Goal: Communication & Community: Answer question/provide support

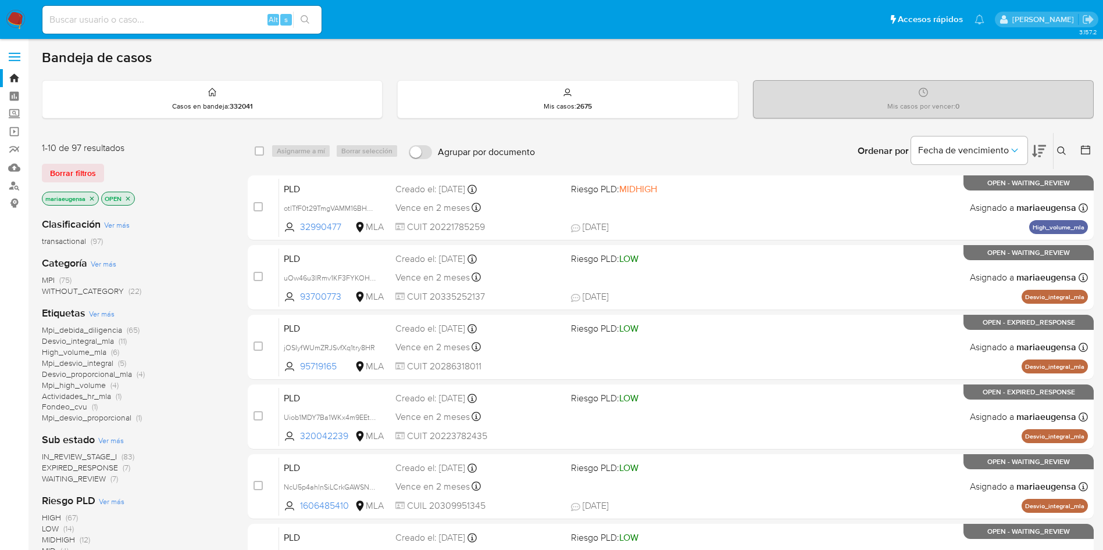
click at [177, 14] on input at bounding box center [181, 19] width 279 height 15
paste input "Fa1qNakzAfxXOmowuYLzgfGq"
type input "Fa1qNakzAfxXOmowuYLzgfGq"
click at [177, 17] on input "Fa1qNakzAfxXOmowuYLzgfGq" at bounding box center [181, 19] width 279 height 15
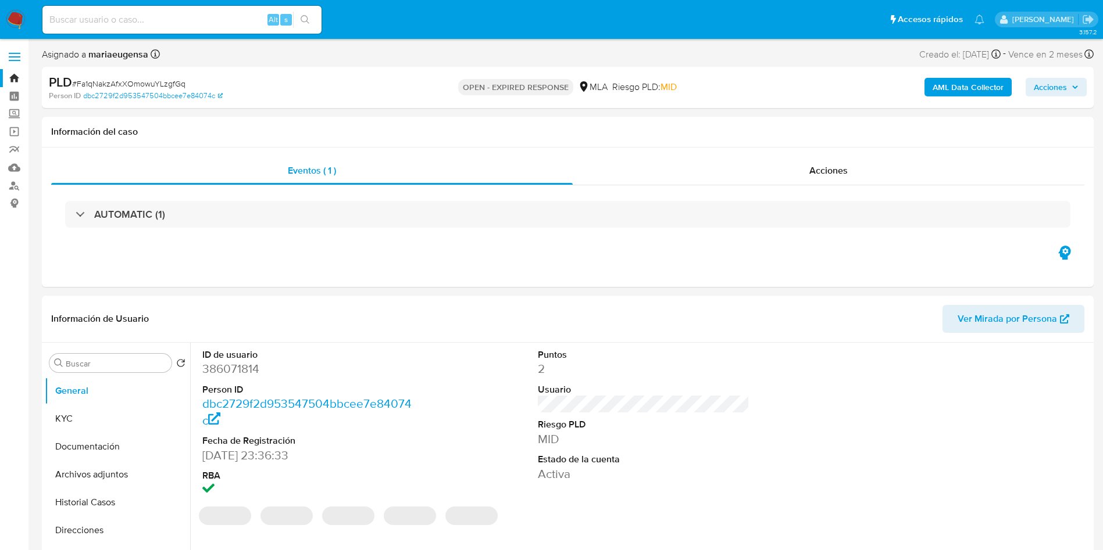
click at [124, 89] on span "# Fa1qNakzAfxXOmowuYLzgfGq" at bounding box center [128, 84] width 113 height 12
copy span "Fa1qNakzAfxXOmowuYLzgfGq"
select select "10"
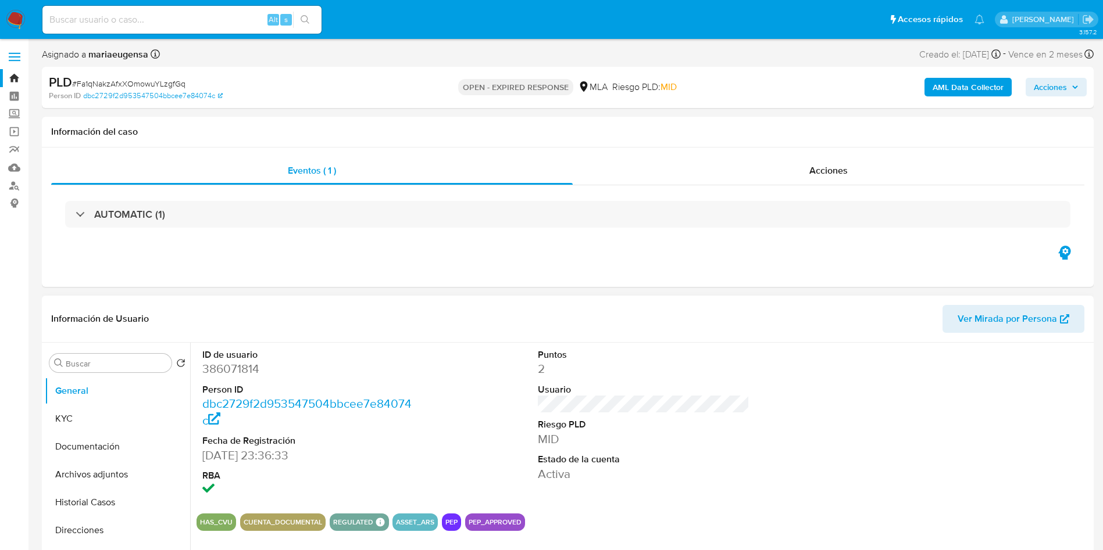
click at [215, 366] on dd "386071814" at bounding box center [308, 369] width 212 height 16
click at [215, 365] on dd "386071814" at bounding box center [308, 369] width 212 height 16
copy dd "386071814"
click at [130, 14] on input at bounding box center [181, 19] width 279 height 15
click at [247, 361] on dd "386071814" at bounding box center [308, 369] width 212 height 16
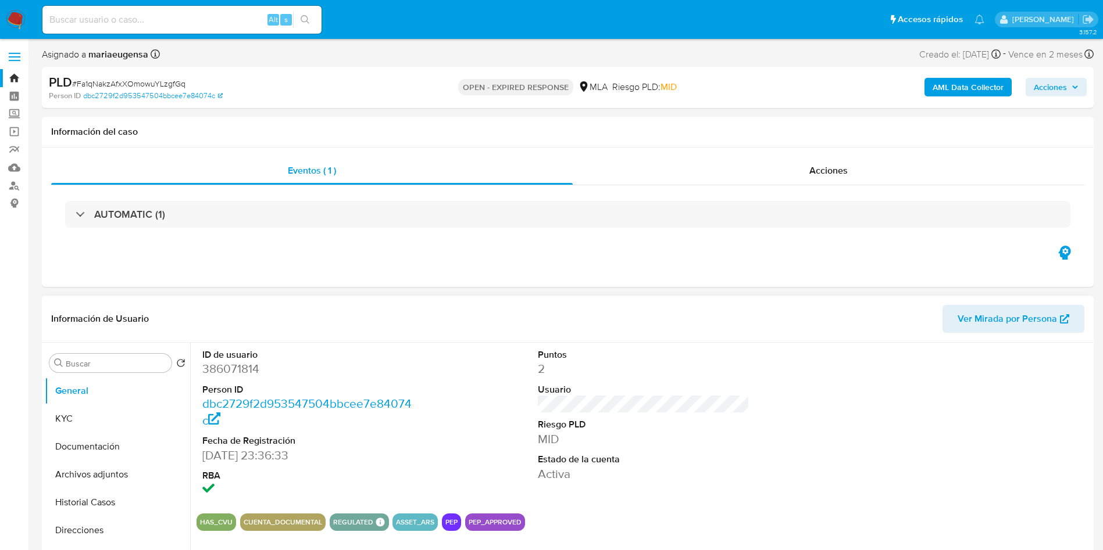
click at [238, 375] on dd "386071814" at bounding box center [308, 369] width 212 height 16
copy dd "386071814"
drag, startPoint x: 81, startPoint y: 424, endPoint x: 87, endPoint y: 415, distance: 10.2
click at [81, 423] on button "KYC" at bounding box center [113, 419] width 136 height 28
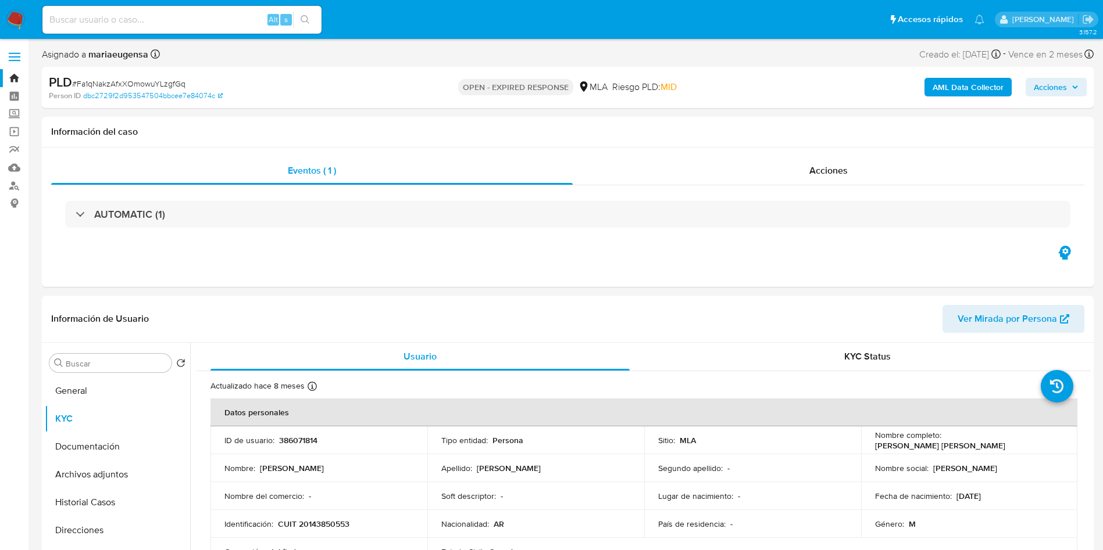
click at [119, 78] on span "# Fa1qNakzAfxXOmowuYLzgfGq" at bounding box center [128, 84] width 113 height 12
copy span "Fa1qNakzAfxXOmowuYLzgfGq"
click at [124, 390] on button "General" at bounding box center [113, 391] width 136 height 28
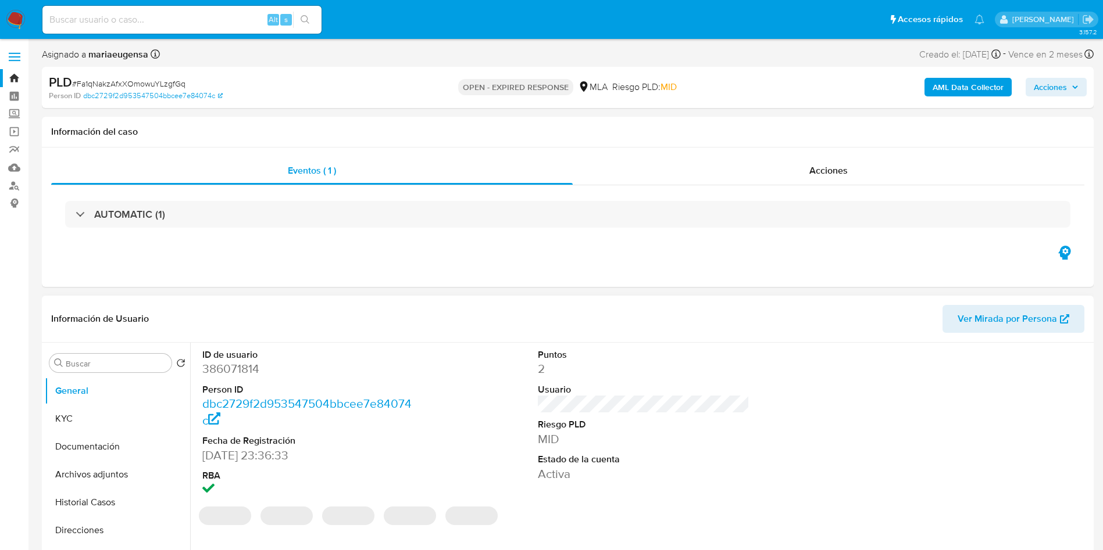
click at [245, 371] on dd "386071814" at bounding box center [308, 369] width 212 height 16
copy dd "386071814"
click at [245, 371] on dd "386071814" at bounding box center [308, 369] width 212 height 16
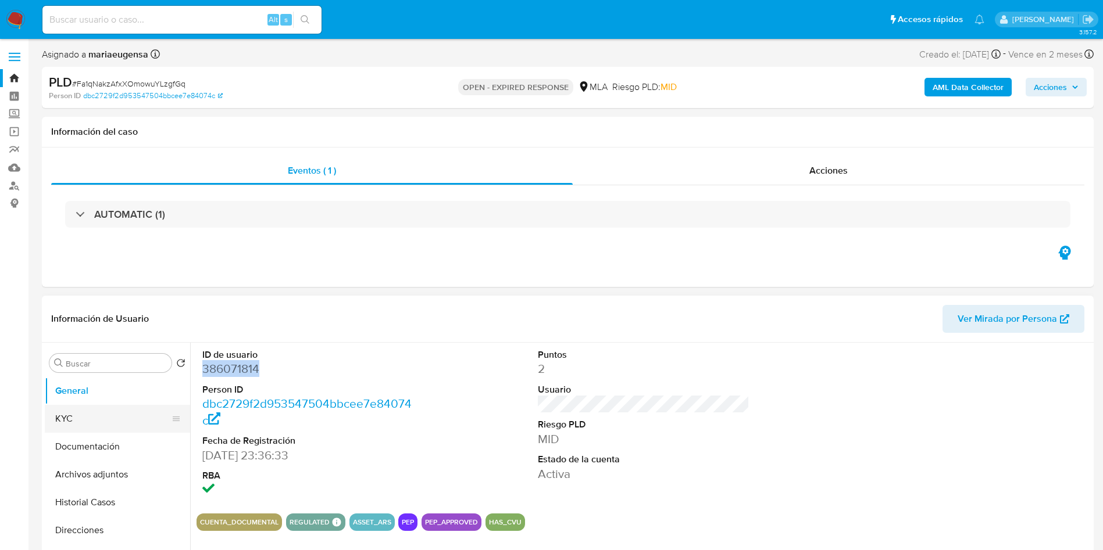
click at [106, 425] on button "KYC" at bounding box center [113, 419] width 136 height 28
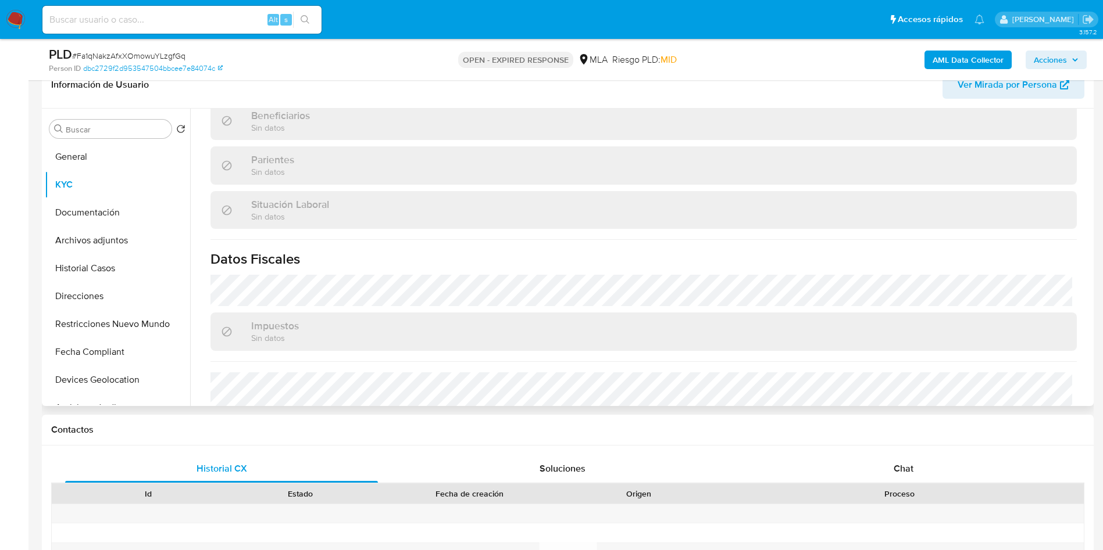
scroll to position [590, 0]
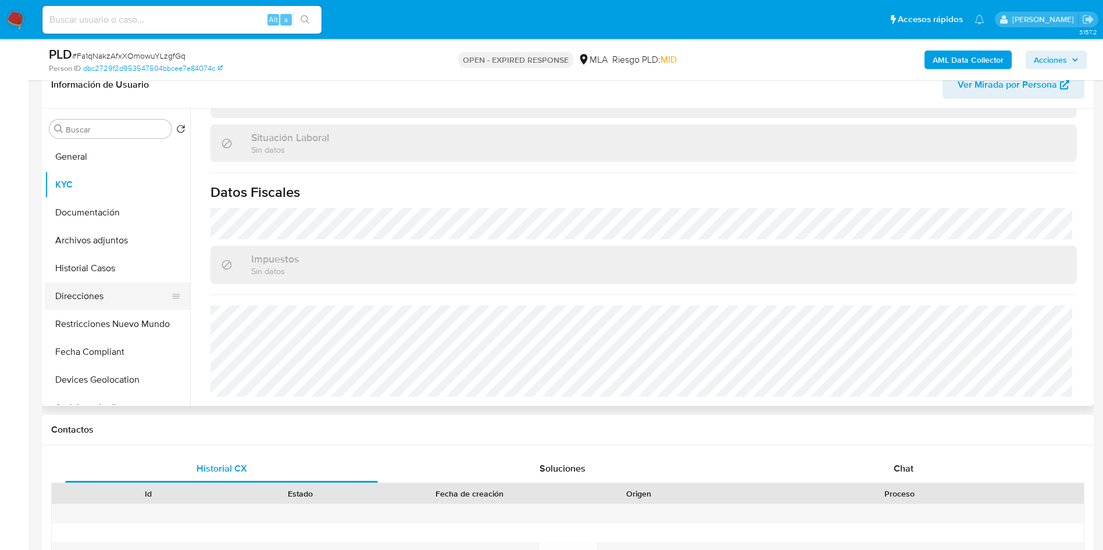
click at [92, 299] on button "Direcciones" at bounding box center [113, 296] width 136 height 28
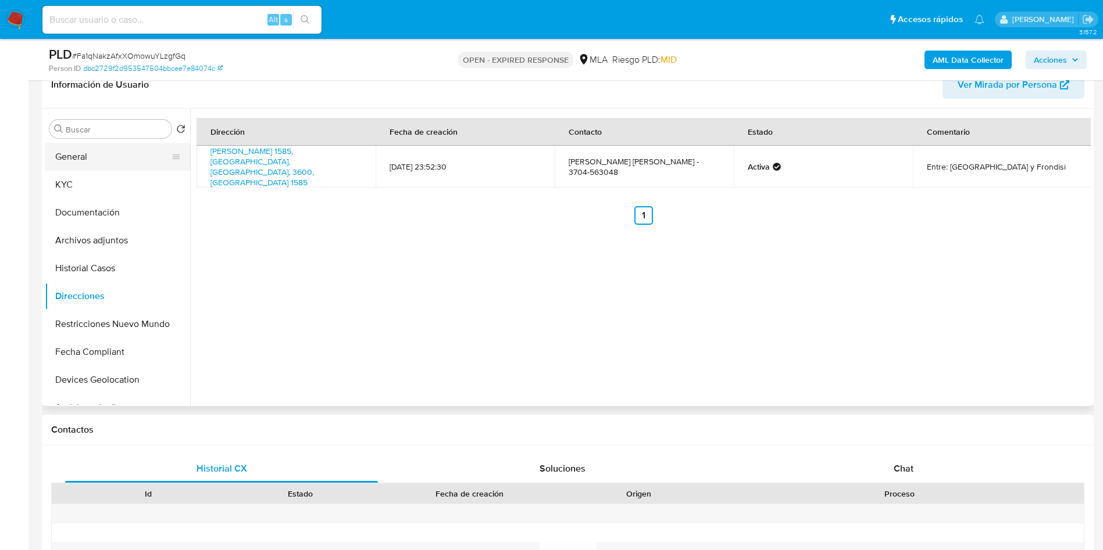
click at [103, 169] on button "General" at bounding box center [113, 157] width 136 height 28
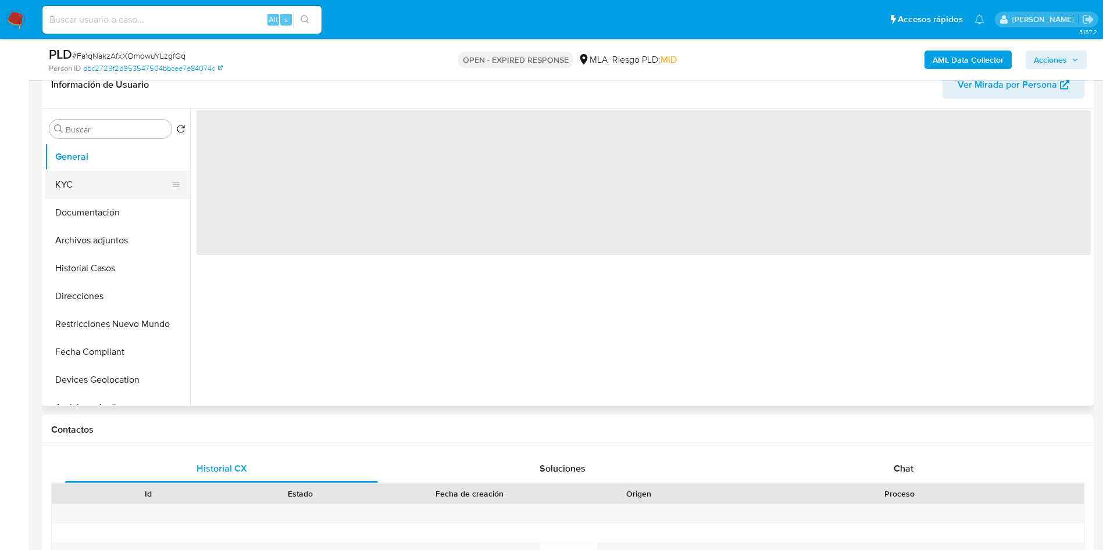
click at [105, 178] on button "KYC" at bounding box center [113, 185] width 136 height 28
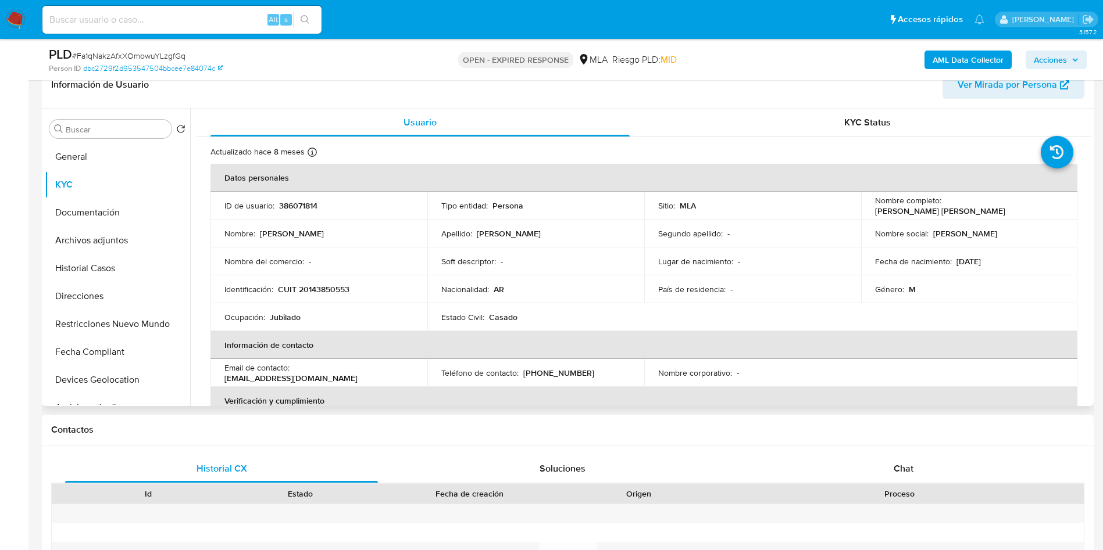
click at [311, 296] on td "Identificación : CUIT 20143850553" at bounding box center [318, 289] width 217 height 28
click at [314, 292] on p "CUIT 20143850553" at bounding box center [313, 289] width 71 height 10
copy p "20143850553"
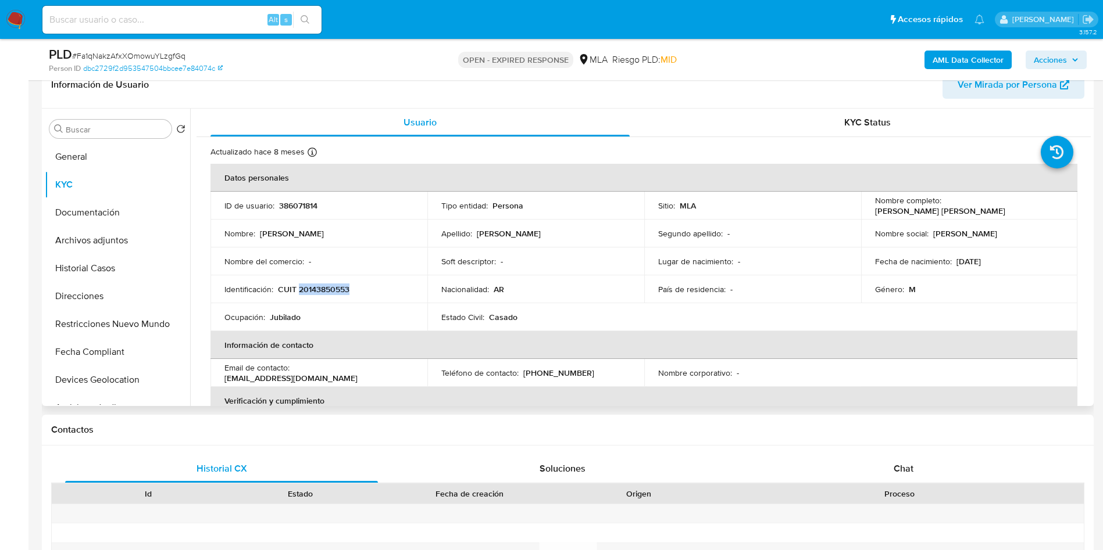
click at [321, 292] on p "CUIT 20143850553" at bounding box center [313, 289] width 71 height 10
click at [971, 57] on b "AML Data Collector" at bounding box center [967, 60] width 71 height 19
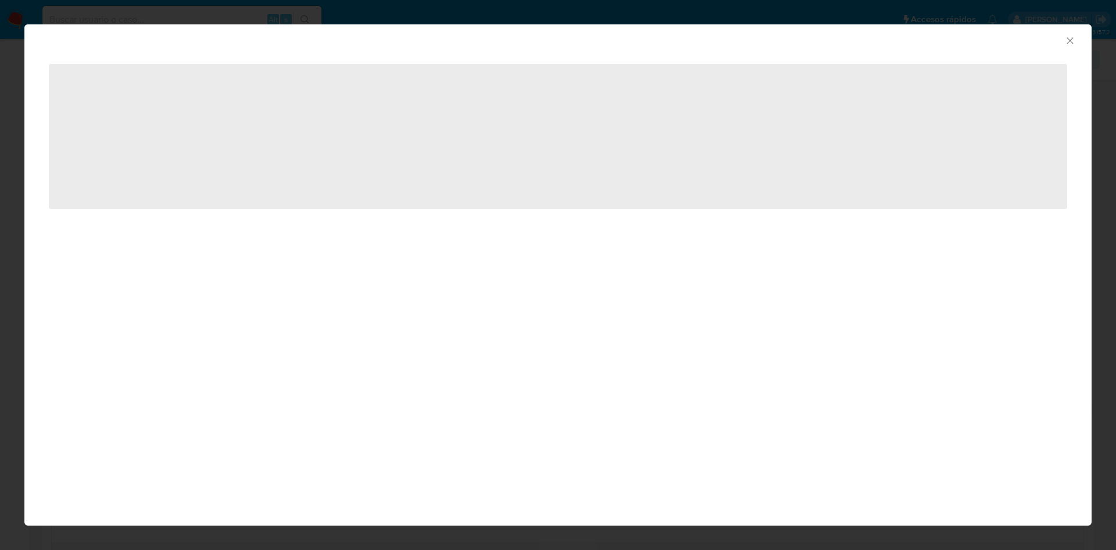
click at [1075, 40] on icon "Cerrar ventana" at bounding box center [1070, 41] width 12 height 12
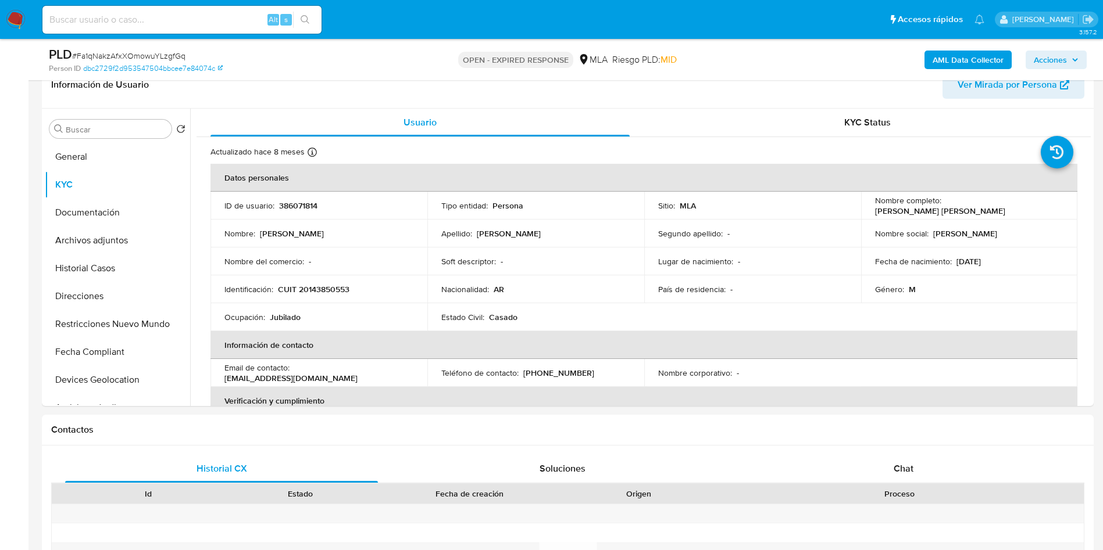
click at [148, 50] on span "# Fa1qNakzAfxXOmowuYLzgfGq" at bounding box center [128, 56] width 113 height 12
copy span "Fa1qNakzAfxXOmowuYLzgfGq"
click at [195, 15] on input at bounding box center [181, 19] width 279 height 15
paste input "Fa1qNakzAfxXOmowuYLzgfGq"
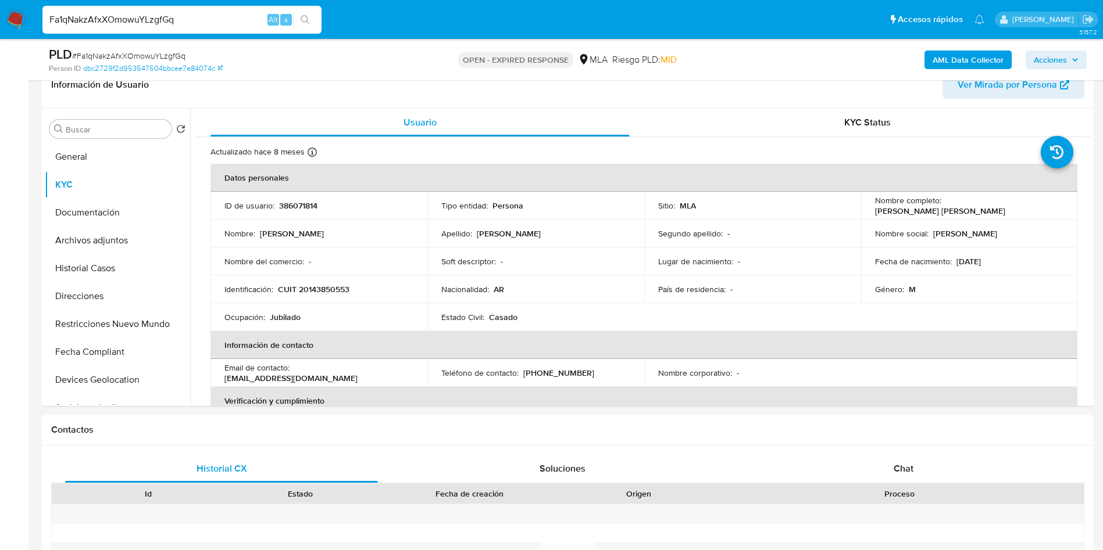
type input "Fa1qNakzAfxXOmowuYLzgfGq"
click at [144, 57] on span "# Fa1qNakzAfxXOmowuYLzgfGq" at bounding box center [128, 56] width 113 height 12
copy span "Fa1qNakzAfxXOmowuYLzgfGq"
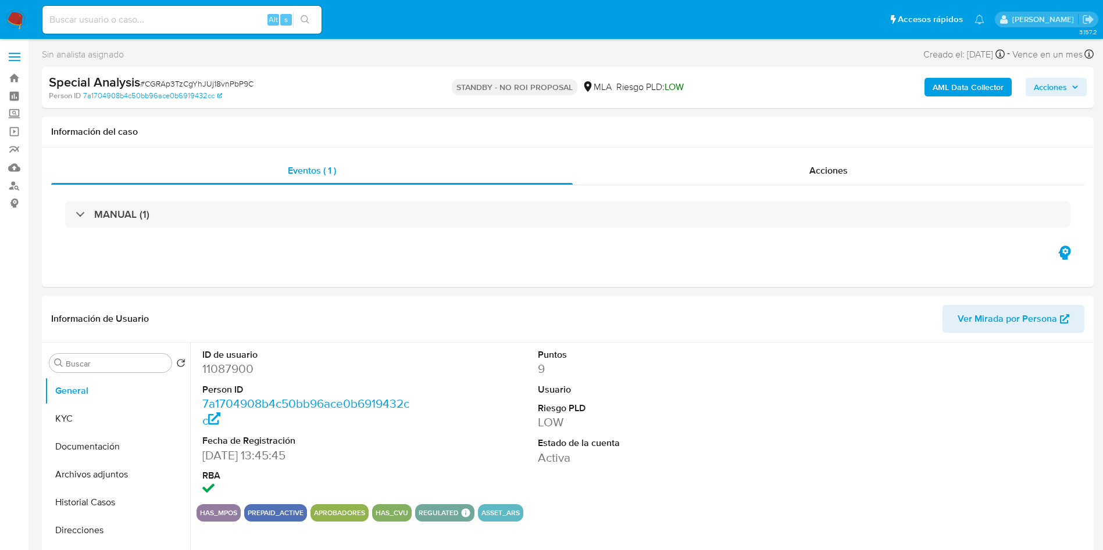
select select "10"
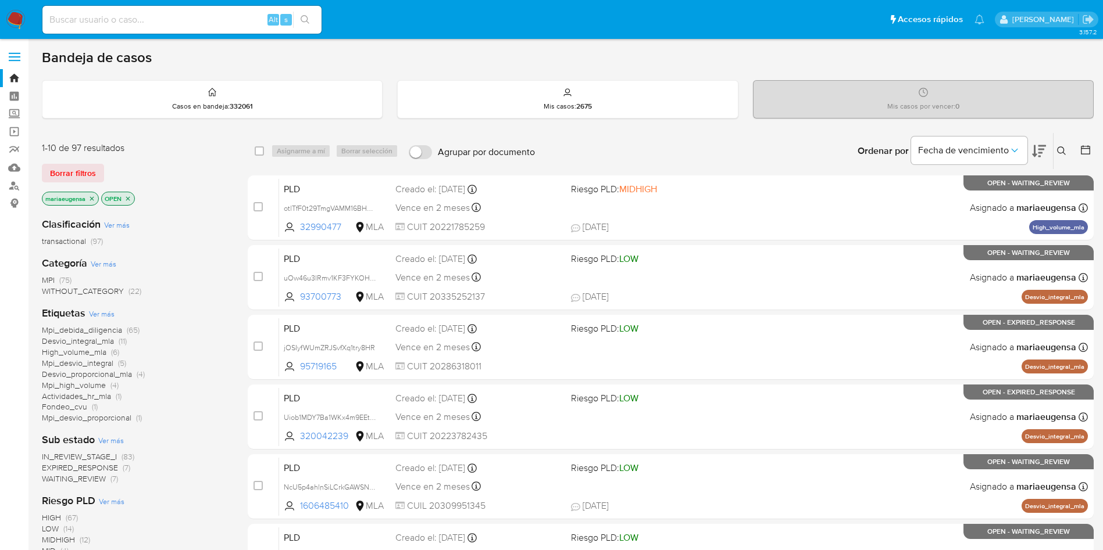
click at [1060, 149] on icon at bounding box center [1061, 150] width 9 height 9
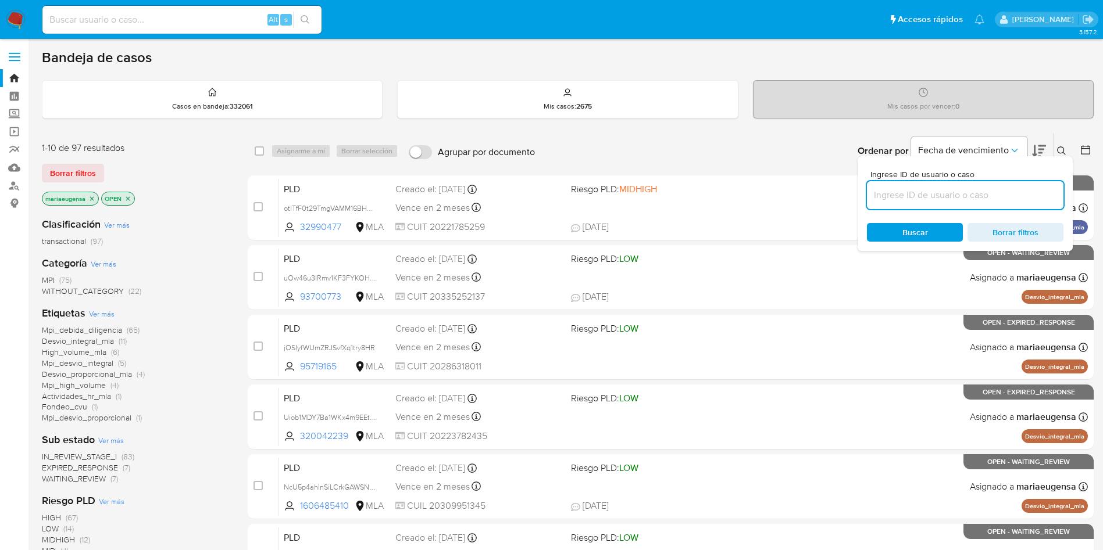
click at [1018, 201] on input at bounding box center [965, 195] width 196 height 15
type input "Fa1qNakzAfxXOmowuYLzgfGq"
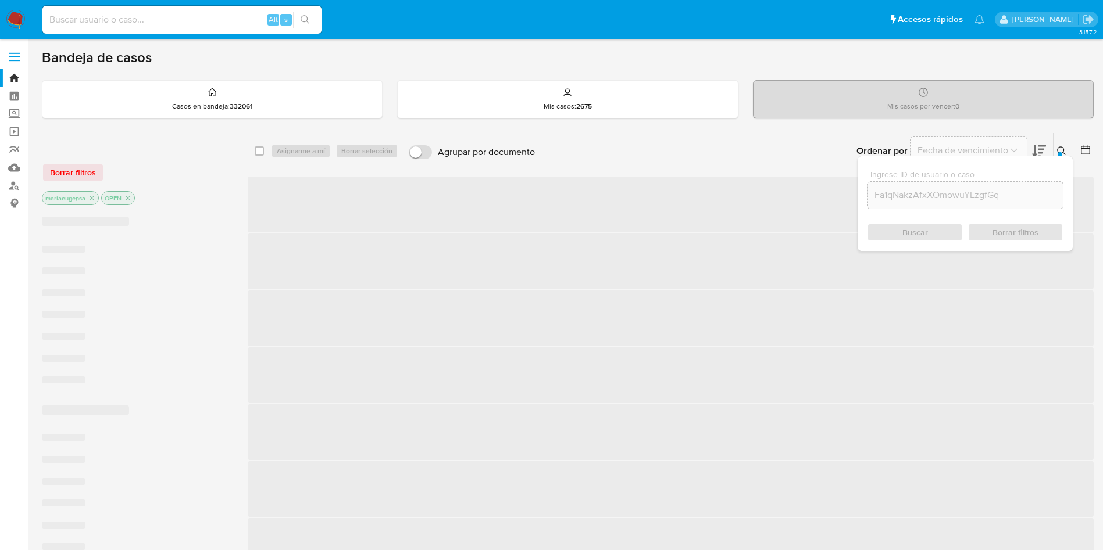
click at [1063, 153] on icon at bounding box center [1061, 150] width 9 height 9
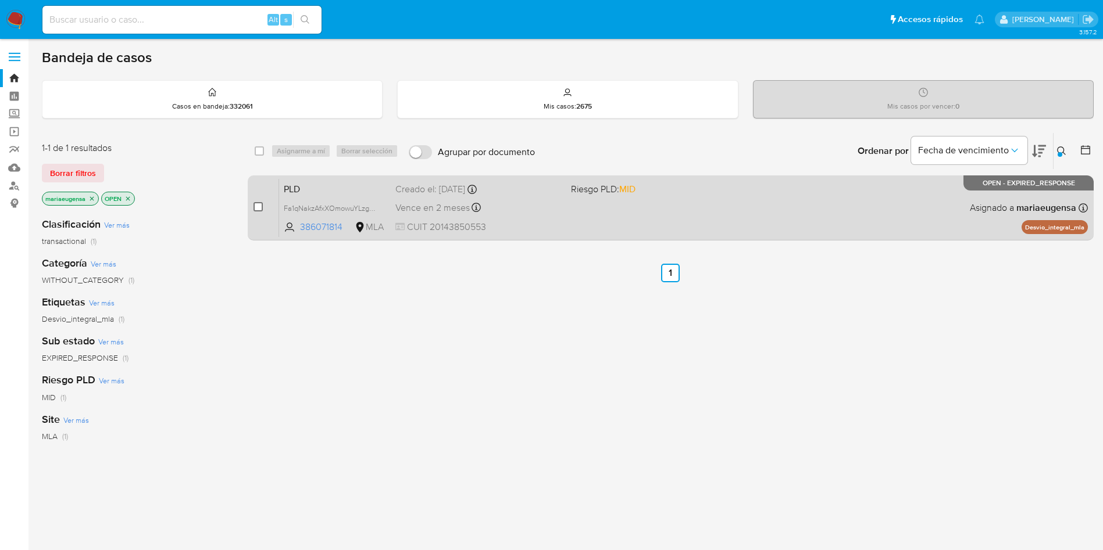
click at [257, 209] on input "checkbox" at bounding box center [257, 206] width 9 height 9
checkbox input "true"
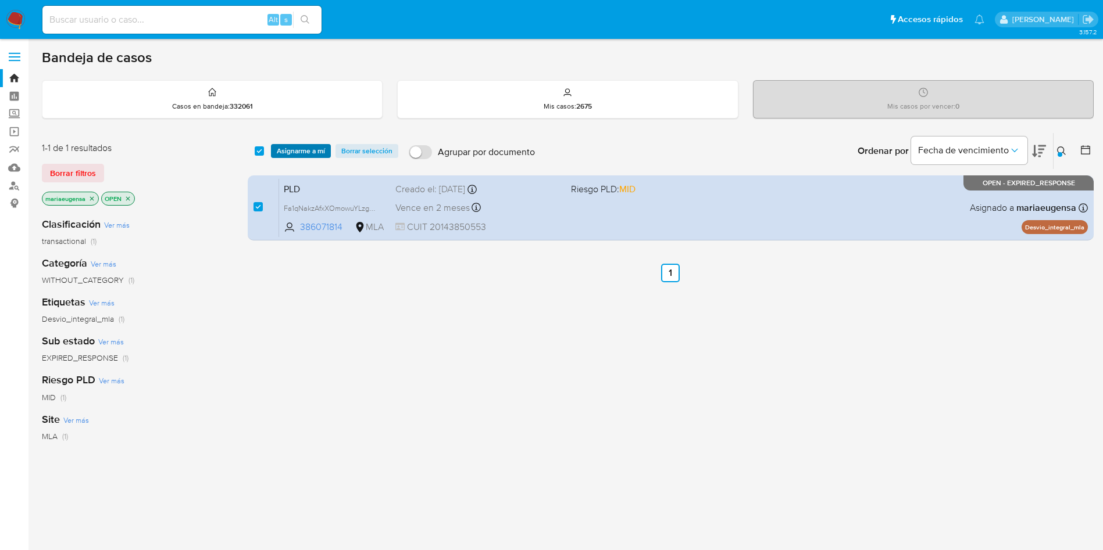
click at [294, 155] on span "Asignarme a mí" at bounding box center [301, 151] width 48 height 12
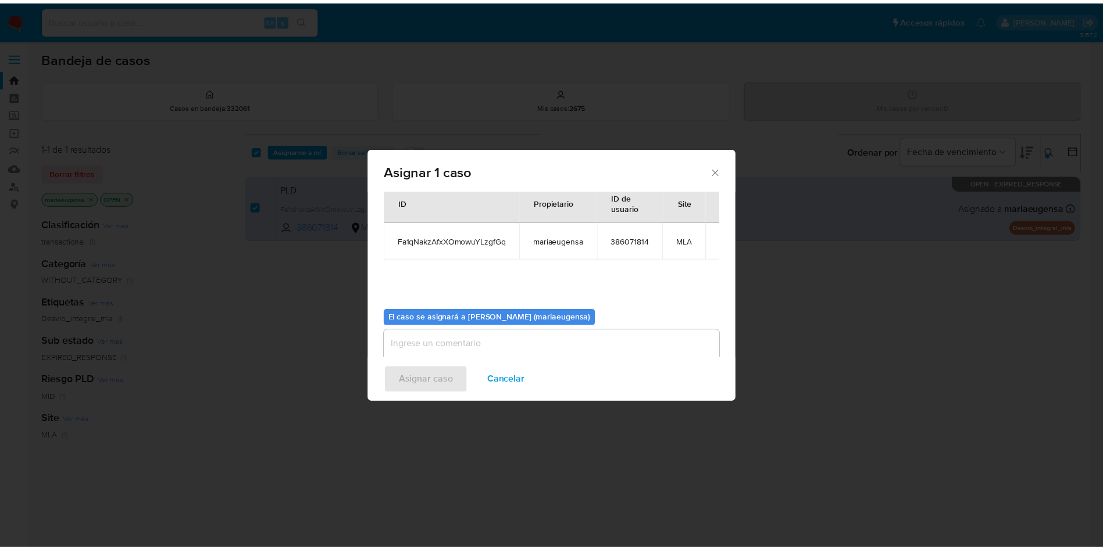
scroll to position [60, 0]
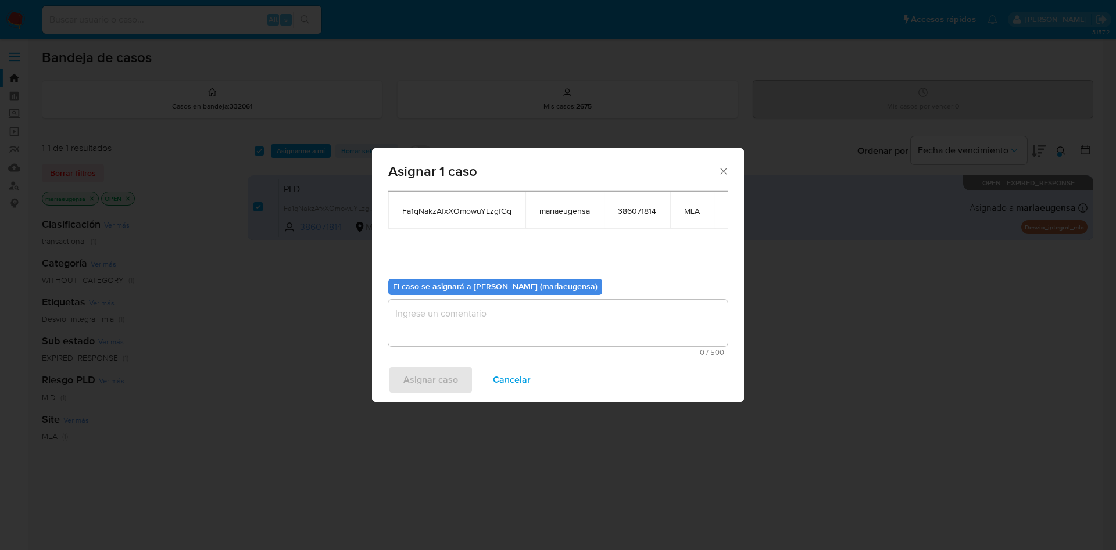
drag, startPoint x: 411, startPoint y: 300, endPoint x: 411, endPoint y: 314, distance: 13.9
click at [414, 302] on textarea "assign-modal" at bounding box center [557, 323] width 339 height 46
click at [407, 373] on span "Asignar caso" at bounding box center [430, 380] width 55 height 26
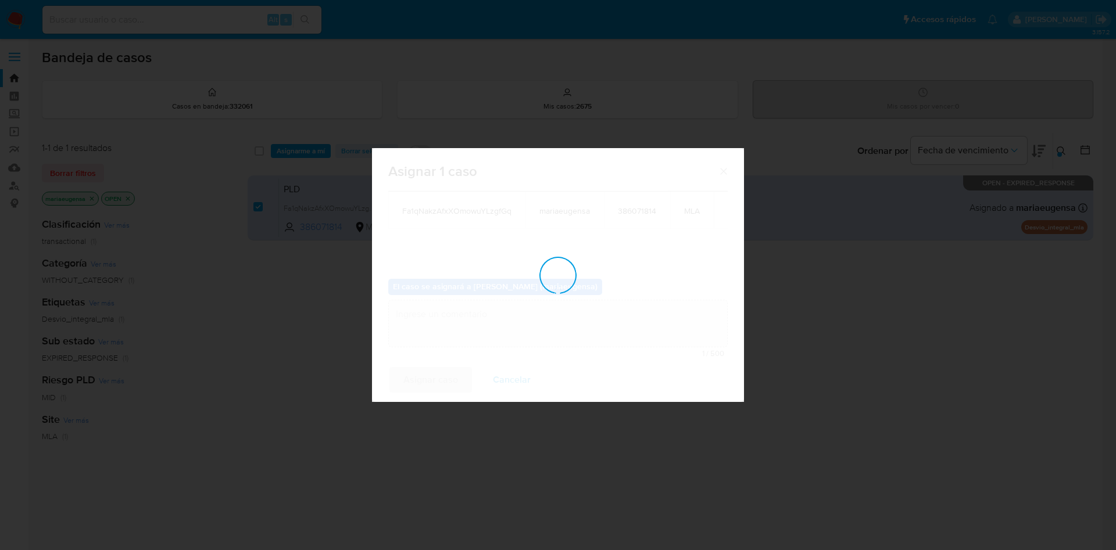
checkbox input "false"
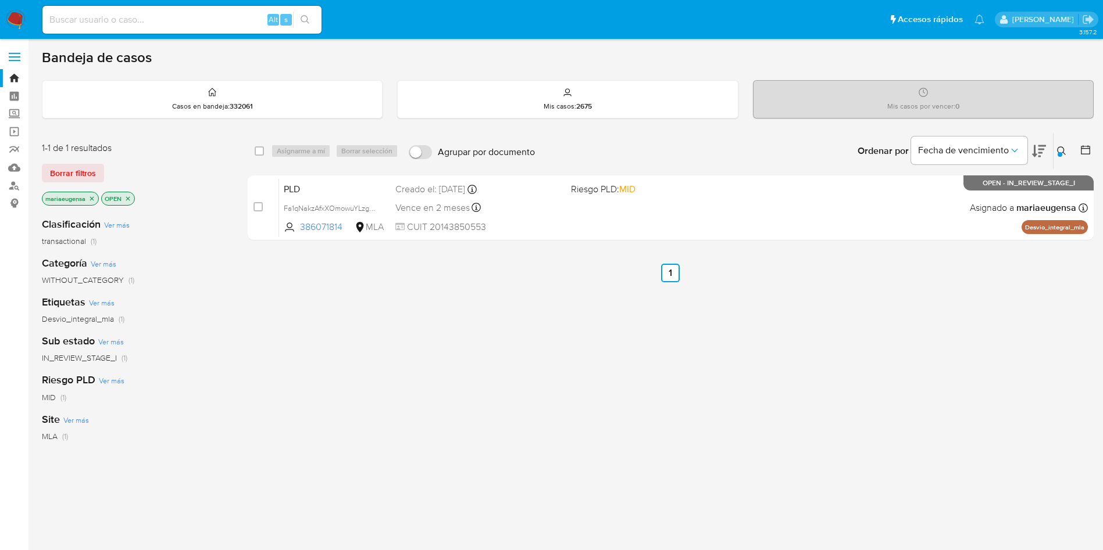
click at [1058, 148] on icon at bounding box center [1061, 150] width 9 height 9
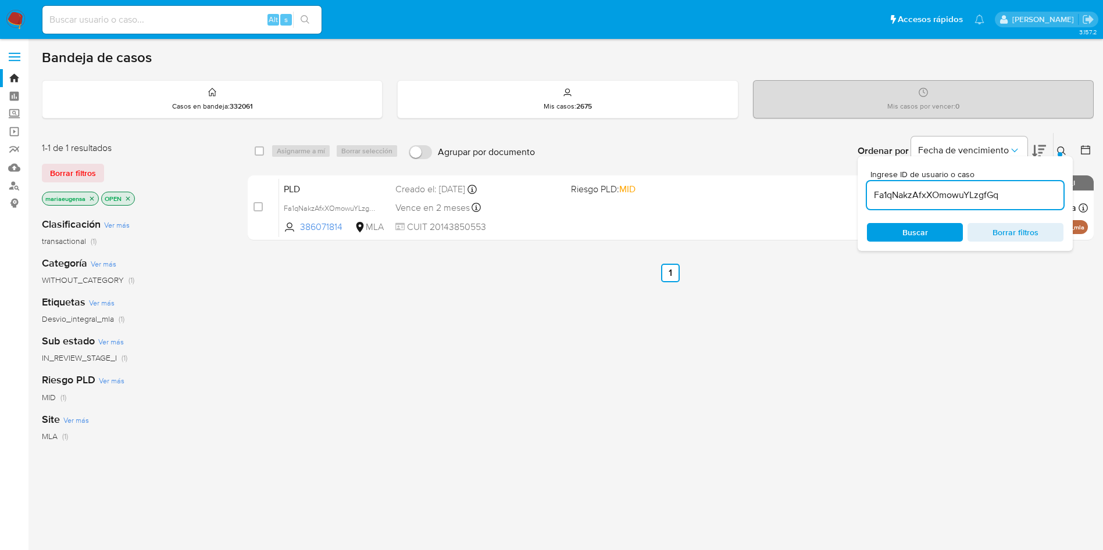
click at [1010, 196] on input "Fa1qNakzAfxXOmowuYLzgfGq" at bounding box center [965, 195] width 196 height 15
type input "6T9uuvJs5snu4nZBxjBRFjOl"
drag, startPoint x: 1061, startPoint y: 152, endPoint x: 1059, endPoint y: 158, distance: 6.1
click at [1061, 151] on icon at bounding box center [1061, 150] width 9 height 9
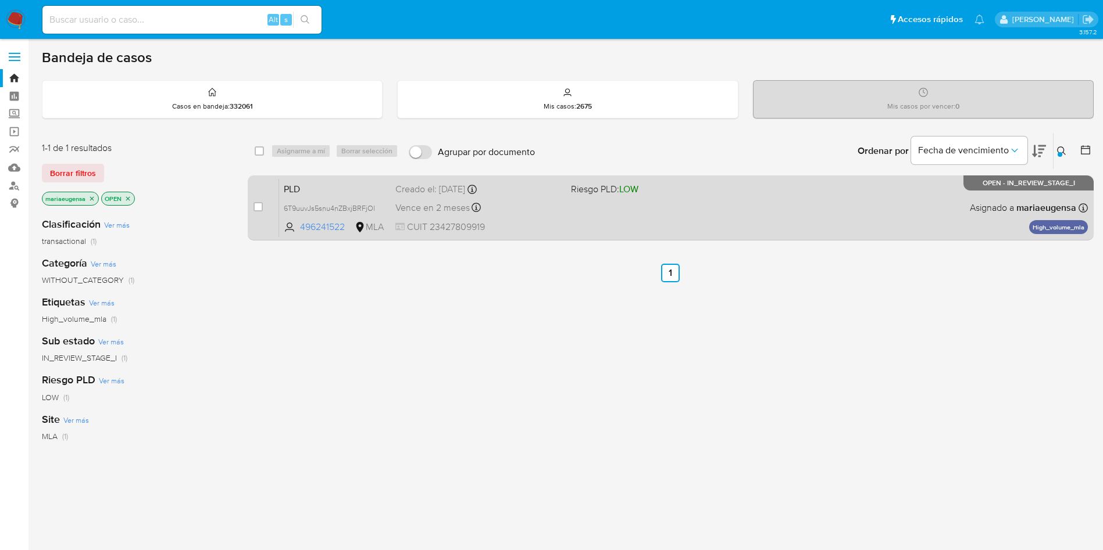
click at [353, 187] on span "PLD" at bounding box center [335, 188] width 102 height 15
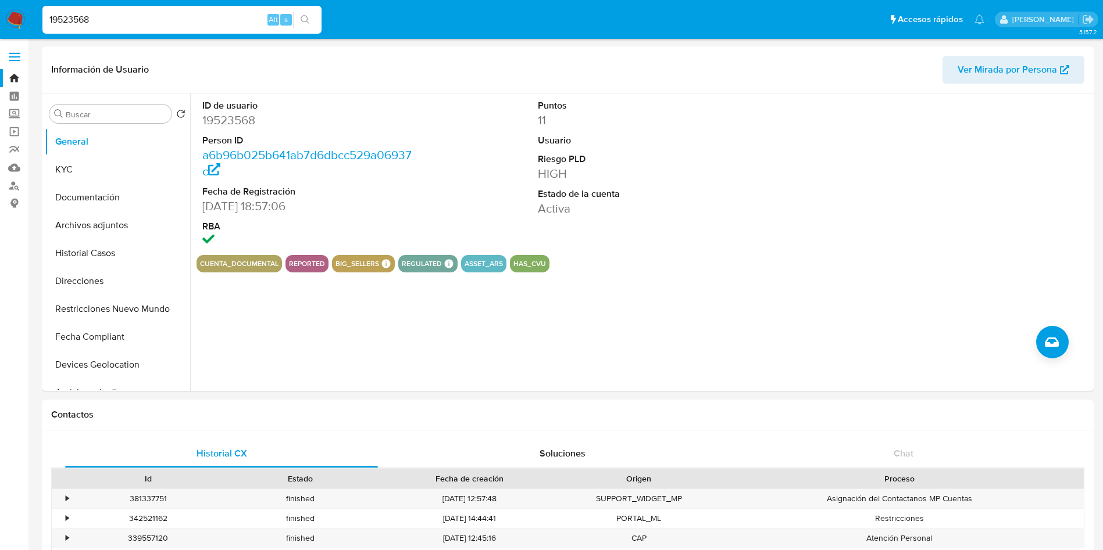
select select "10"
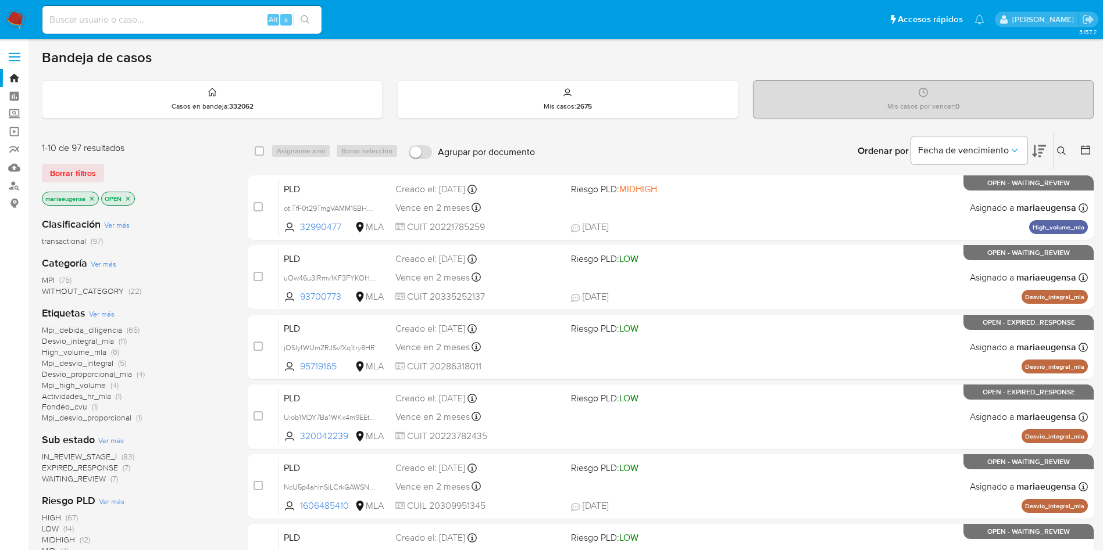
click at [1064, 145] on button at bounding box center [1062, 151] width 19 height 14
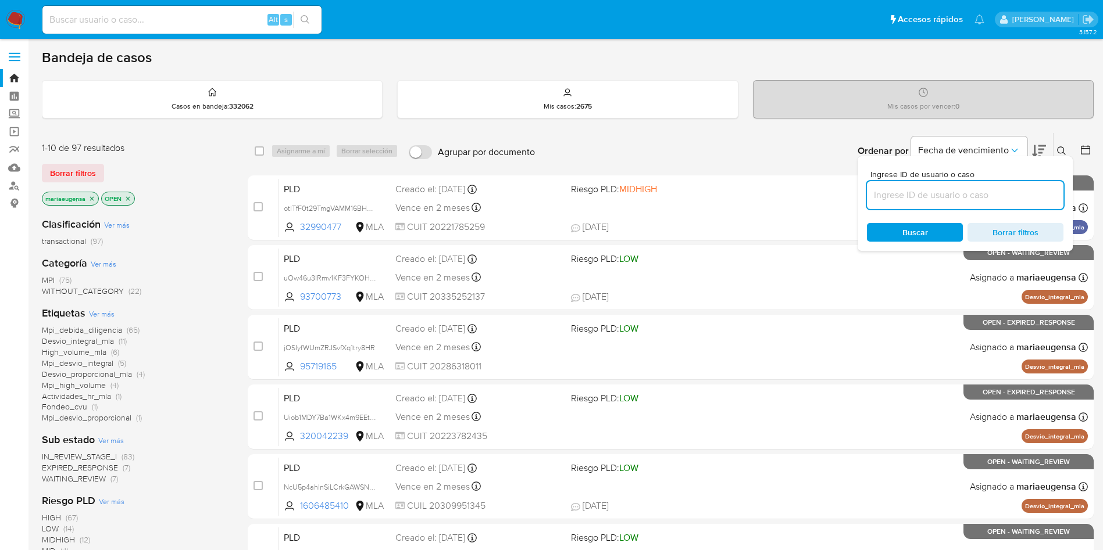
click at [972, 195] on input at bounding box center [965, 195] width 196 height 15
type input "27366697131"
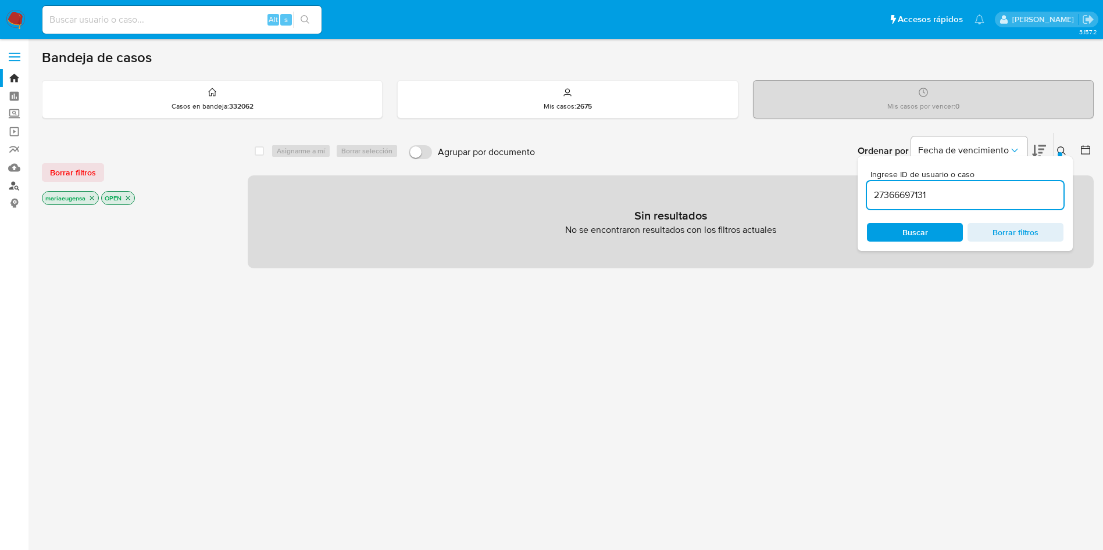
click at [11, 187] on link "Buscador de personas" at bounding box center [69, 186] width 138 height 18
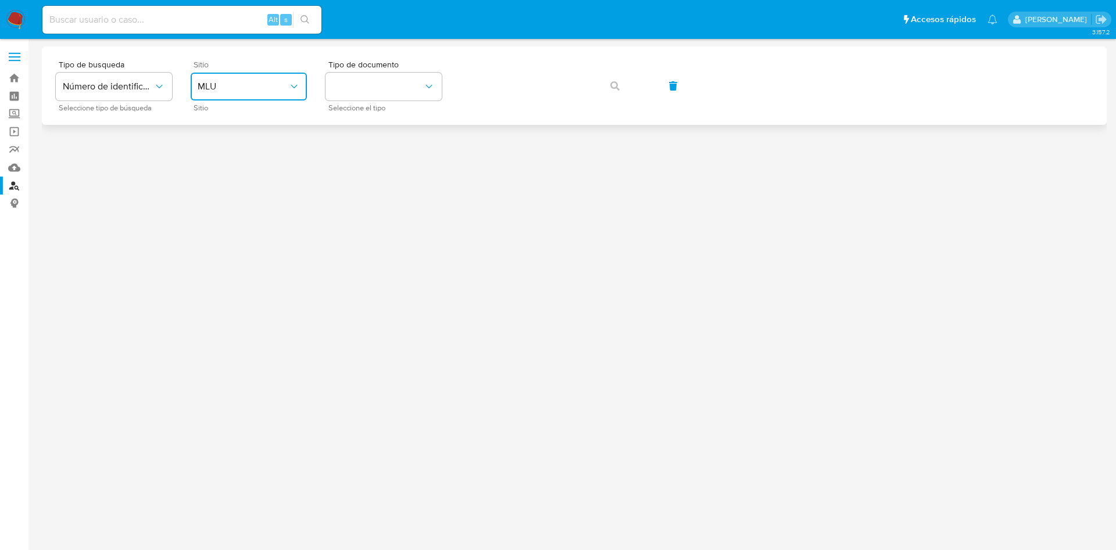
drag, startPoint x: 281, startPoint y: 81, endPoint x: 275, endPoint y: 99, distance: 18.9
click at [281, 81] on span "MLU" at bounding box center [243, 87] width 91 height 12
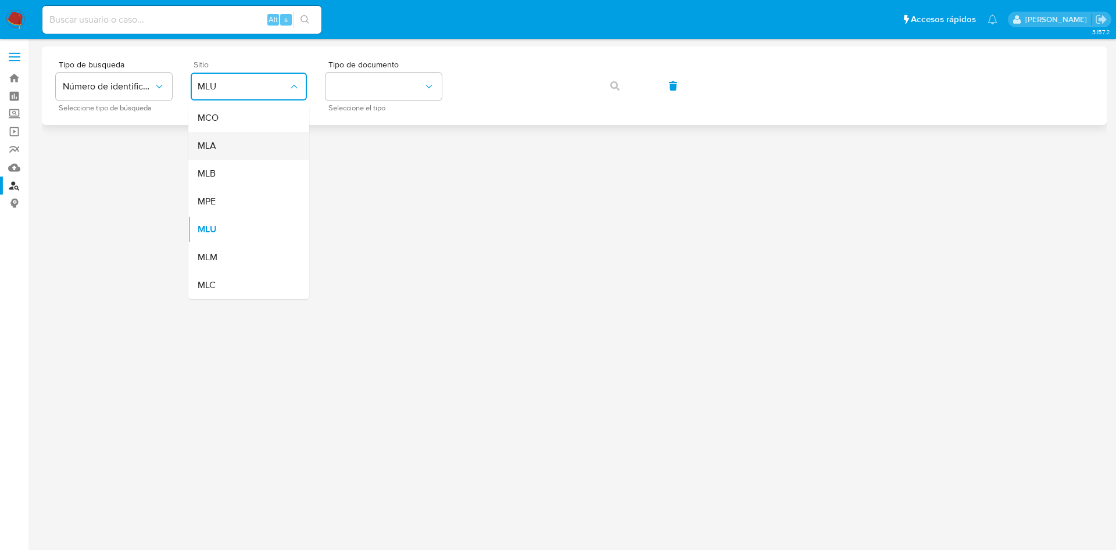
click at [242, 132] on div "MLA" at bounding box center [245, 146] width 95 height 28
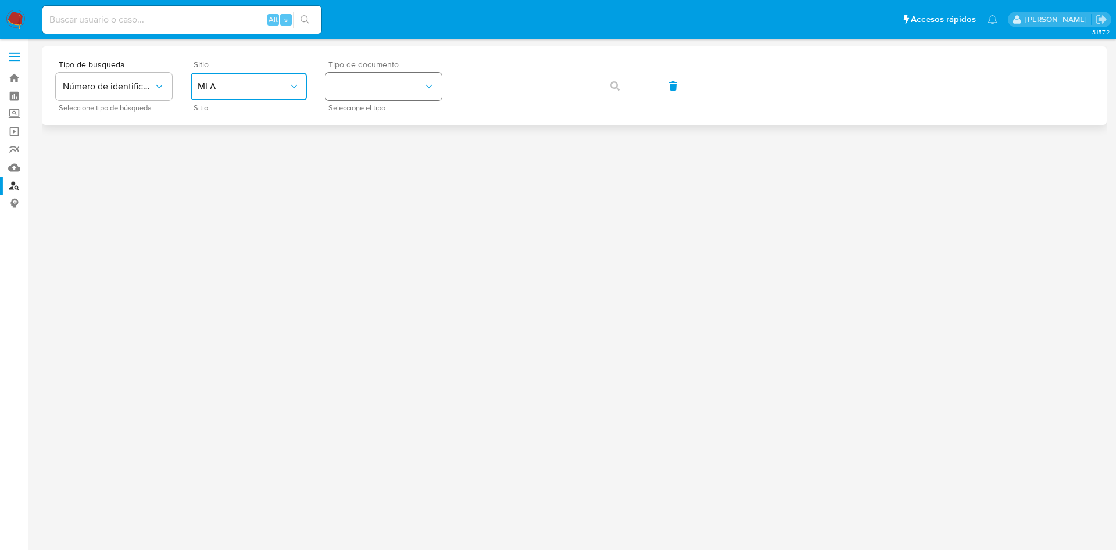
click at [349, 96] on button "identificationType" at bounding box center [383, 87] width 116 height 28
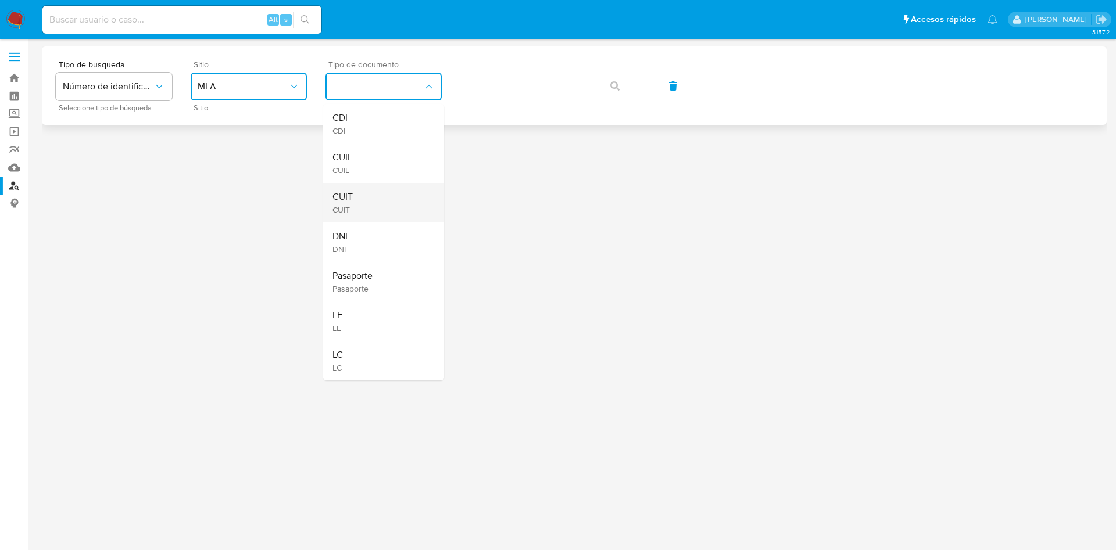
click at [363, 194] on div "CUIT CUIT" at bounding box center [379, 203] width 95 height 40
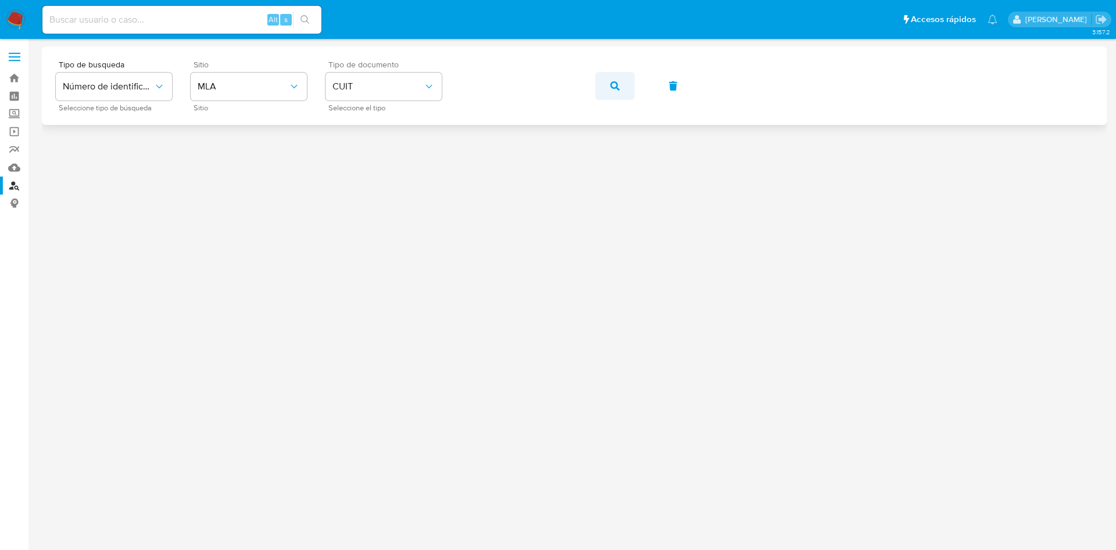
click at [614, 78] on span "button" at bounding box center [614, 86] width 9 height 26
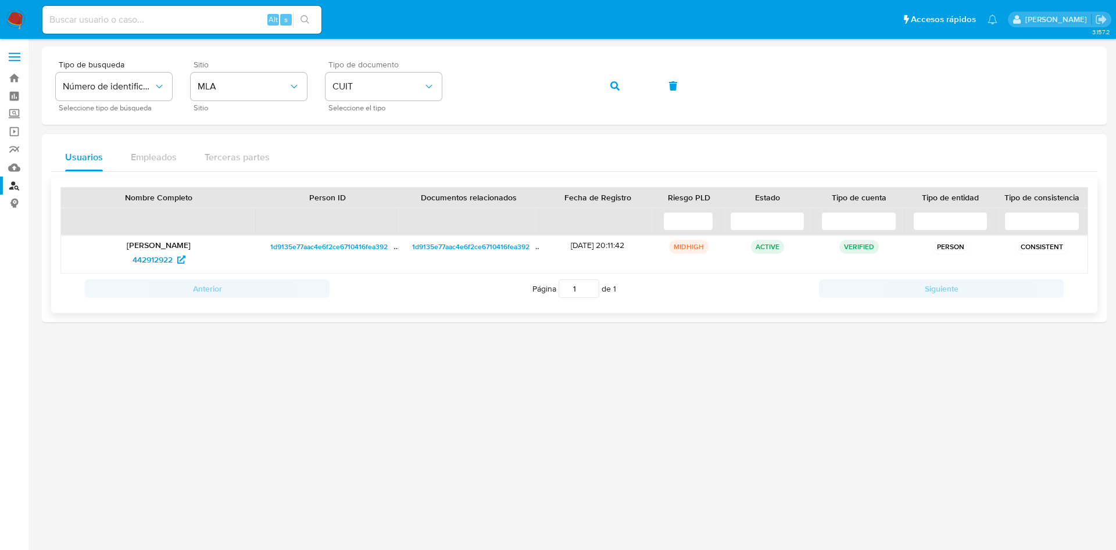
click at [132, 272] on div "[PERSON_NAME] 442912922" at bounding box center [158, 254] width 195 height 37
click at [141, 263] on span "442912922" at bounding box center [153, 259] width 40 height 19
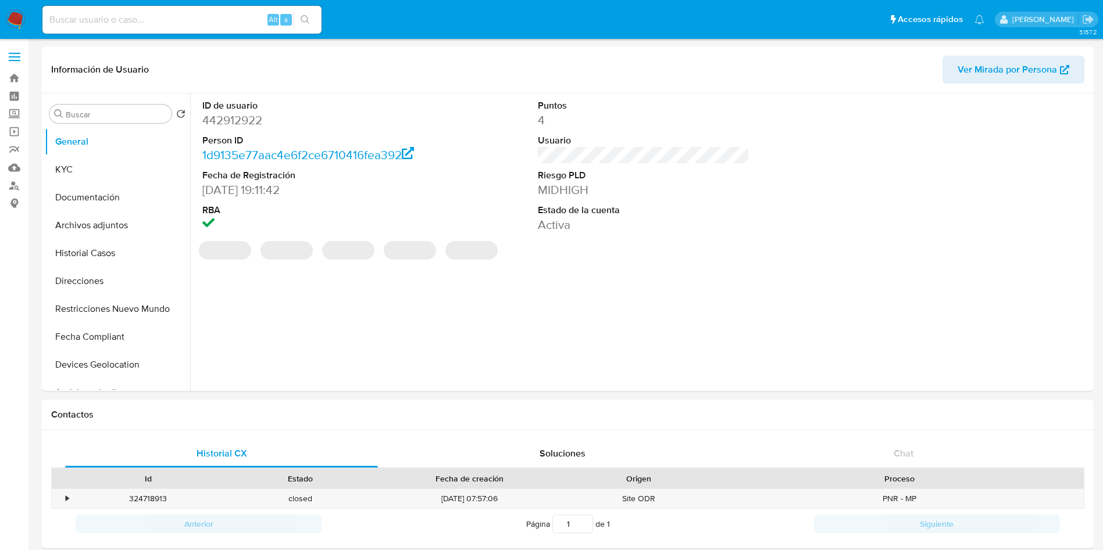
select select "10"
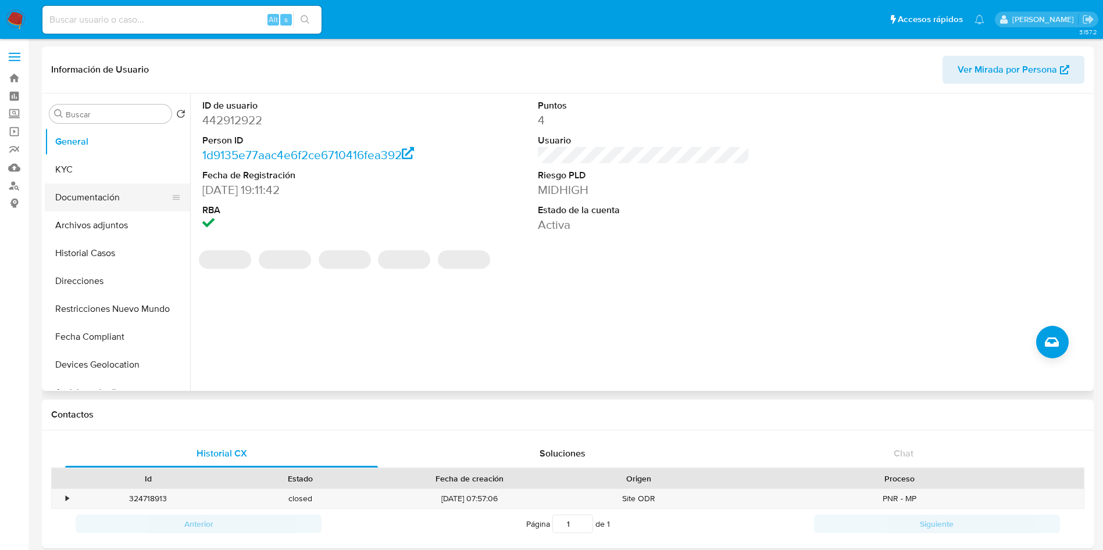
drag, startPoint x: 112, startPoint y: 167, endPoint x: 87, endPoint y: 185, distance: 31.3
click at [111, 170] on button "KYC" at bounding box center [117, 170] width 145 height 28
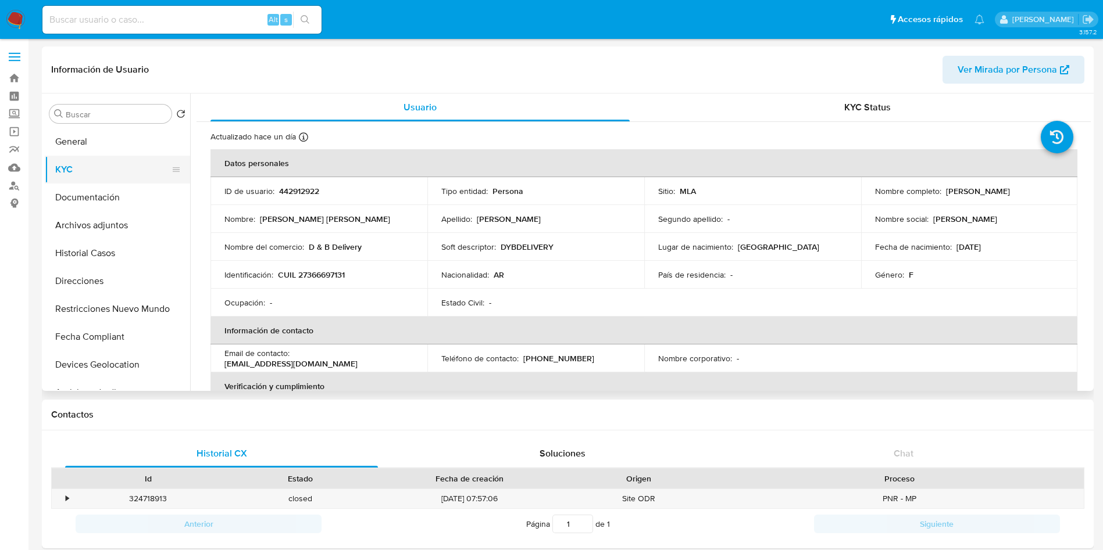
click at [91, 173] on button "KYC" at bounding box center [113, 170] width 136 height 28
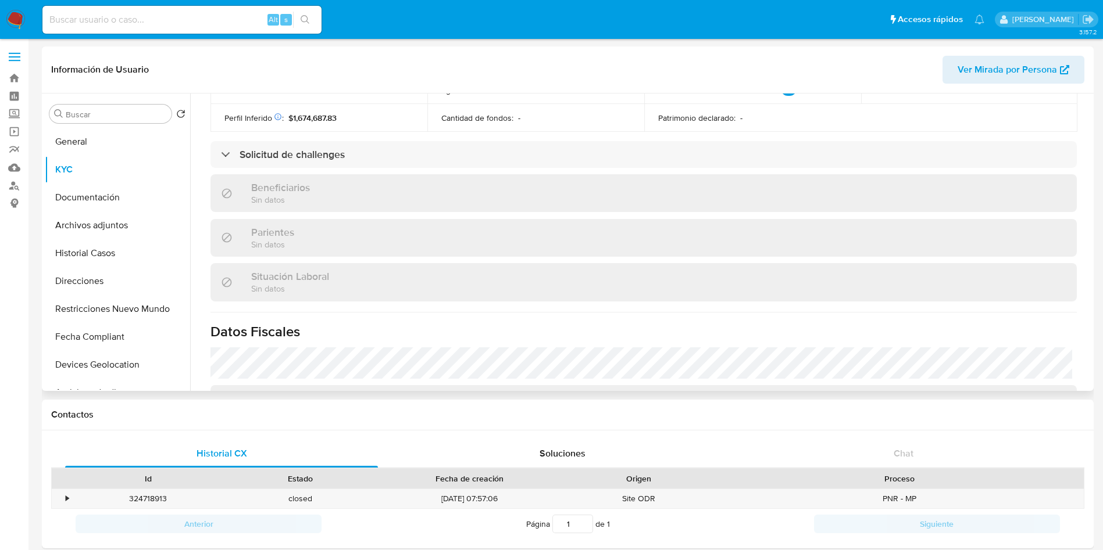
scroll to position [590, 0]
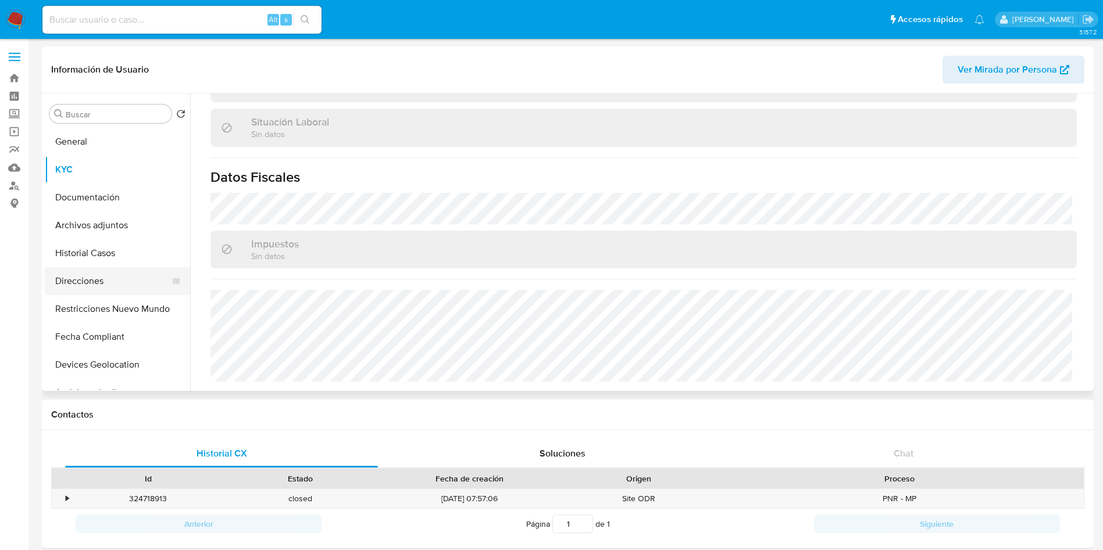
click at [102, 273] on button "Direcciones" at bounding box center [113, 281] width 136 height 28
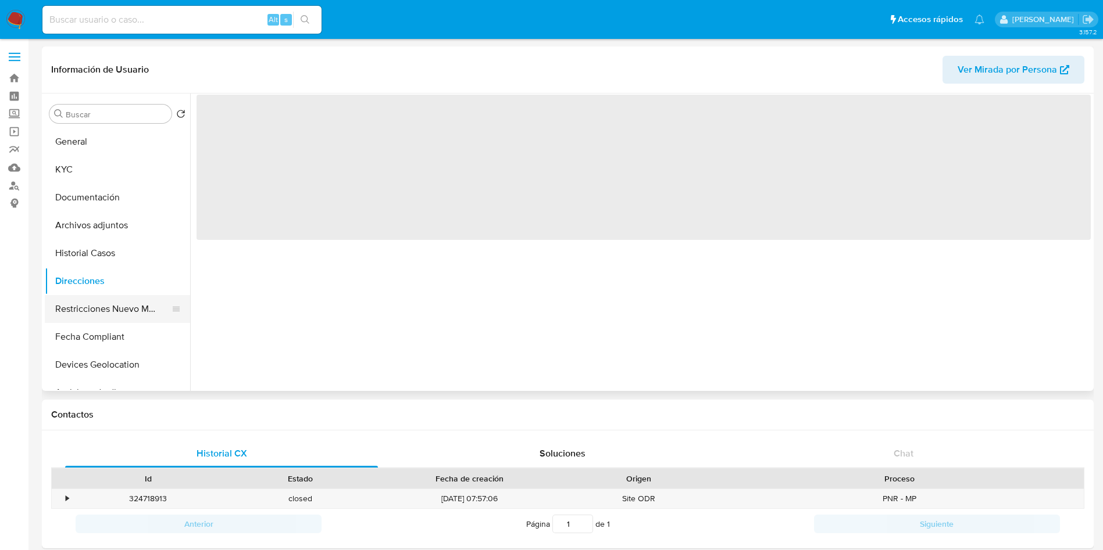
scroll to position [0, 0]
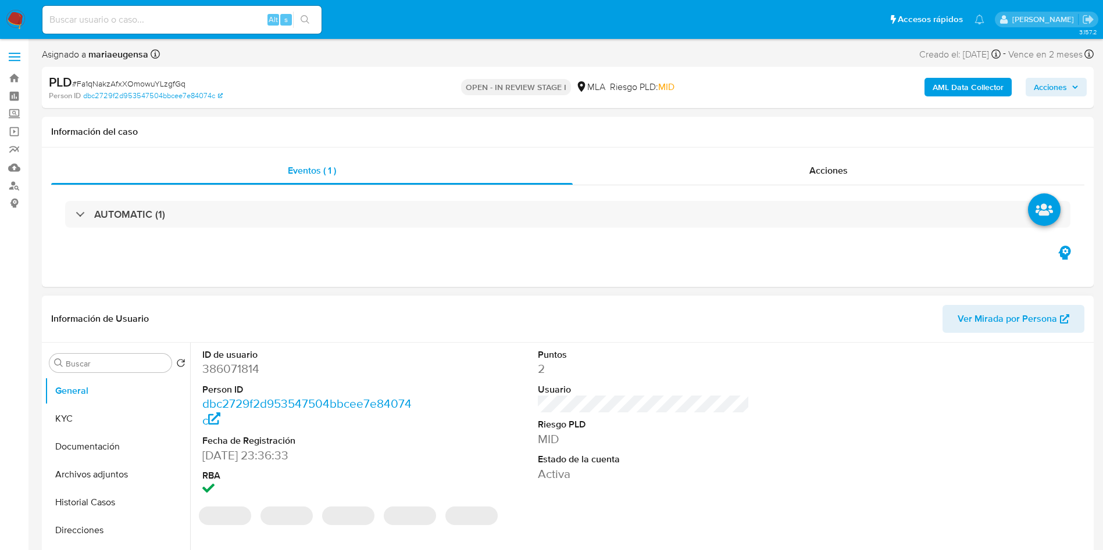
select select "10"
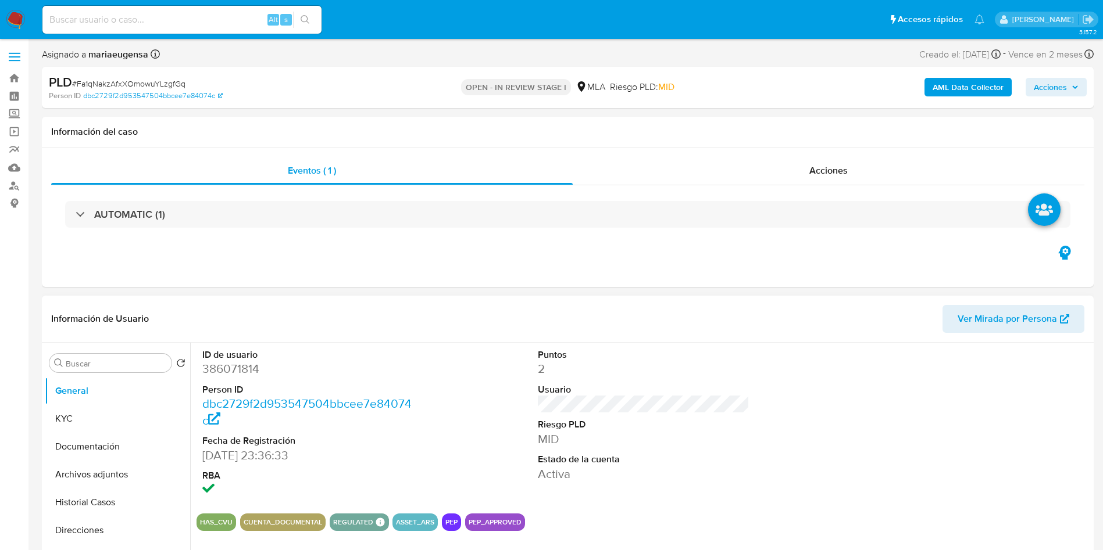
click at [423, 449] on div "ID de usuario 386071814 Person ID dbc2729f2d953547504bbcee7e84074c Fecha de Reg…" at bounding box center [643, 424] width 894 height 162
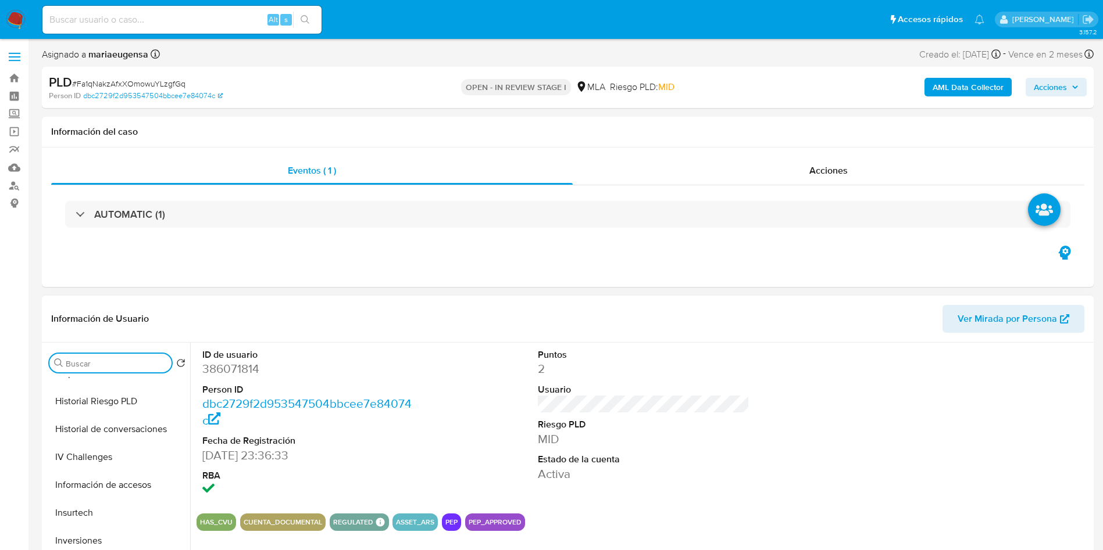
click at [101, 359] on input "Buscar" at bounding box center [116, 364] width 101 height 10
type input "lista inter"
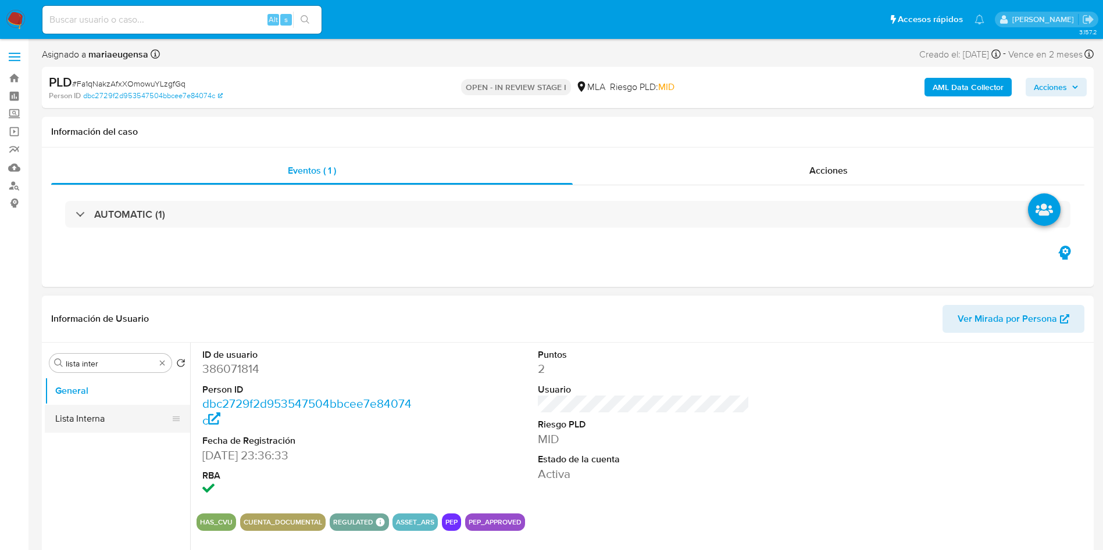
click at [109, 420] on button "Lista Interna" at bounding box center [113, 419] width 136 height 28
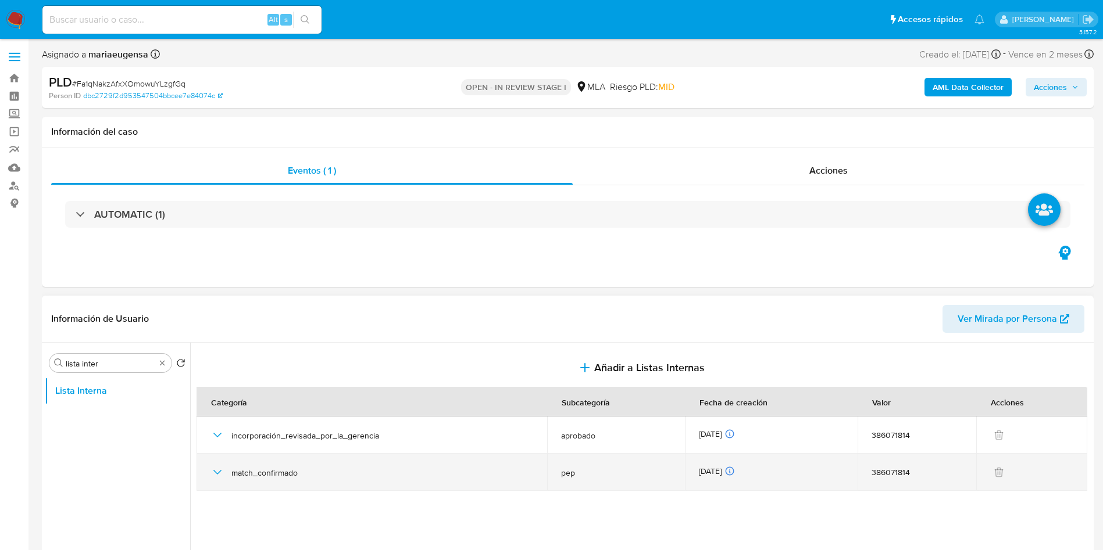
click at [212, 475] on icon "button" at bounding box center [217, 473] width 14 height 14
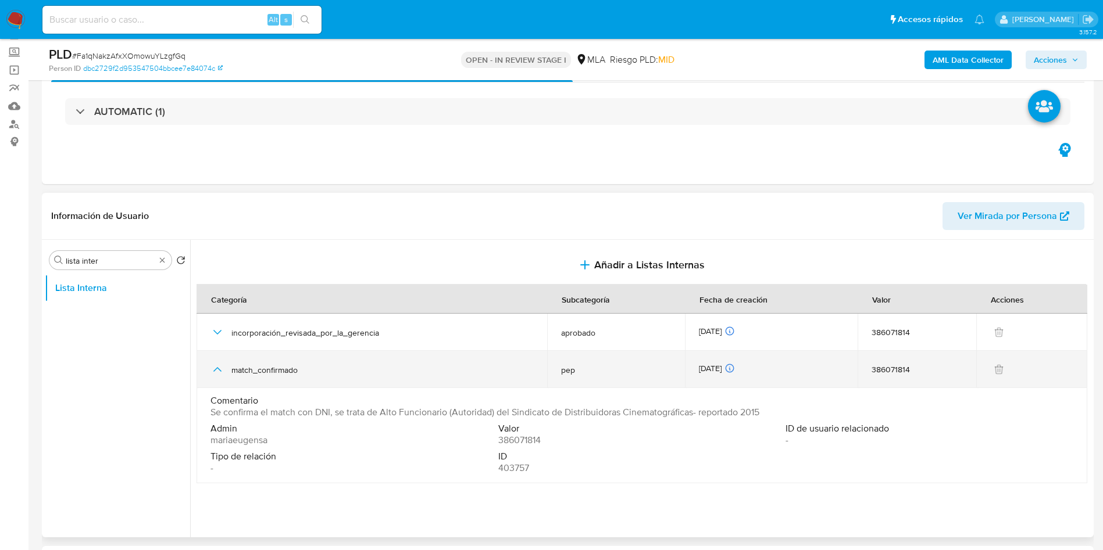
scroll to position [87, 0]
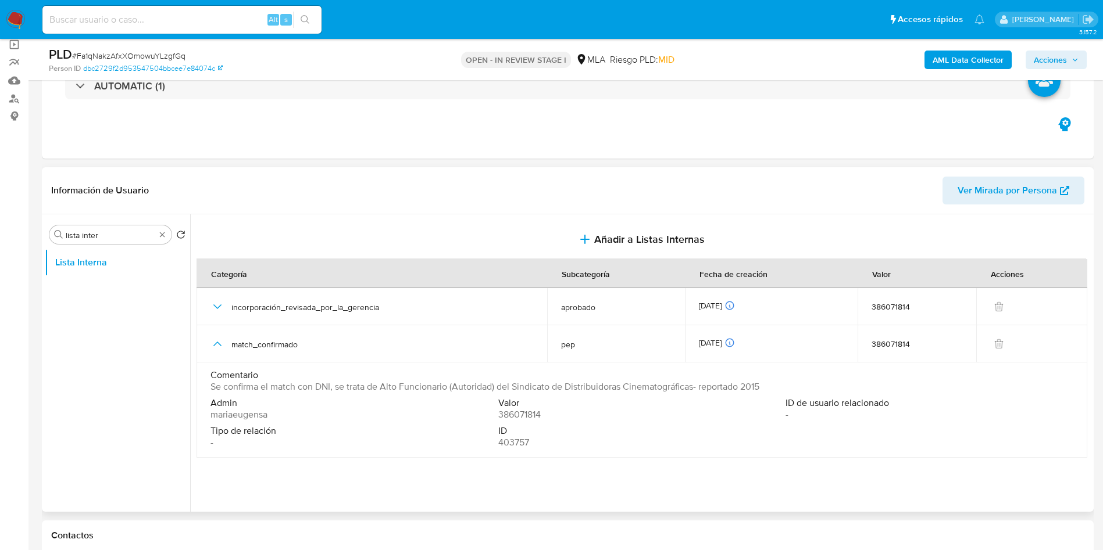
drag, startPoint x: 455, startPoint y: 385, endPoint x: 695, endPoint y: 389, distance: 240.1
click at [695, 389] on span "Se confirma el match con DNI, se trata de Alto Funcionario (Autoridad) del Sind…" at bounding box center [484, 387] width 549 height 12
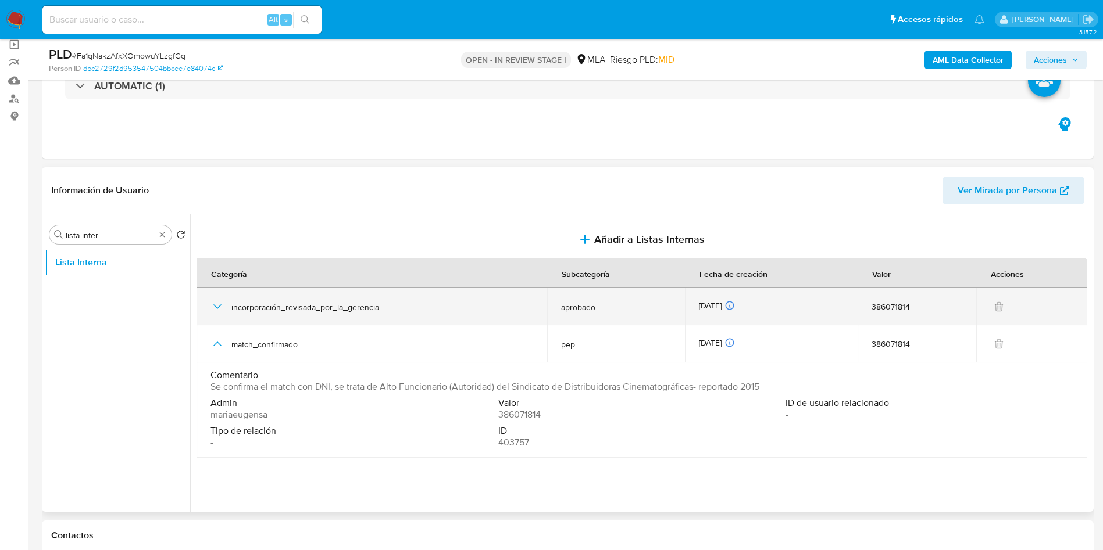
click at [210, 300] on icon "button" at bounding box center [217, 307] width 14 height 14
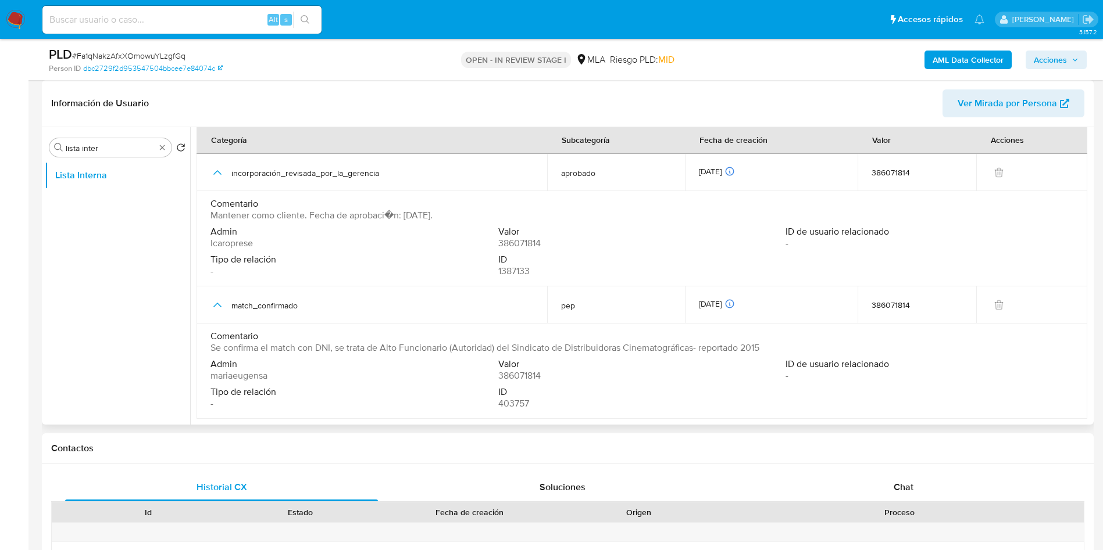
scroll to position [0, 0]
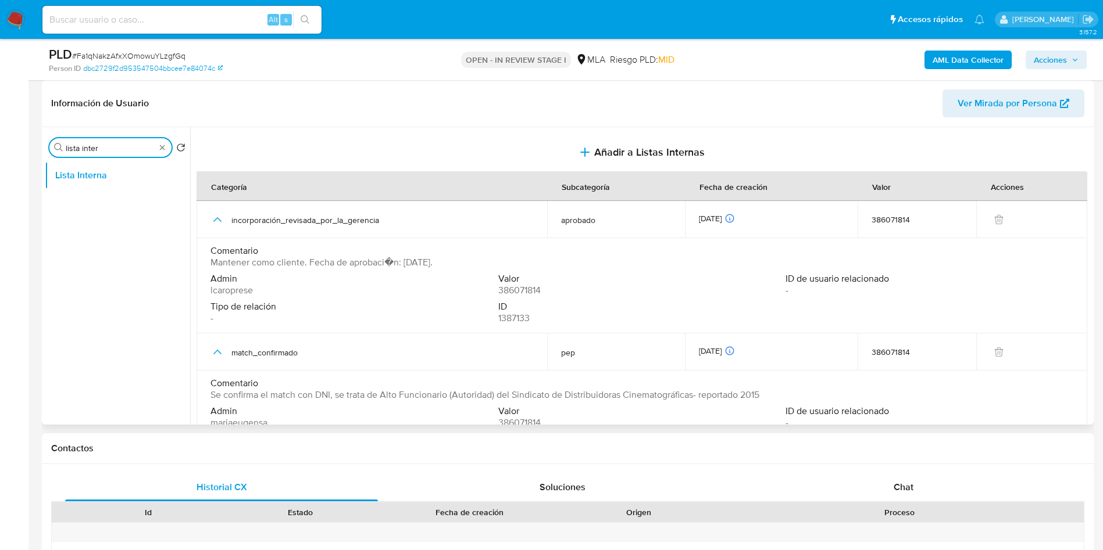
click at [131, 146] on input "lista inter" at bounding box center [111, 148] width 90 height 10
drag, startPoint x: 131, startPoint y: 146, endPoint x: 9, endPoint y: 134, distance: 123.3
click at [70, 176] on button "KYC" at bounding box center [113, 176] width 136 height 28
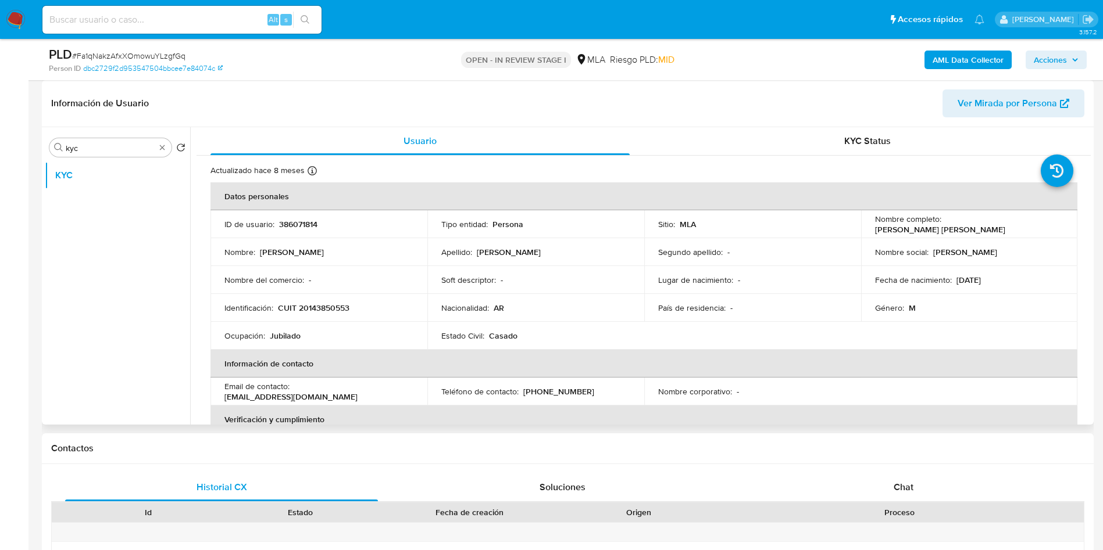
click at [331, 309] on p "CUIT 20143850553" at bounding box center [313, 308] width 71 height 10
copy p "20143850553"
click at [94, 153] on div "Buscar kyc Volver al orden por defecto KYC" at bounding box center [117, 277] width 145 height 296
click at [94, 152] on input "kyc" at bounding box center [111, 148] width 90 height 10
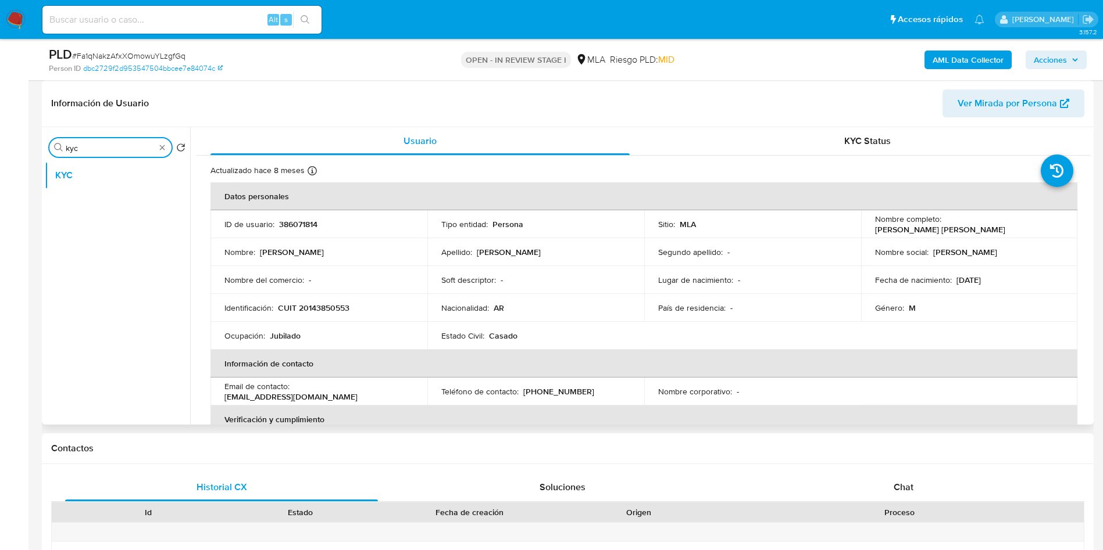
click at [94, 152] on input "kyc" at bounding box center [111, 148] width 90 height 10
click at [94, 152] on input "a" at bounding box center [111, 148] width 90 height 10
type input "arc"
click at [93, 187] on button "KYC" at bounding box center [113, 176] width 136 height 28
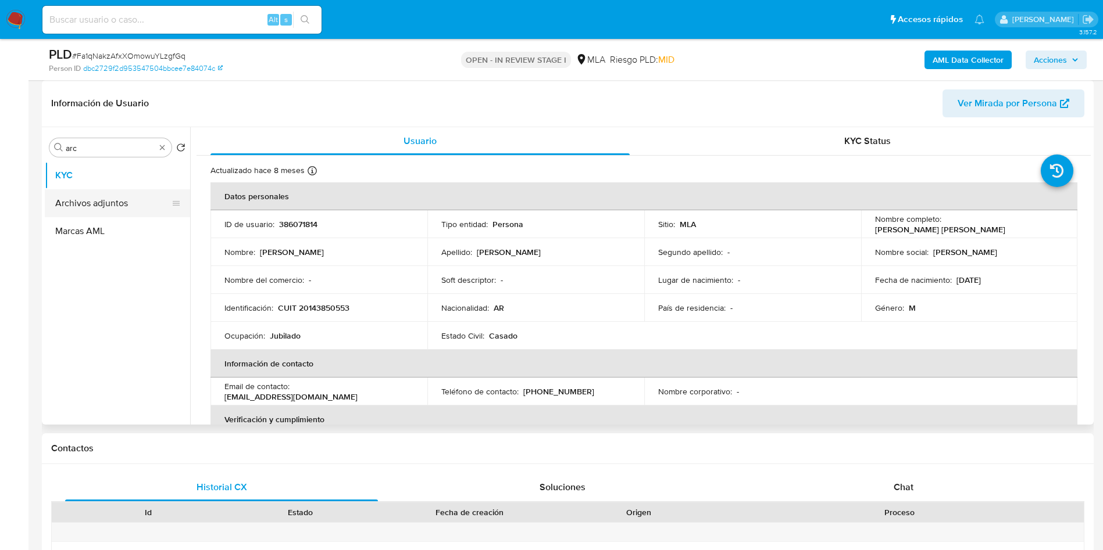
click at [84, 205] on button "Archivos adjuntos" at bounding box center [113, 203] width 136 height 28
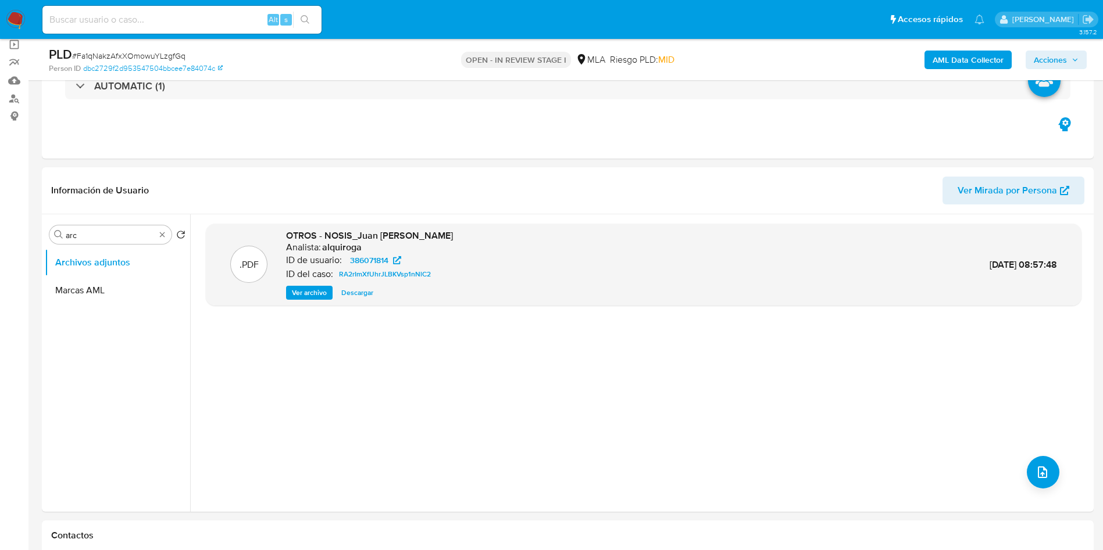
click at [957, 58] on b "AML Data Collector" at bounding box center [967, 60] width 71 height 19
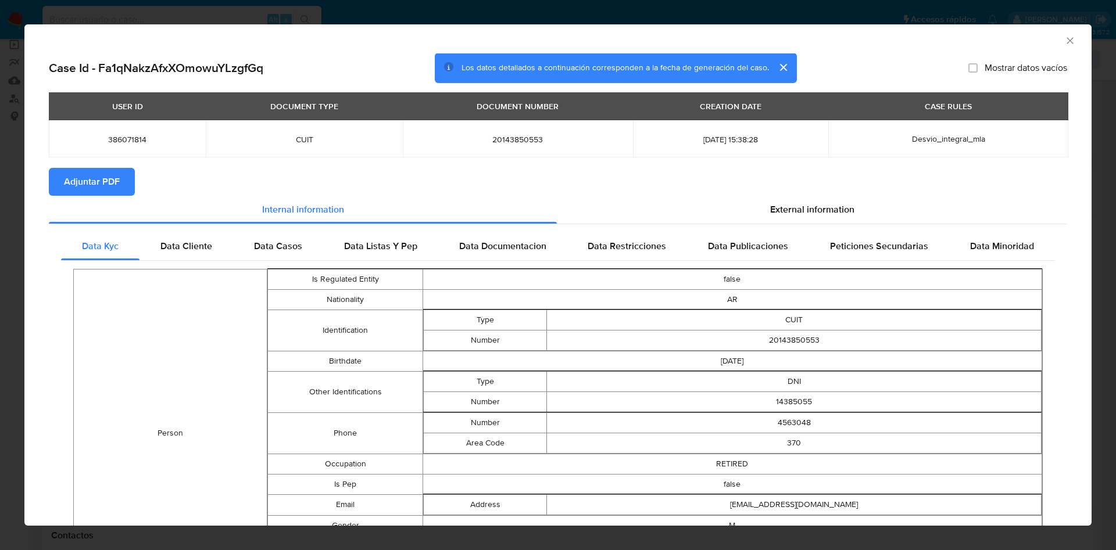
drag, startPoint x: 58, startPoint y: 181, endPoint x: 40, endPoint y: 238, distance: 59.0
click at [58, 182] on button "Adjuntar PDF" at bounding box center [92, 182] width 86 height 28
click at [1067, 42] on icon "Cerrar ventana" at bounding box center [1070, 40] width 6 height 6
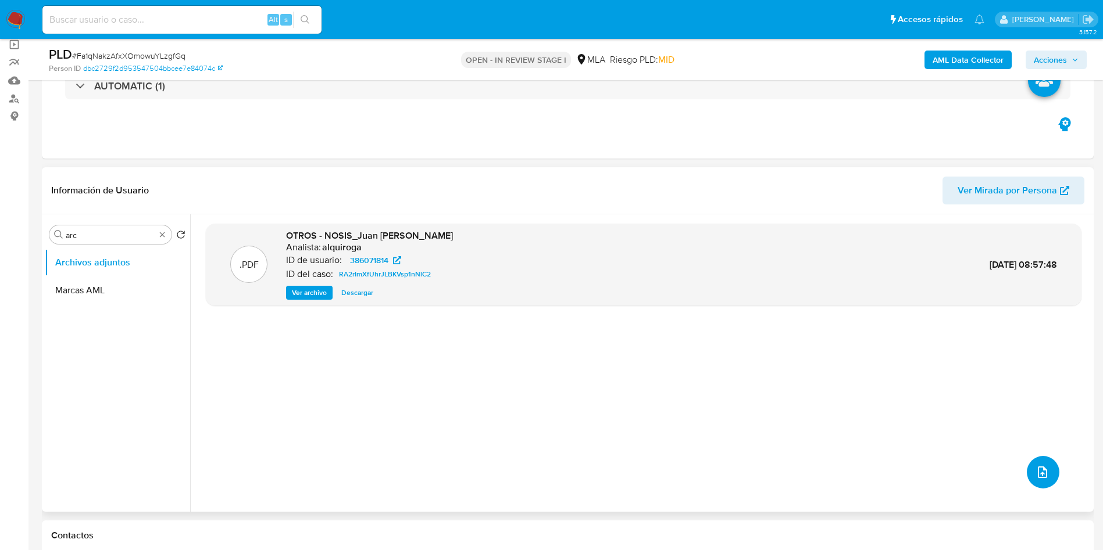
click at [1035, 468] on icon "upload-file" at bounding box center [1042, 473] width 14 height 14
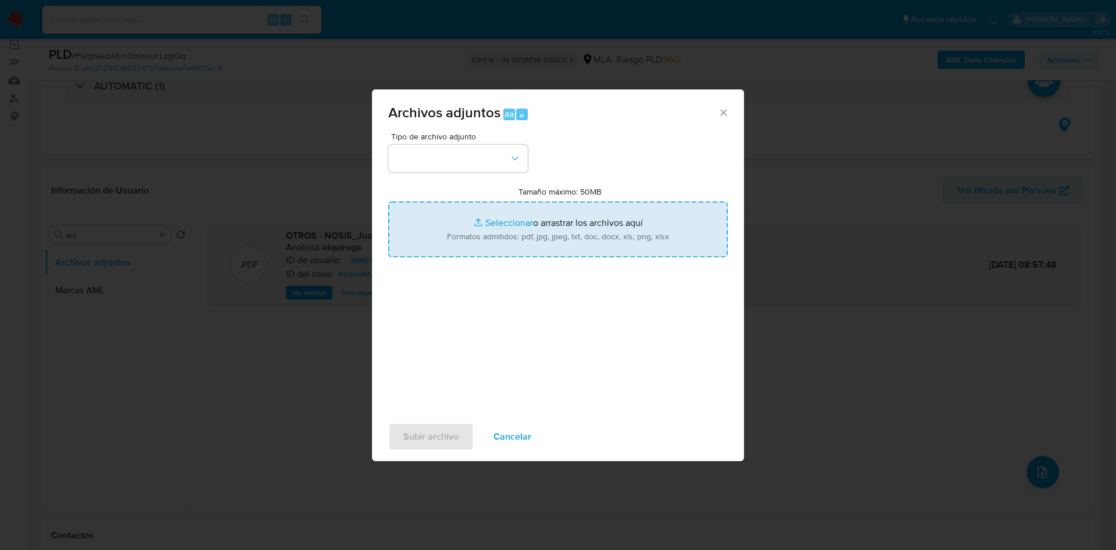
click at [509, 231] on input "Tamaño máximo: 50MB Seleccionar archivos" at bounding box center [557, 230] width 339 height 56
type input "C:\fakepath\Movimientos.xlsx"
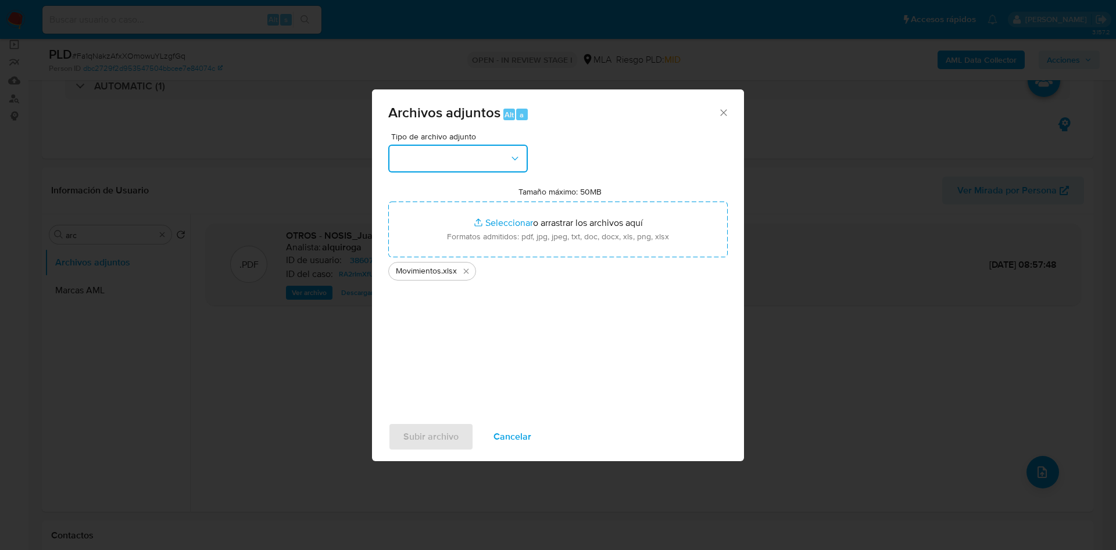
click at [424, 160] on button "button" at bounding box center [457, 159] width 139 height 28
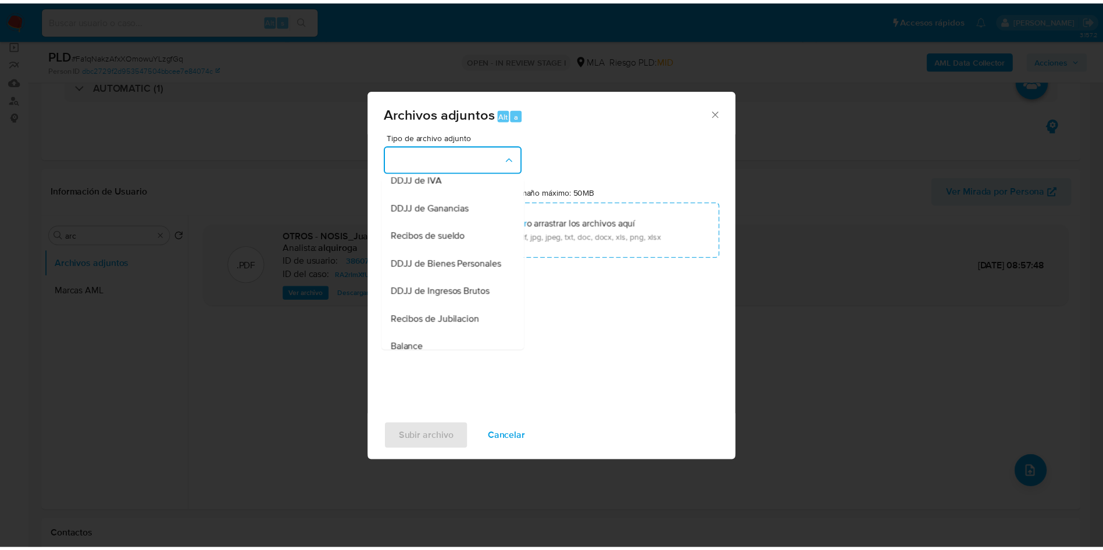
scroll to position [174, 0]
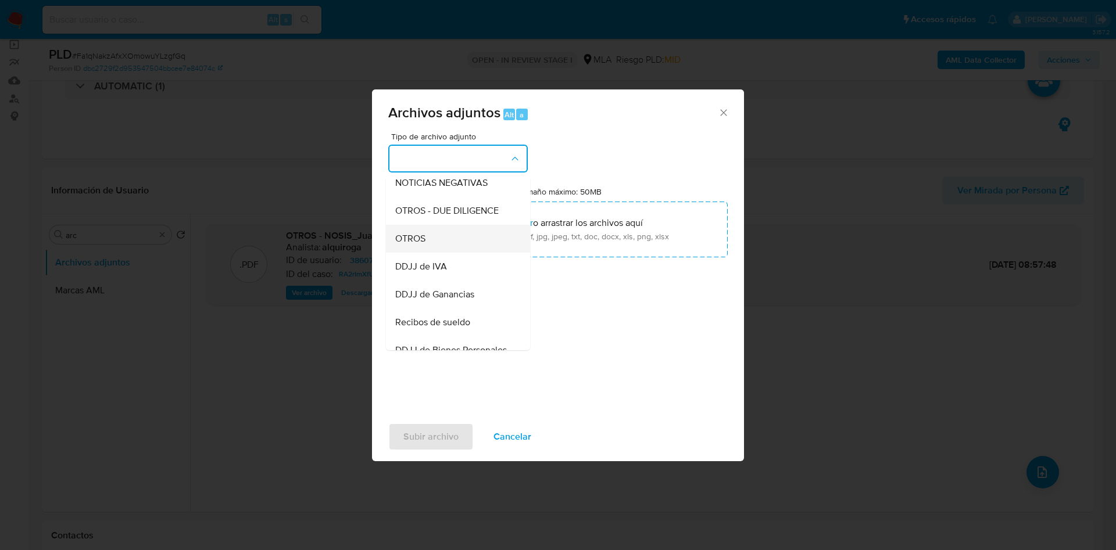
click at [413, 245] on span "OTROS" at bounding box center [410, 239] width 30 height 12
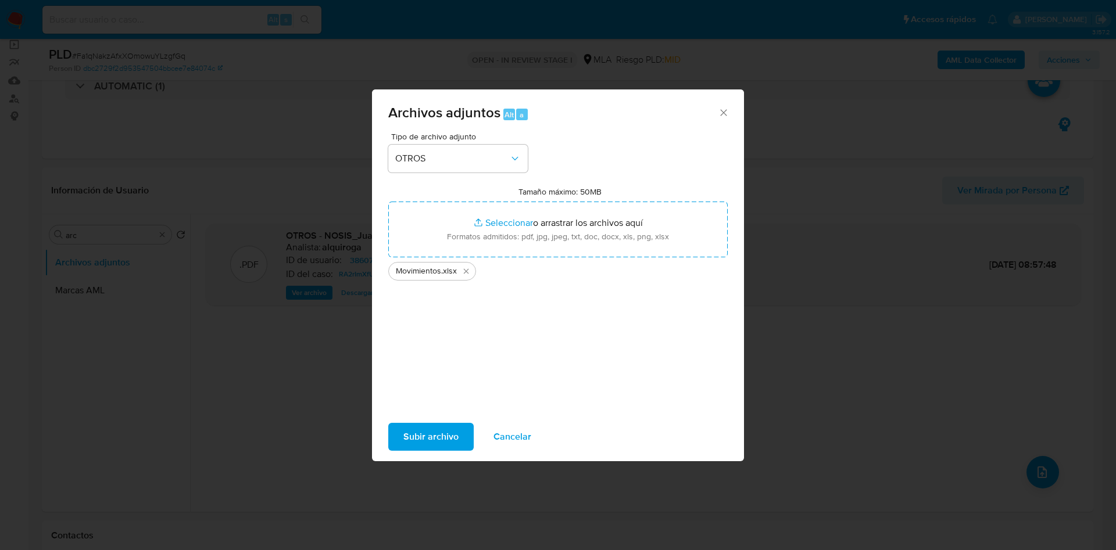
click at [445, 439] on span "Subir archivo" at bounding box center [430, 437] width 55 height 26
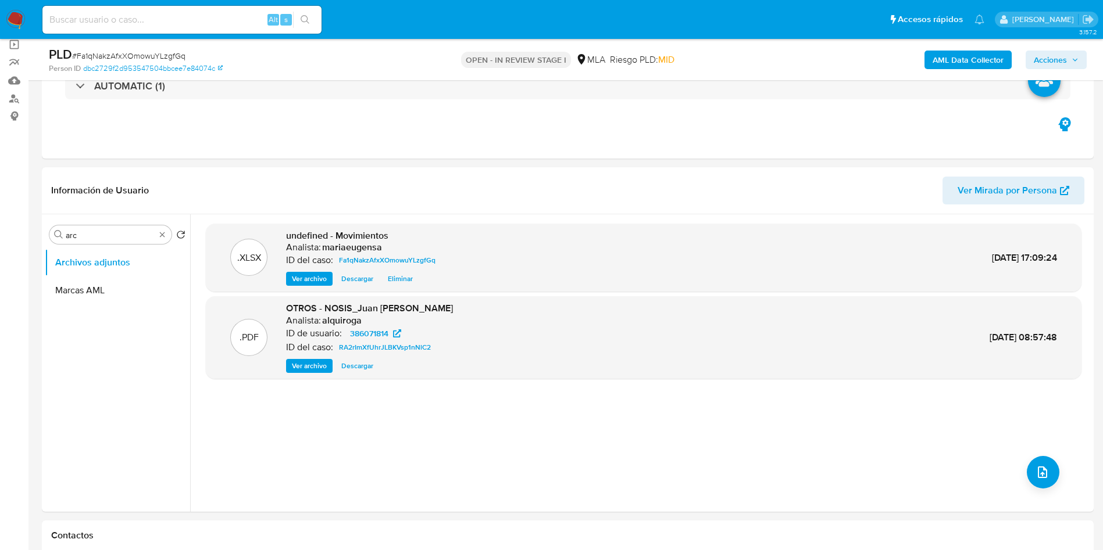
click at [954, 65] on b "AML Data Collector" at bounding box center [967, 60] width 71 height 19
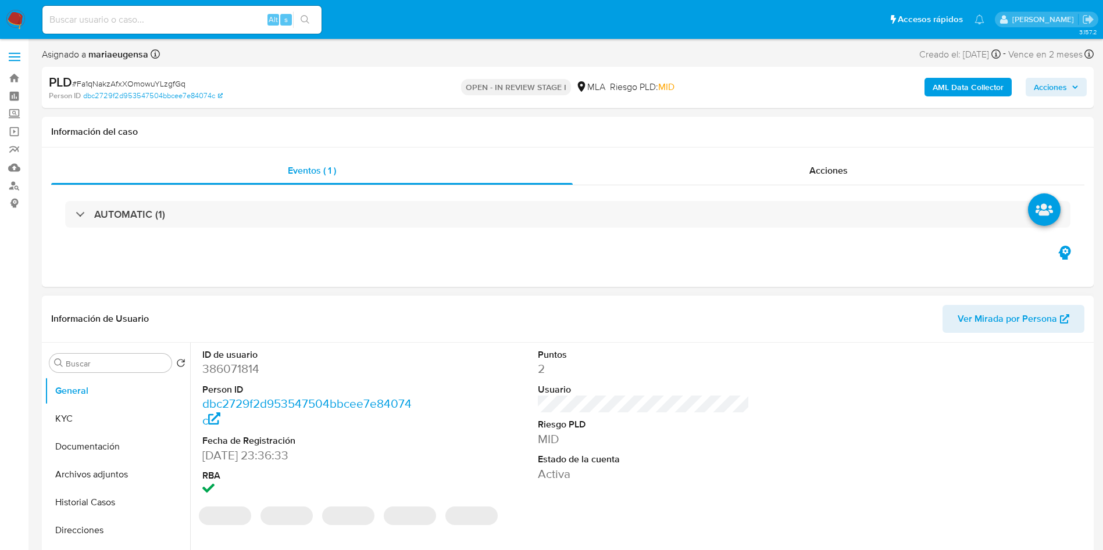
select select "10"
click at [142, 357] on div "Buscar" at bounding box center [110, 363] width 122 height 19
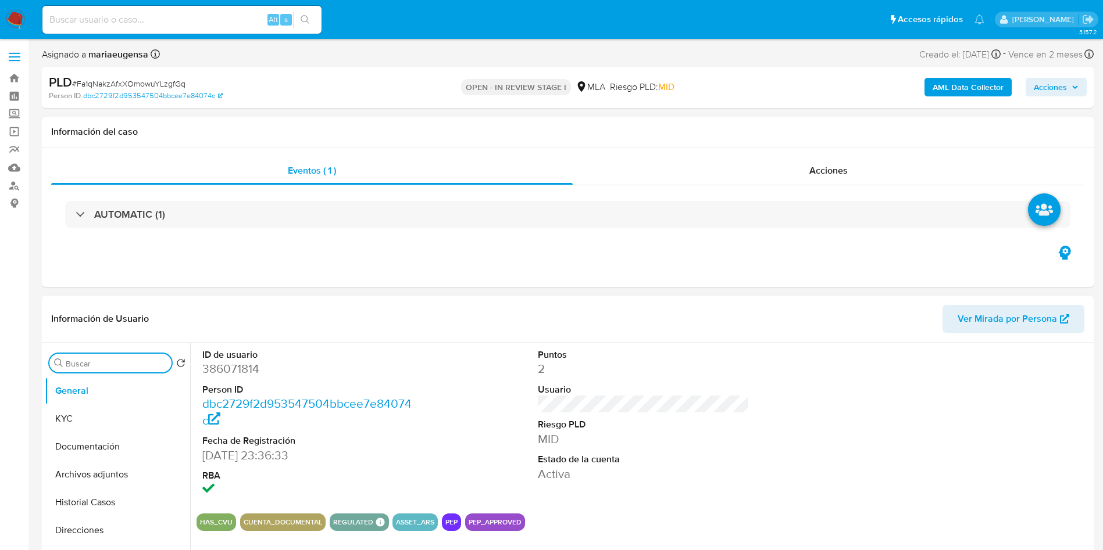
click at [142, 360] on input "Buscar" at bounding box center [116, 364] width 101 height 10
type input "arc"
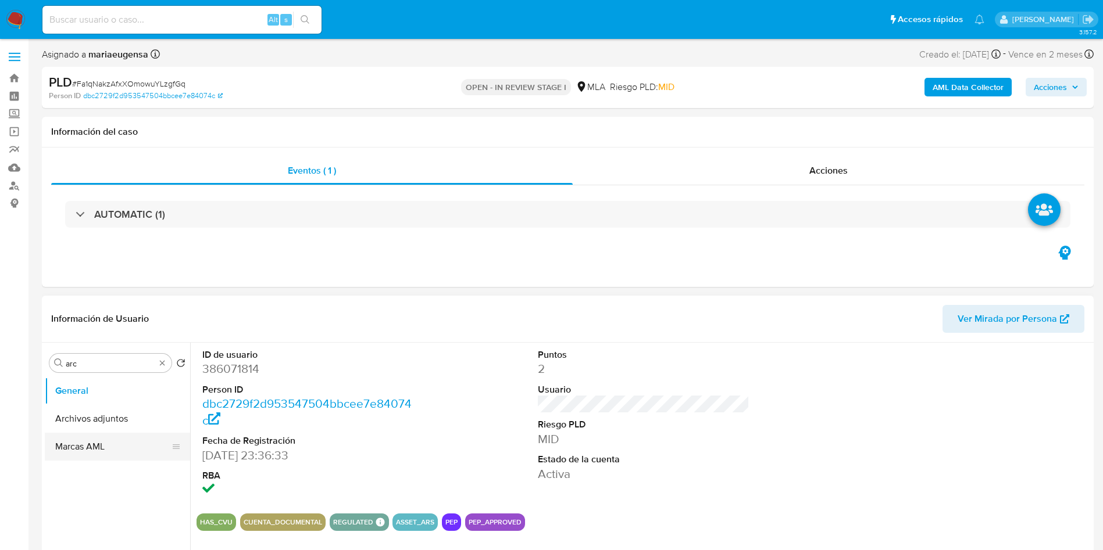
drag, startPoint x: 140, startPoint y: 410, endPoint x: 131, endPoint y: 417, distance: 11.2
click at [138, 411] on button "Archivos adjuntos" at bounding box center [117, 419] width 145 height 28
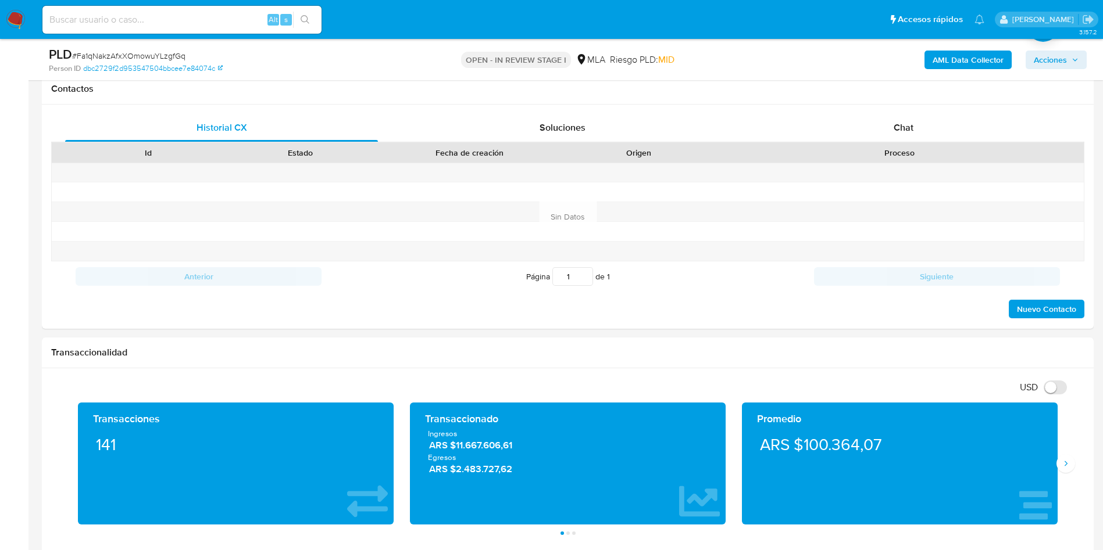
scroll to position [570, 0]
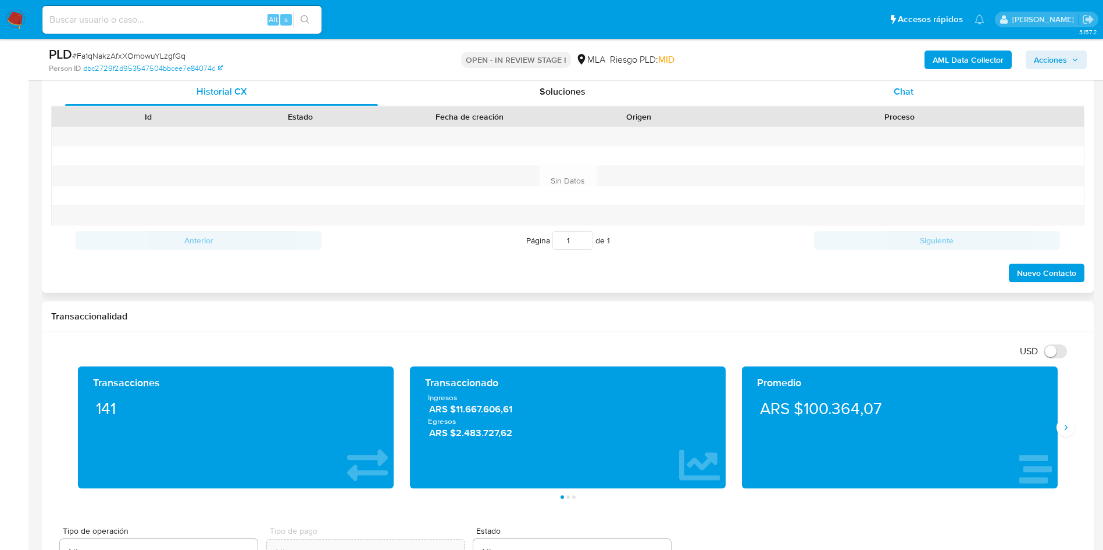
click at [889, 91] on div "Chat" at bounding box center [903, 92] width 313 height 28
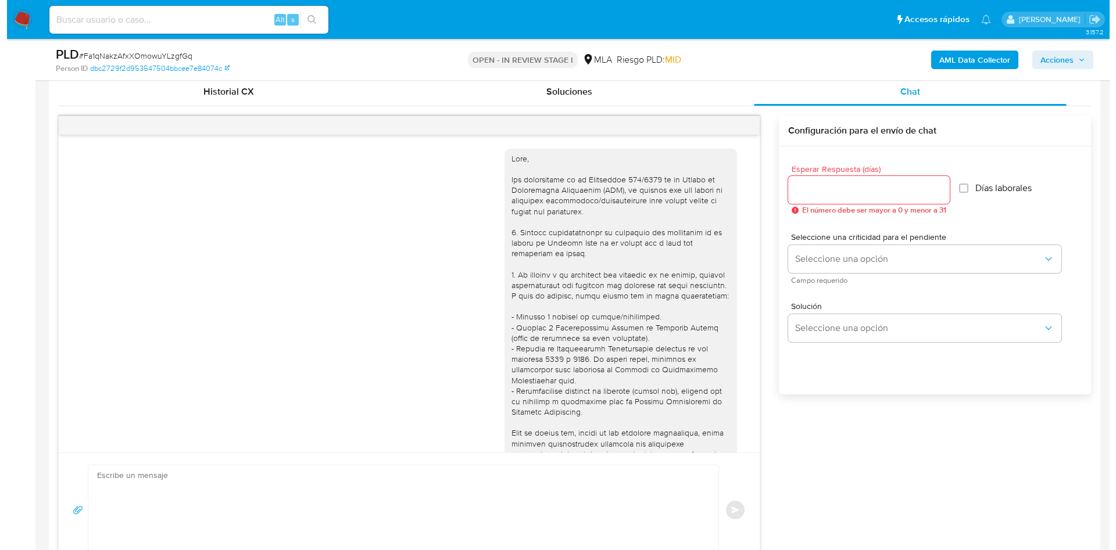
scroll to position [596, 0]
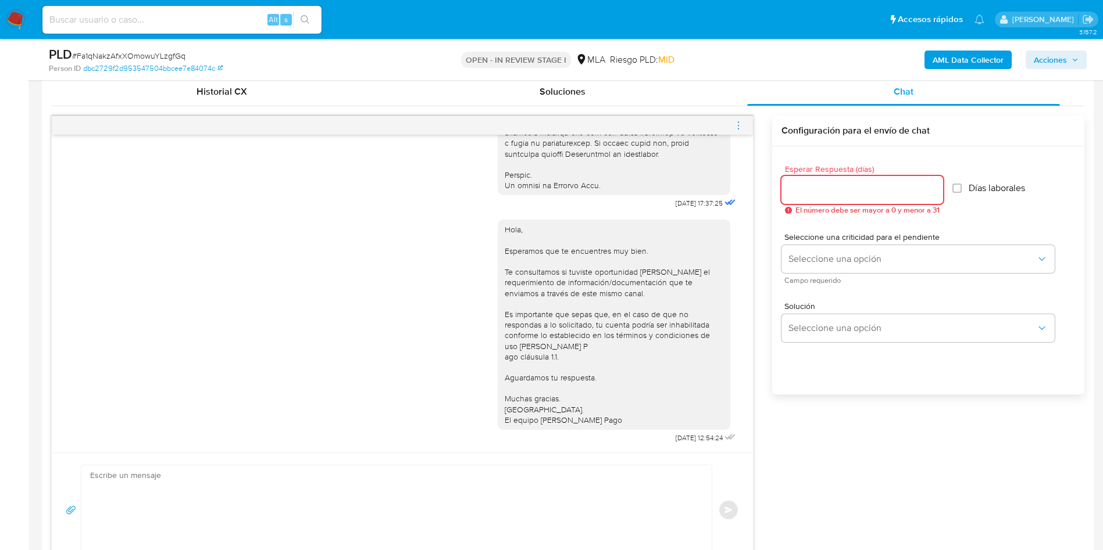
click at [795, 185] on input "Esperar Respuesta (días)" at bounding box center [862, 189] width 162 height 15
type input "2"
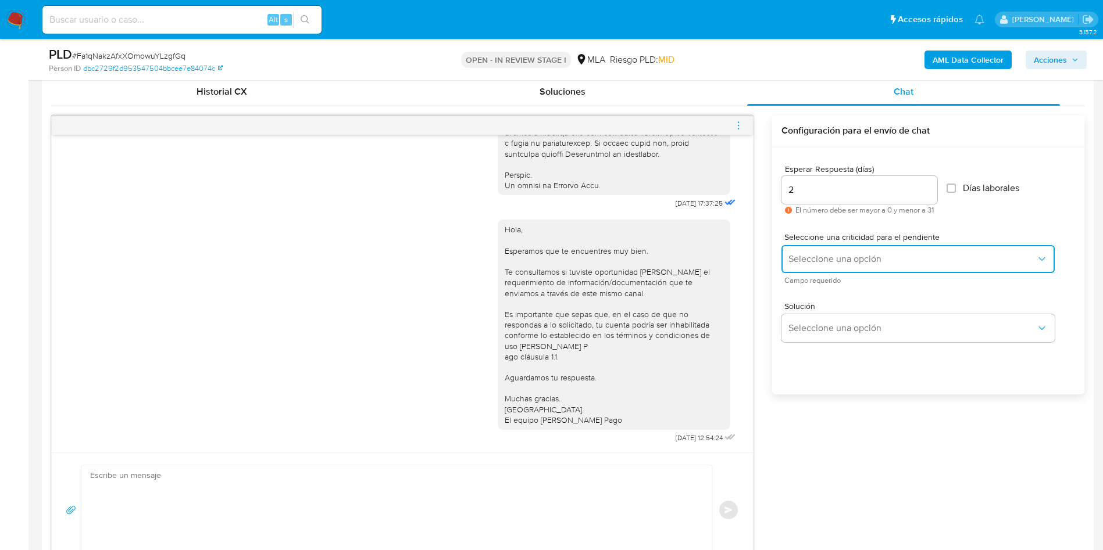
click at [803, 255] on span "Seleccione una opción" at bounding box center [912, 259] width 248 height 12
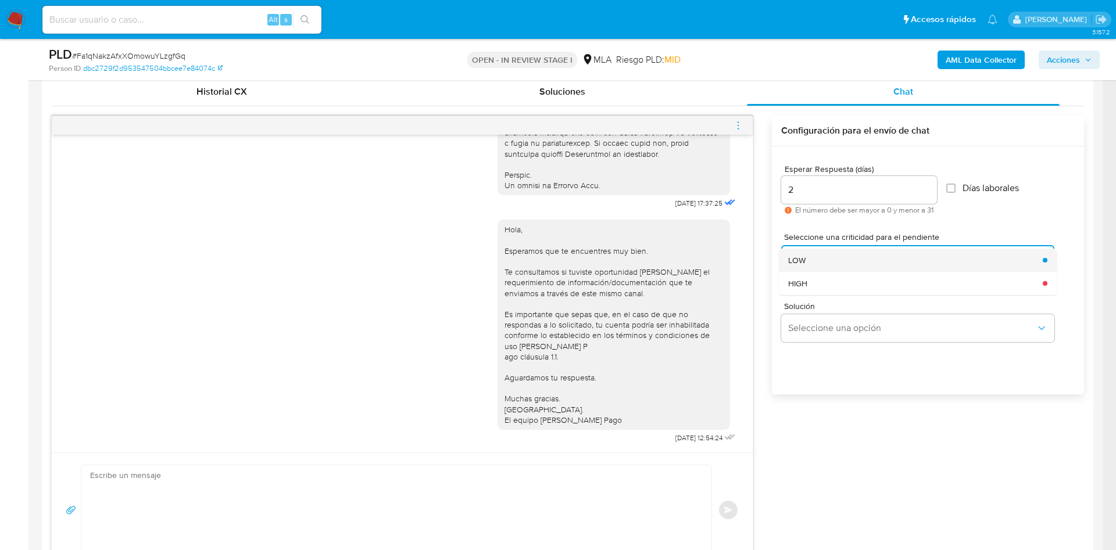
click at [804, 260] on span "LOW" at bounding box center [796, 260] width 17 height 10
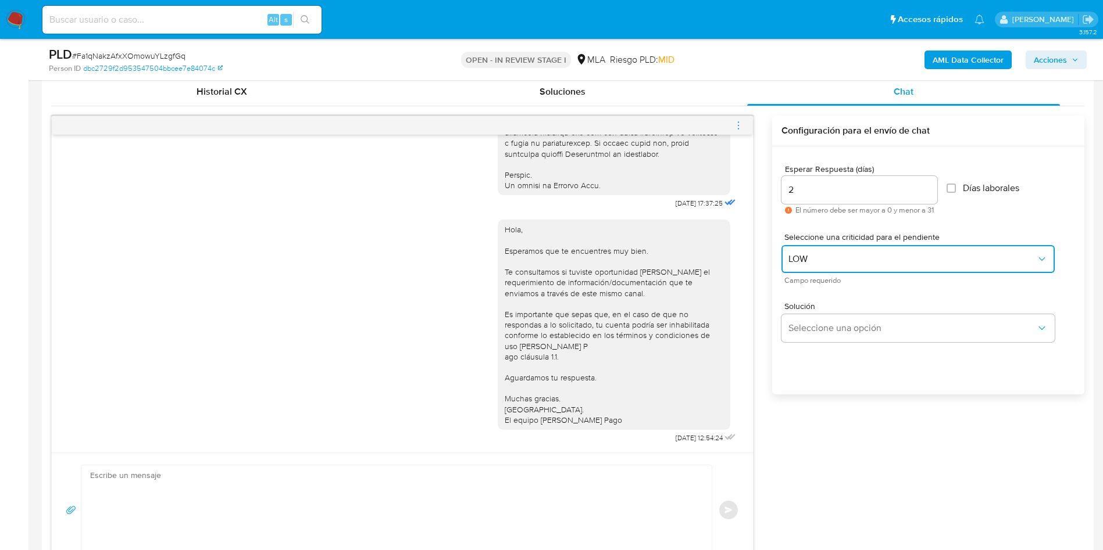
click at [808, 259] on span "LOW" at bounding box center [912, 259] width 248 height 12
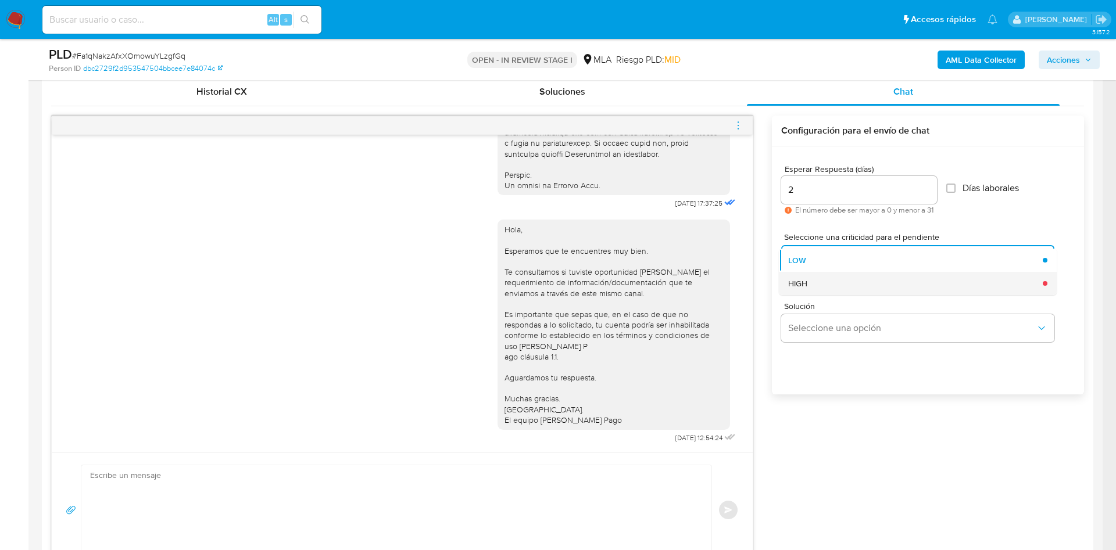
click at [806, 288] on span "HIGH" at bounding box center [797, 283] width 19 height 10
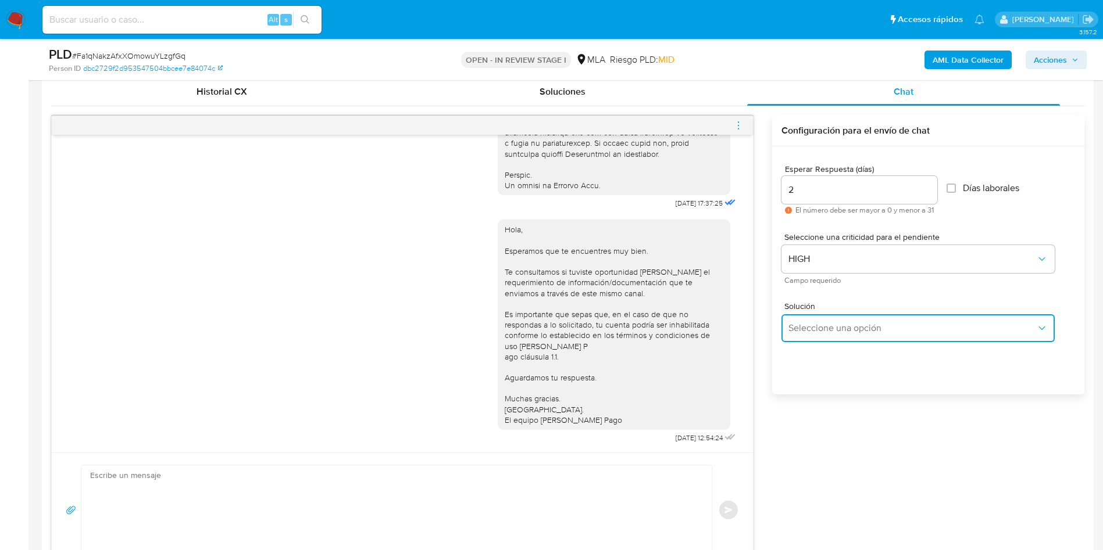
click at [816, 321] on button "Seleccione una opción" at bounding box center [917, 328] width 273 height 28
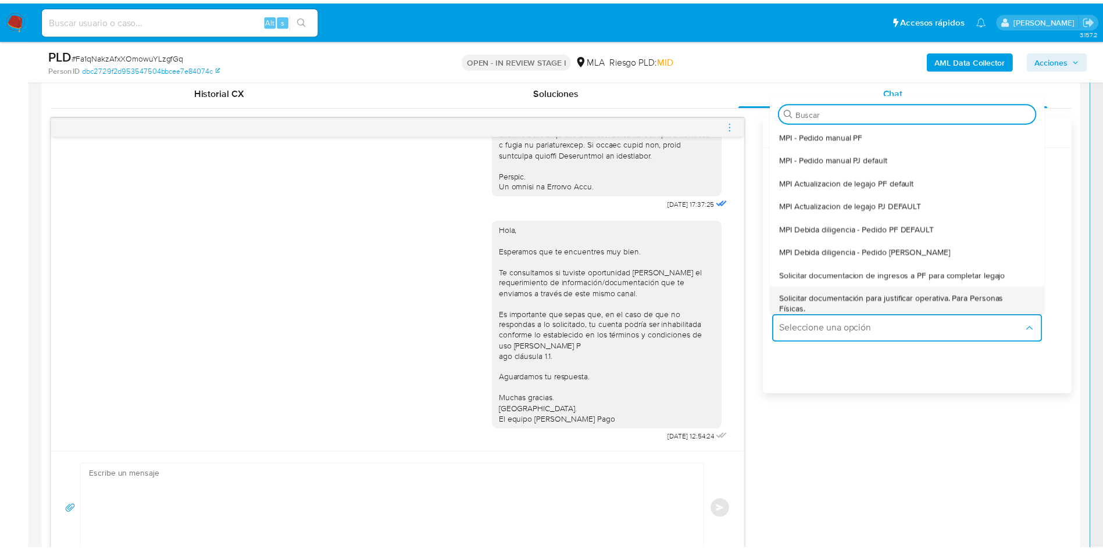
scroll to position [87, 0]
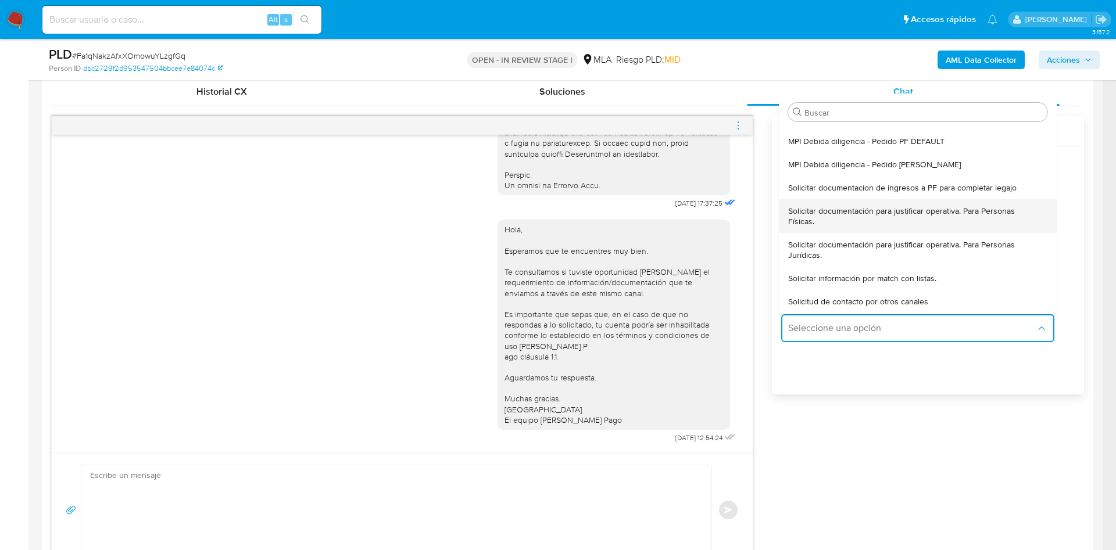
click at [826, 223] on span "Solicitar documentación para justificar operativa. Para Personas Físicas." at bounding box center [914, 216] width 252 height 21
type textarea "Hola,En función de las operaciones registradas en tu cuenta de Mercado Pago, ne…"
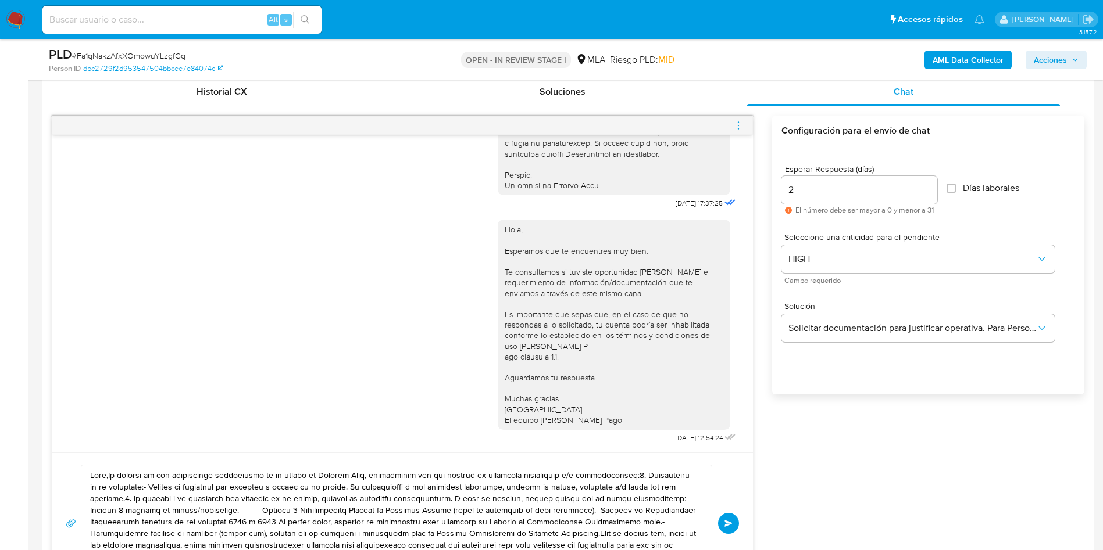
click at [503, 485] on textarea at bounding box center [393, 524] width 607 height 116
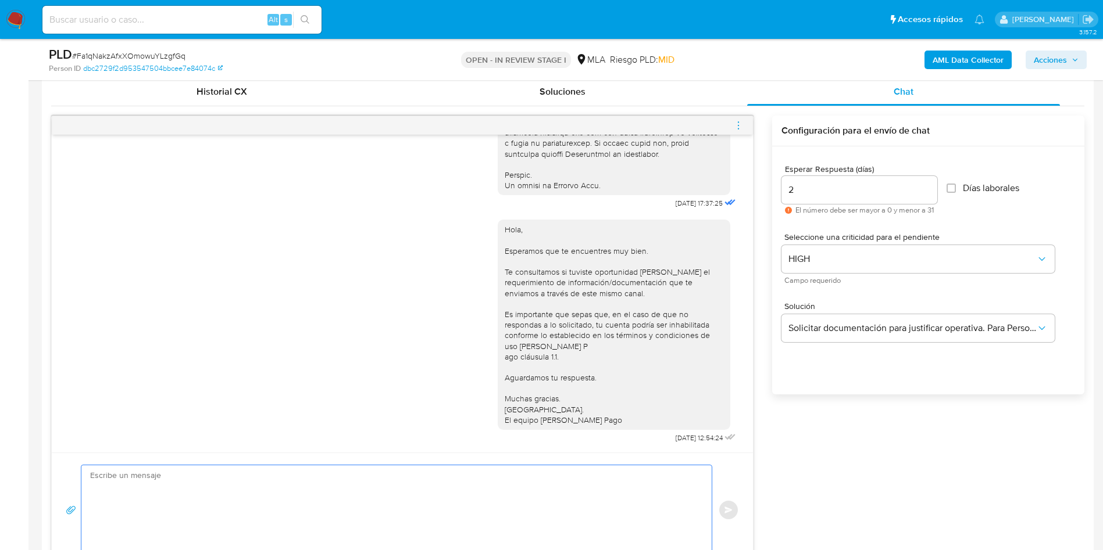
paste textarea "Hola, En función de las operaciones registradas en tu cuenta de Mercado Pago, n…"
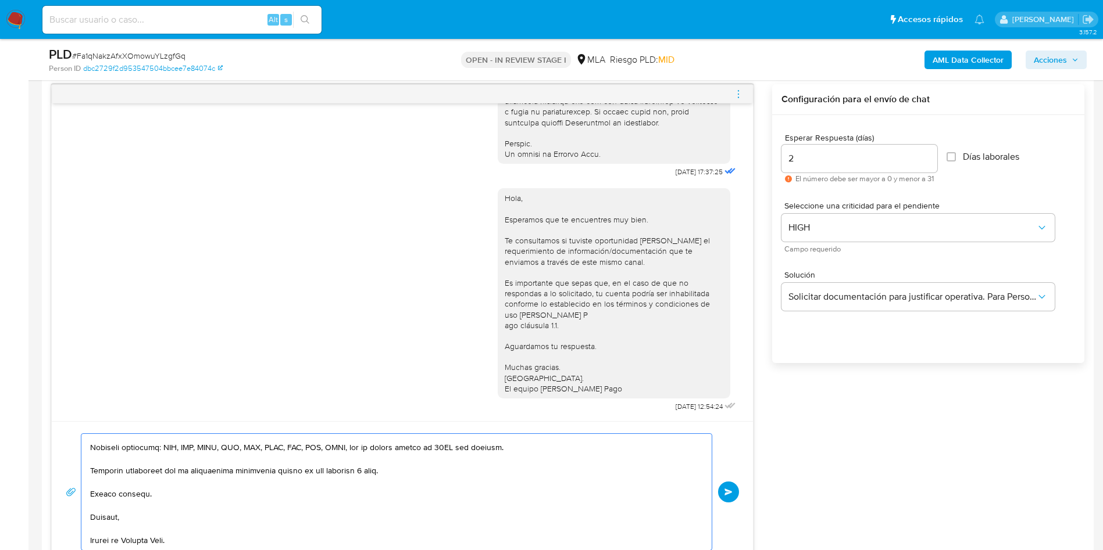
scroll to position [380, 0]
click at [503, 484] on textarea at bounding box center [393, 492] width 607 height 116
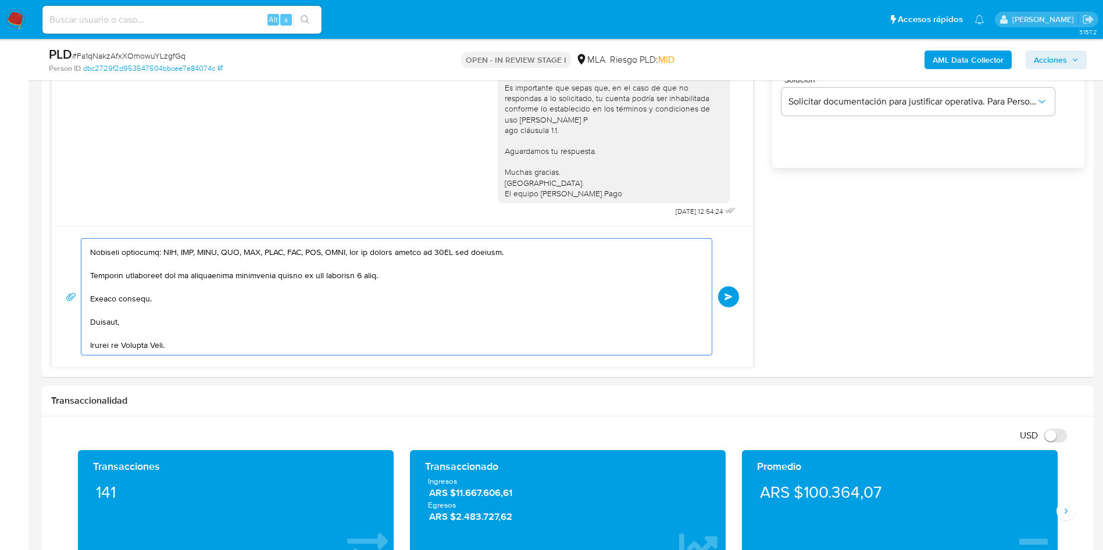
scroll to position [806, 0]
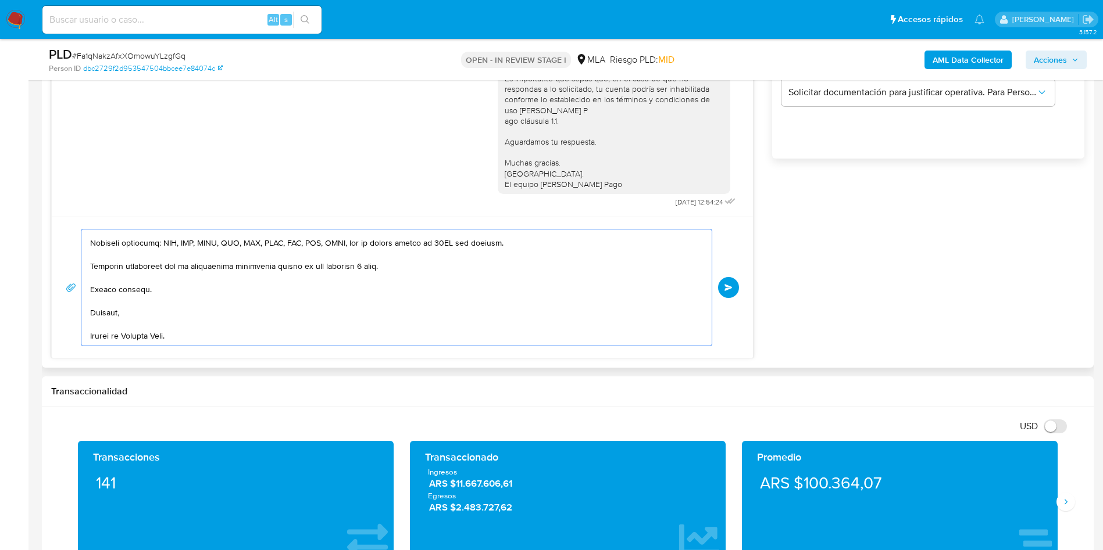
click at [214, 281] on textarea at bounding box center [393, 288] width 607 height 116
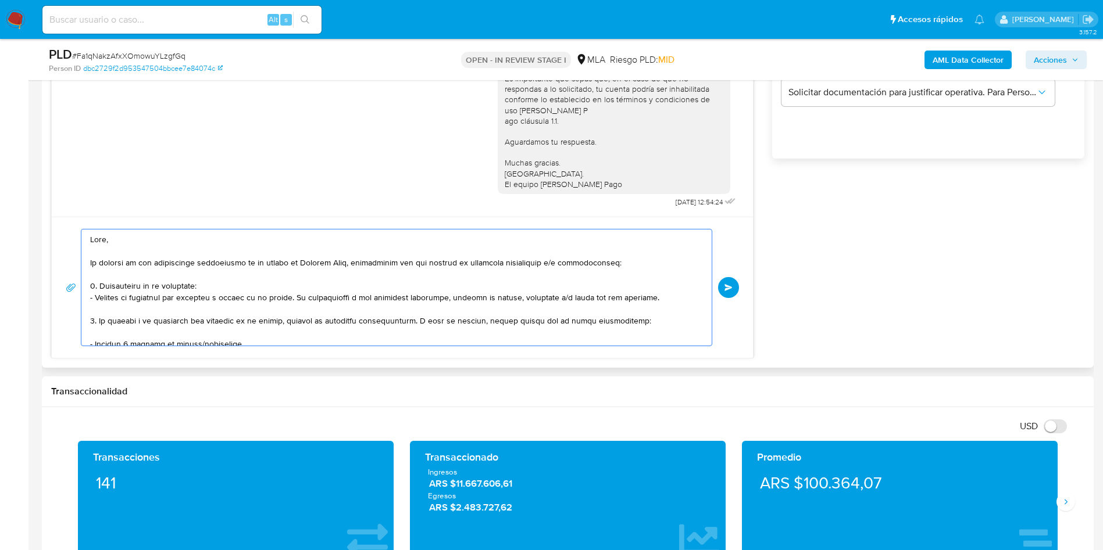
click at [214, 280] on textarea at bounding box center [393, 288] width 607 height 116
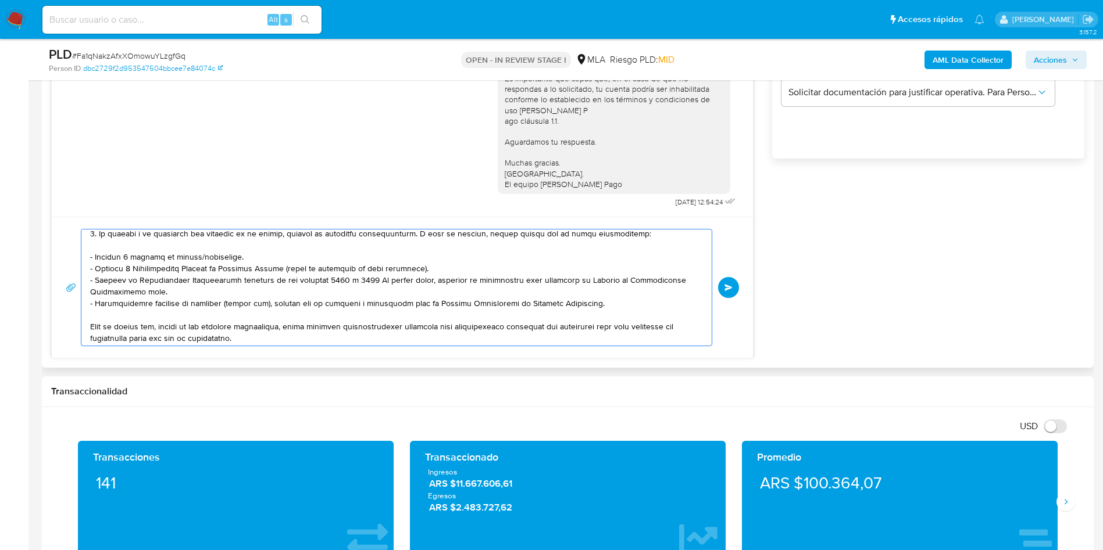
scroll to position [174, 0]
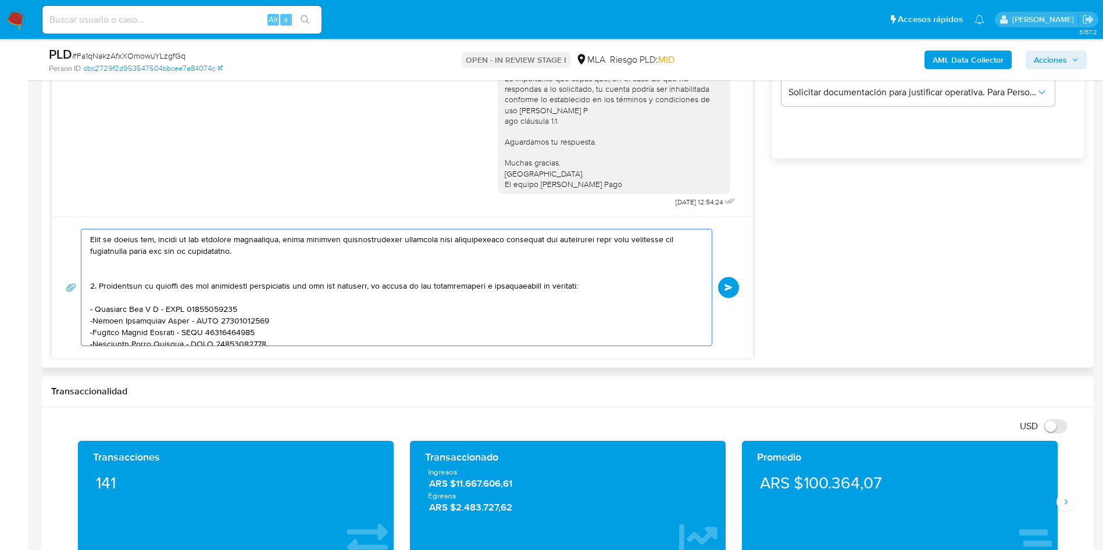
click at [214, 280] on textarea at bounding box center [393, 288] width 607 height 116
click at [224, 259] on textarea at bounding box center [393, 288] width 607 height 116
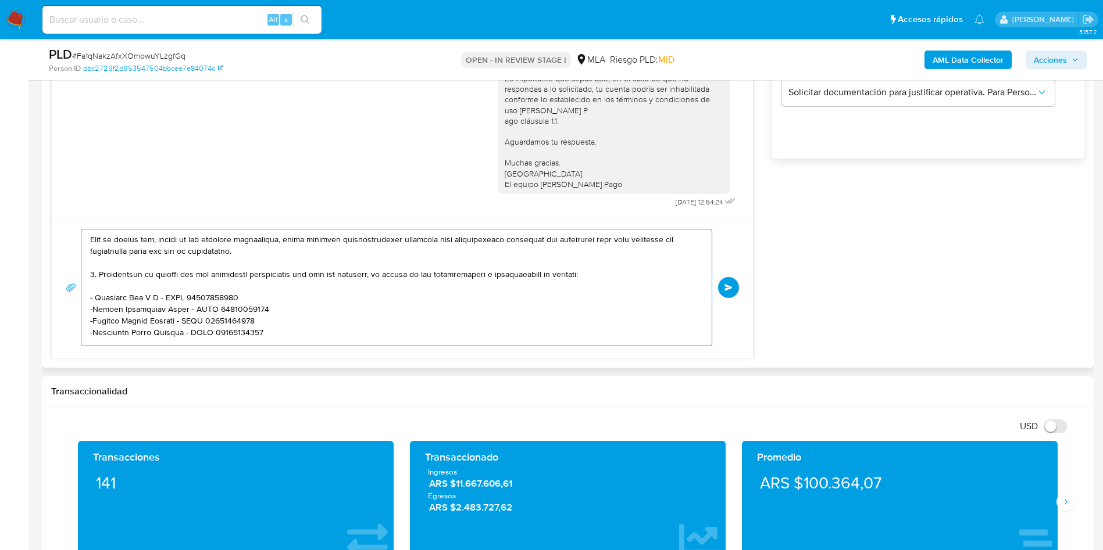
scroll to position [163, 0]
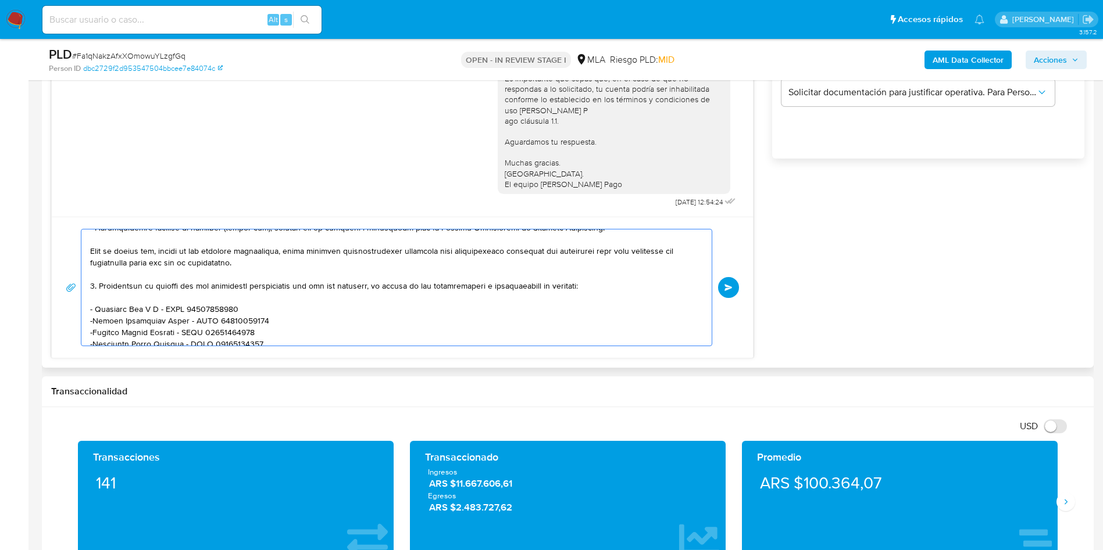
click at [602, 287] on textarea at bounding box center [393, 288] width 607 height 116
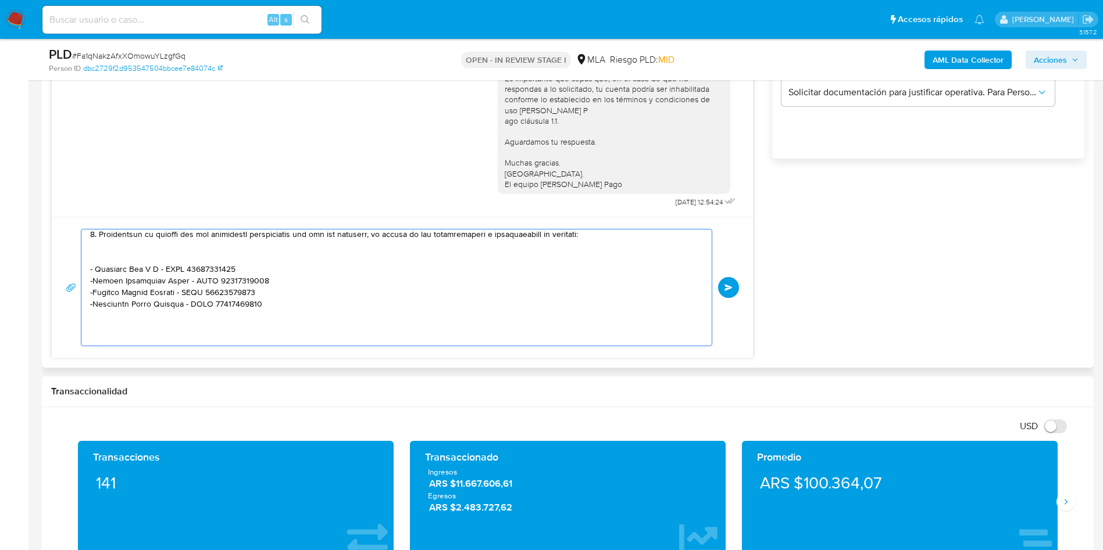
scroll to position [250, 0]
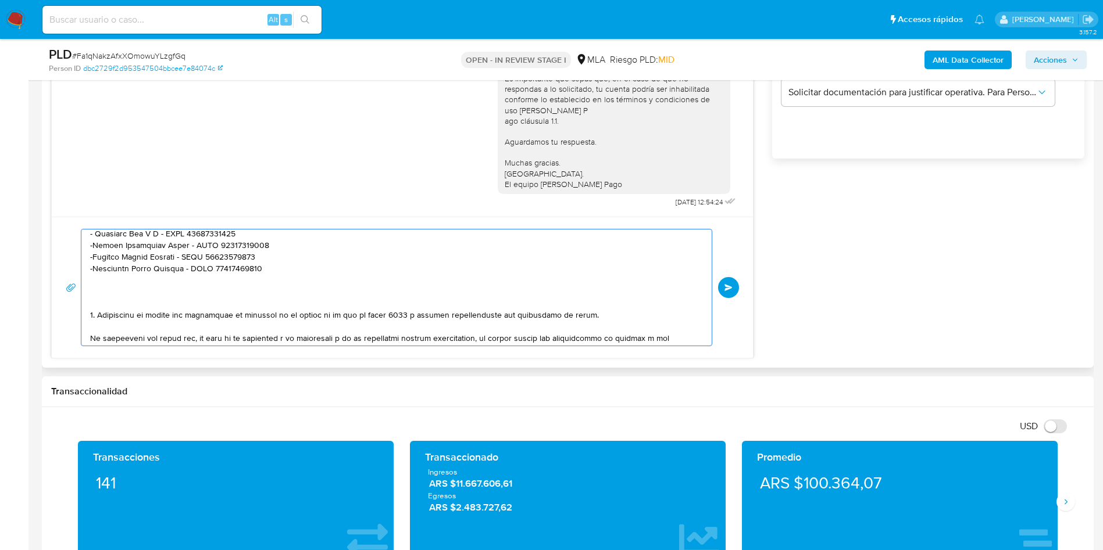
click at [169, 285] on textarea at bounding box center [393, 288] width 607 height 116
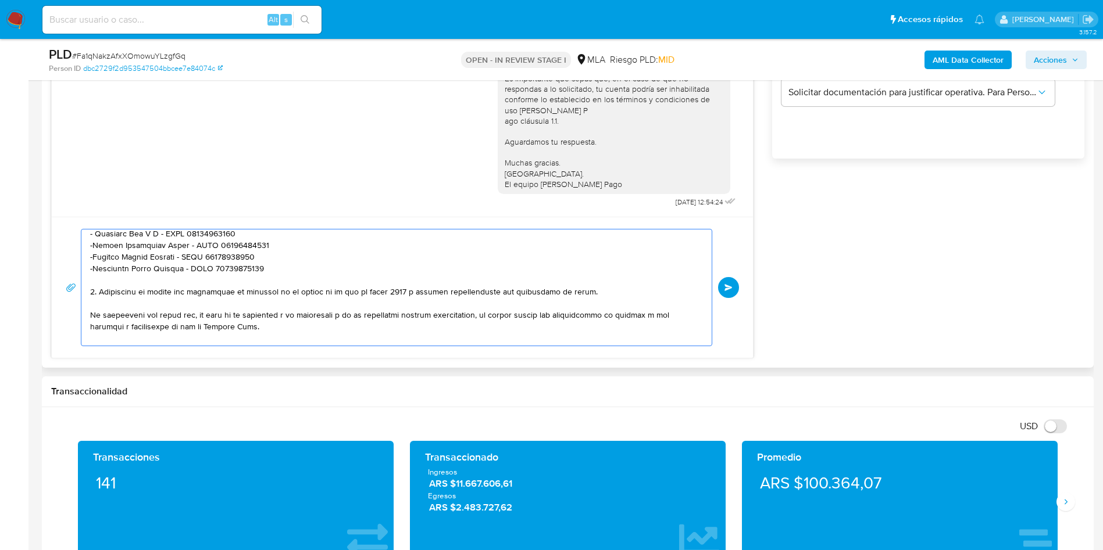
click at [211, 251] on textarea at bounding box center [393, 288] width 607 height 116
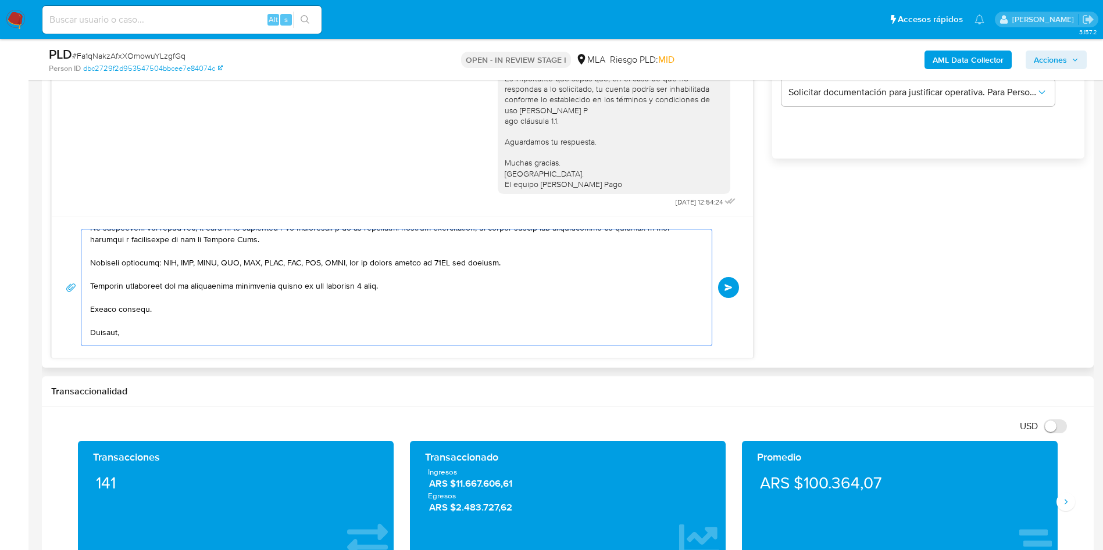
scroll to position [357, 0]
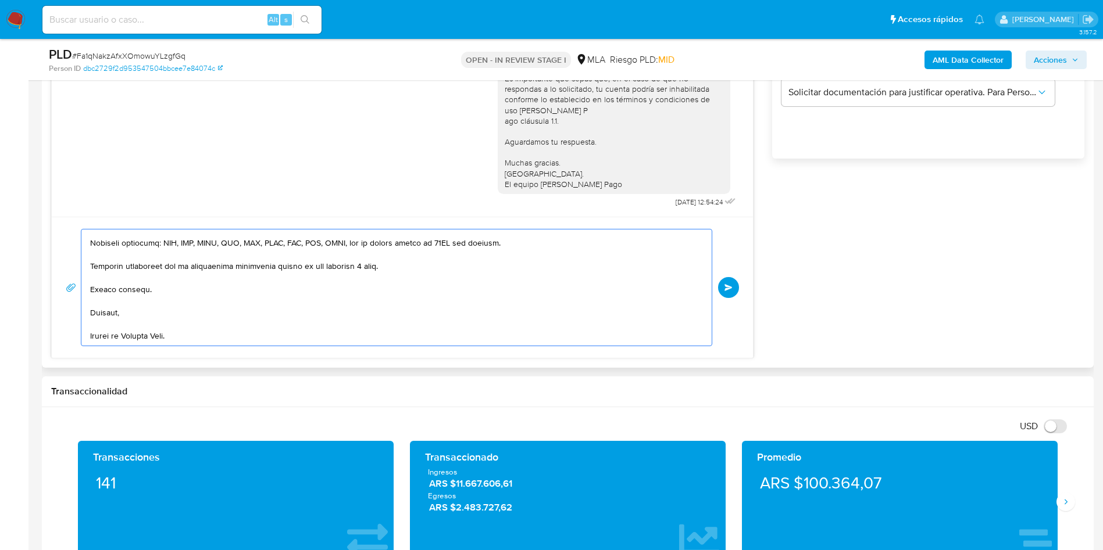
drag, startPoint x: 255, startPoint y: 289, endPoint x: 314, endPoint y: 298, distance: 59.9
click at [257, 289] on textarea at bounding box center [393, 288] width 607 height 116
type textarea "Hola, En función de las operaciones registradas en tu cuenta de Mercado Pago, n…"
click at [726, 292] on button "Enviar" at bounding box center [728, 287] width 21 height 21
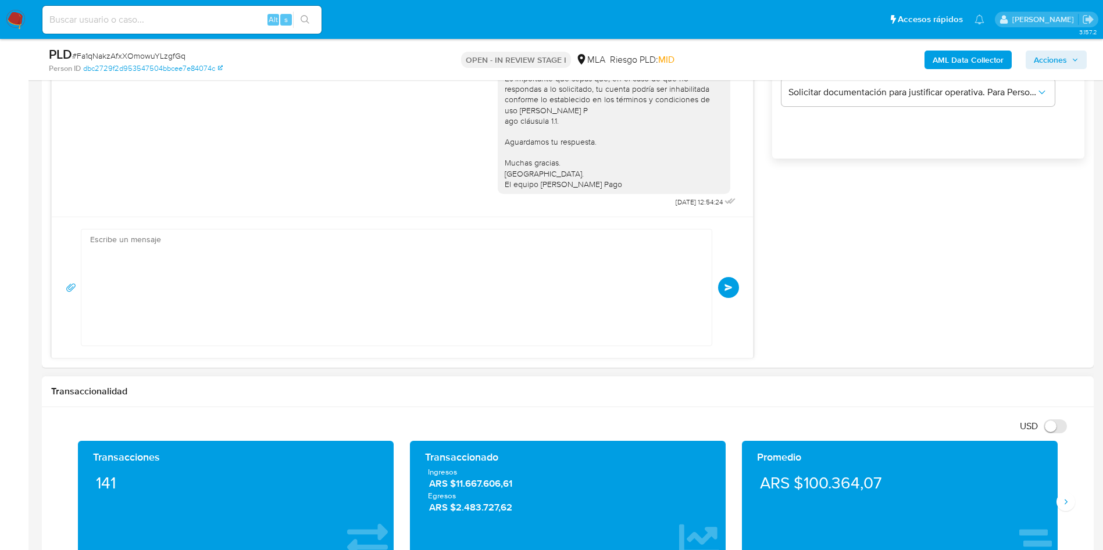
scroll to position [1275, 0]
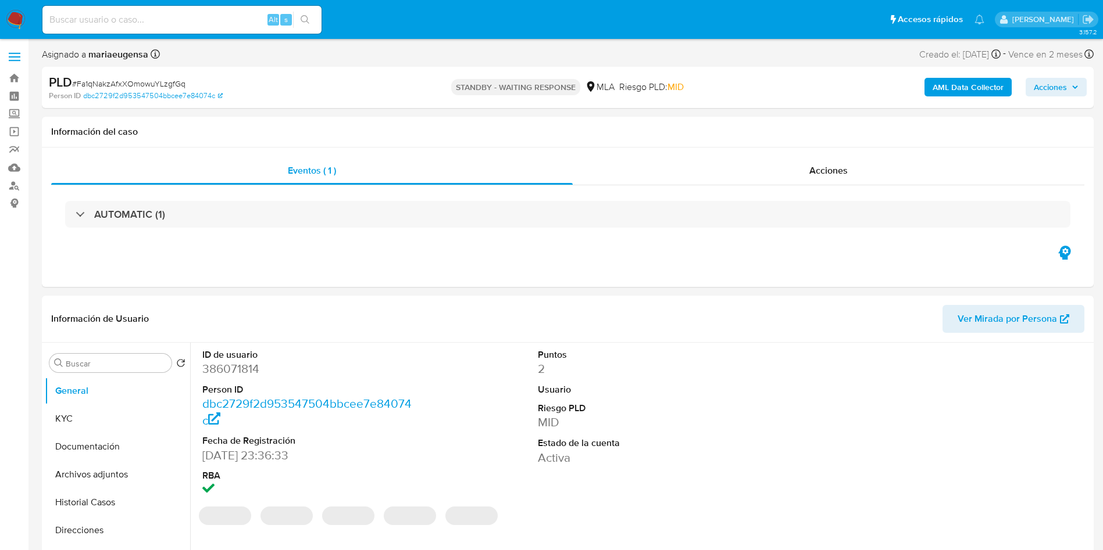
select select "10"
click at [230, 373] on dd "496241522" at bounding box center [308, 369] width 212 height 16
select select "10"
click at [230, 372] on dd "496241522" at bounding box center [308, 369] width 212 height 16
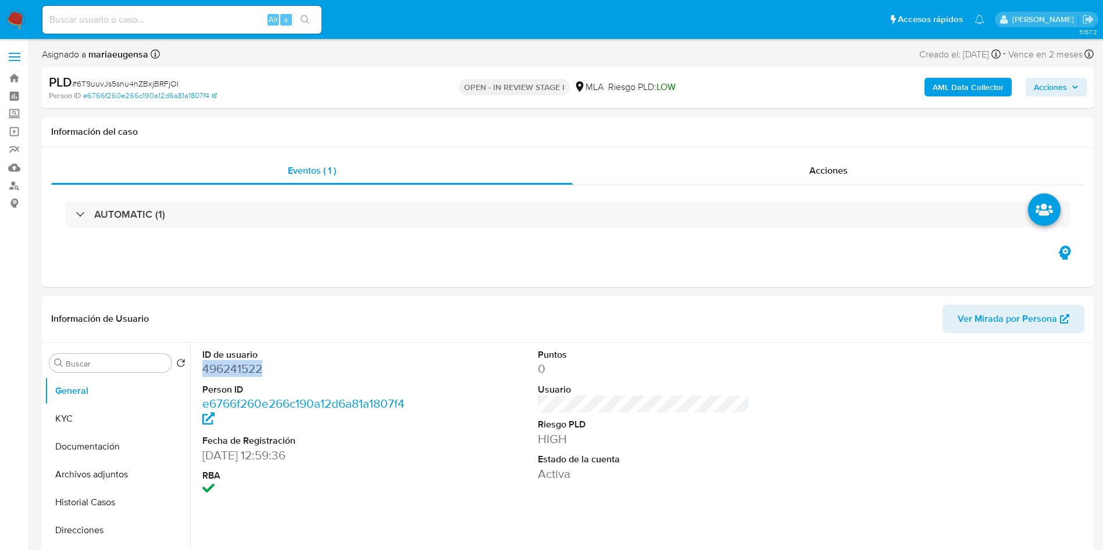
copy dd "496241522"
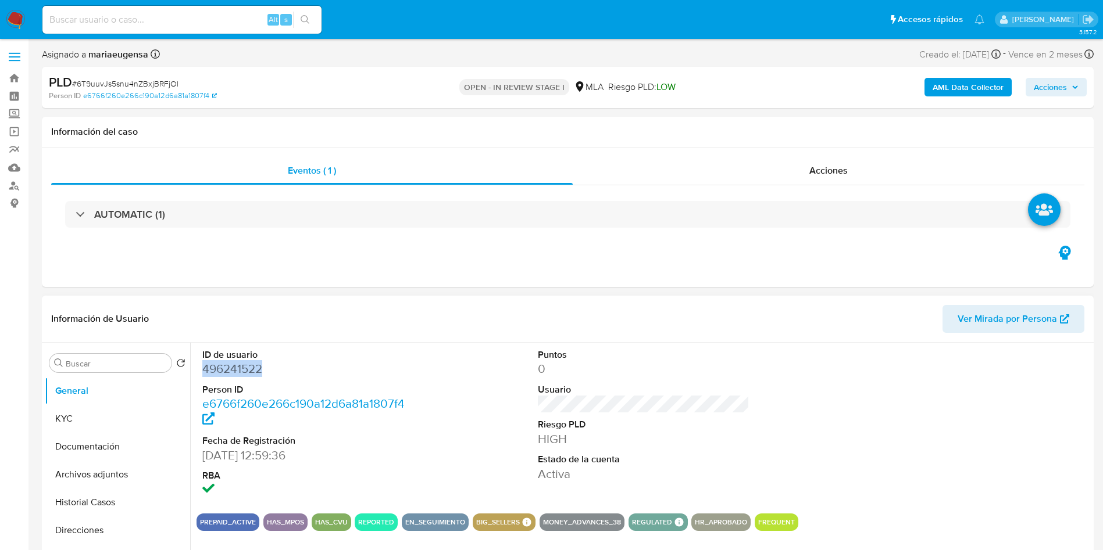
click at [234, 368] on dd "496241522" at bounding box center [308, 369] width 212 height 16
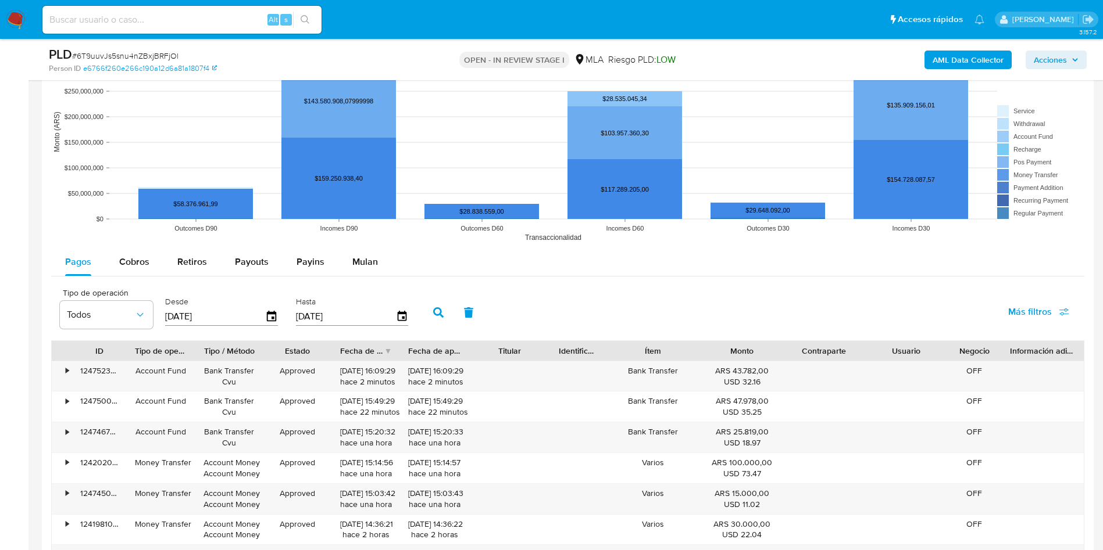
scroll to position [1133, 0]
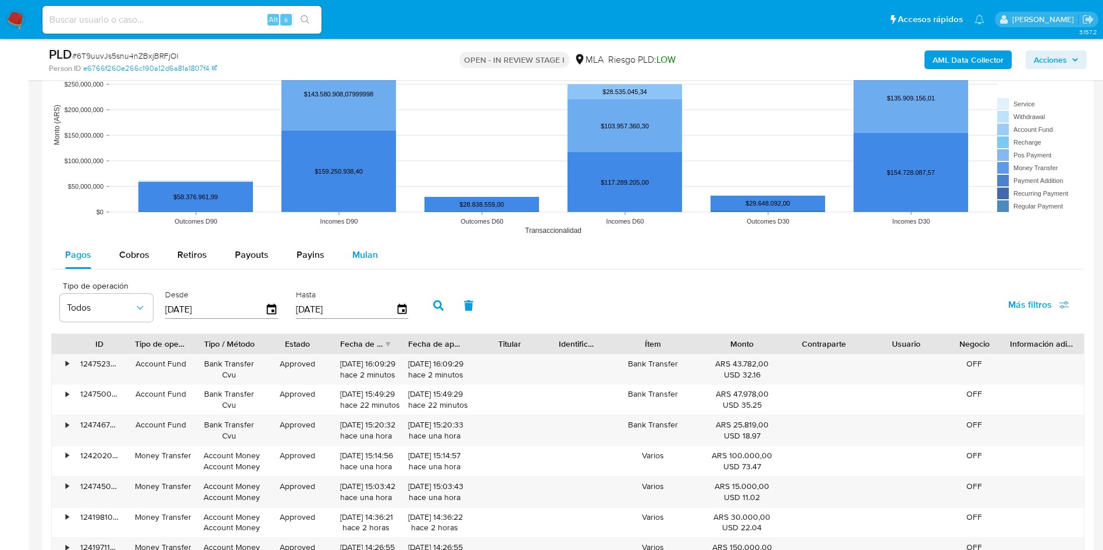
drag, startPoint x: 363, startPoint y: 244, endPoint x: 360, endPoint y: 254, distance: 10.3
click at [363, 244] on div "Mulan" at bounding box center [365, 255] width 26 height 28
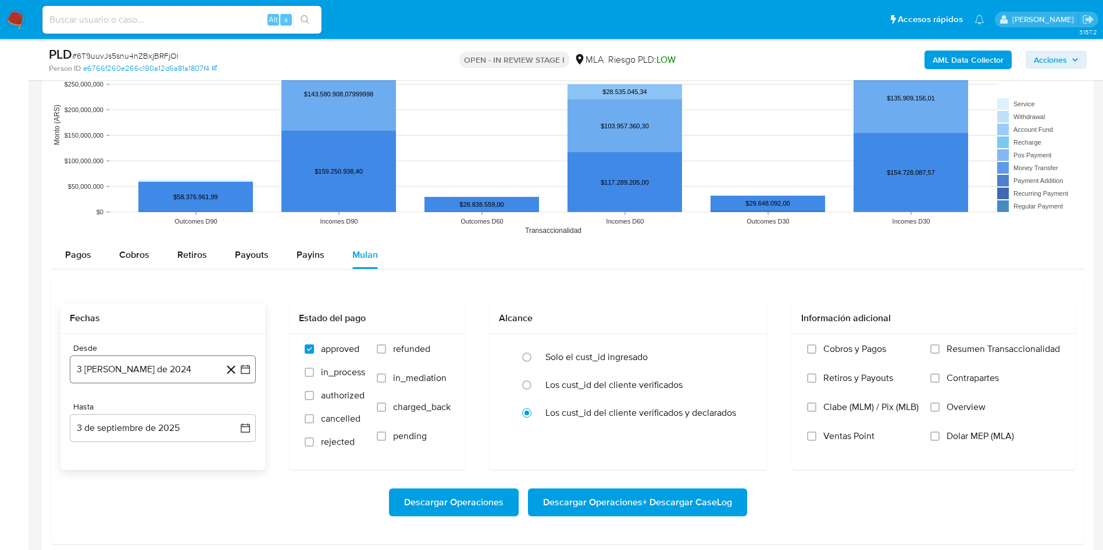
click at [190, 382] on button "3 [PERSON_NAME] de 2024" at bounding box center [163, 370] width 186 height 28
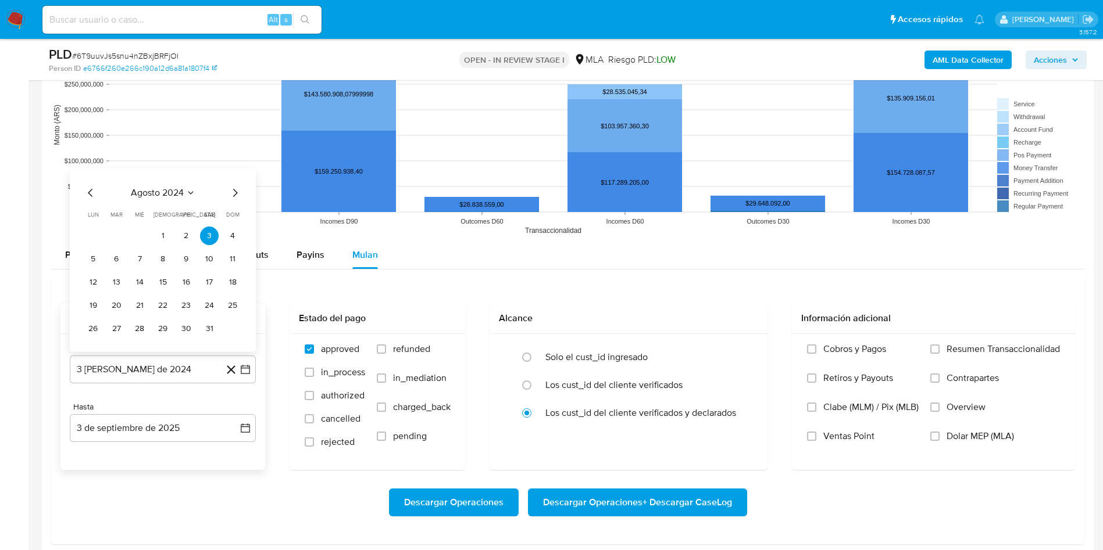
click at [181, 189] on span "agosto 2024" at bounding box center [157, 193] width 53 height 12
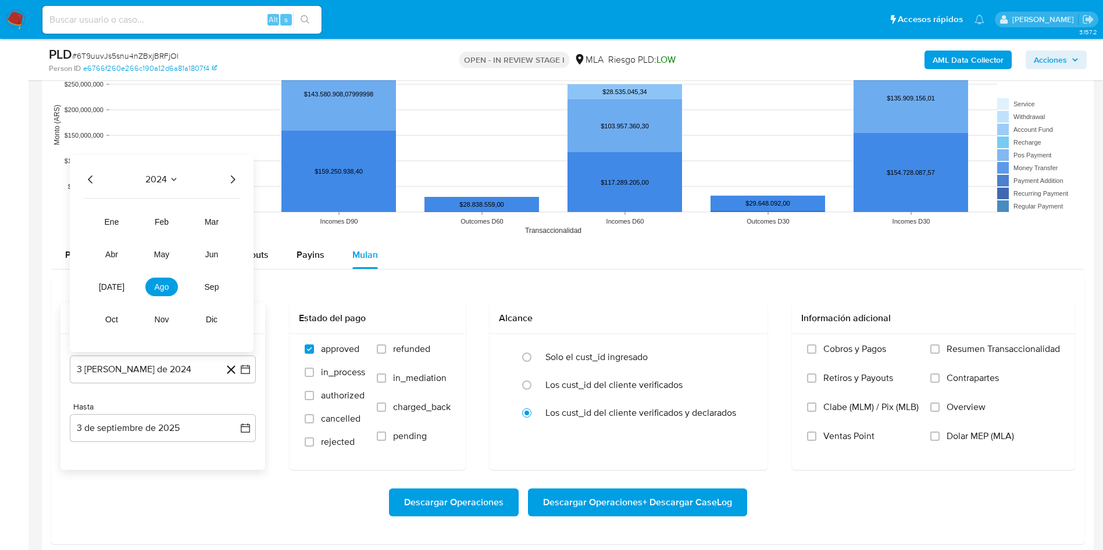
click at [224, 180] on div "2024" at bounding box center [162, 180] width 156 height 14
click at [228, 180] on icon "Año siguiente" at bounding box center [233, 180] width 14 height 14
click at [109, 287] on span "[DATE]" at bounding box center [112, 286] width 26 height 9
click at [110, 232] on button "1" at bounding box center [116, 236] width 19 height 19
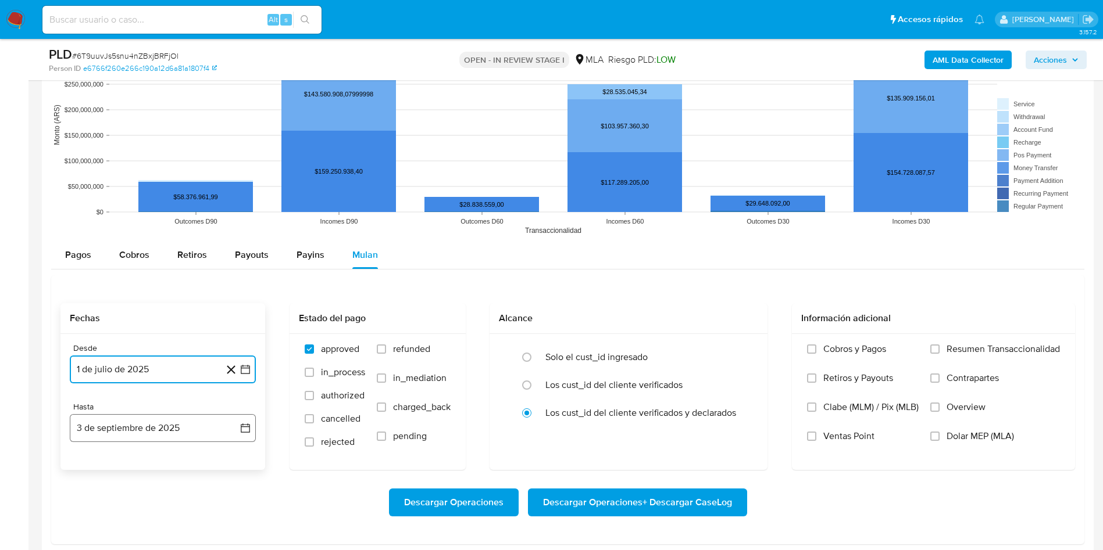
click at [119, 436] on button "3 de septiembre de 2025" at bounding box center [163, 428] width 186 height 28
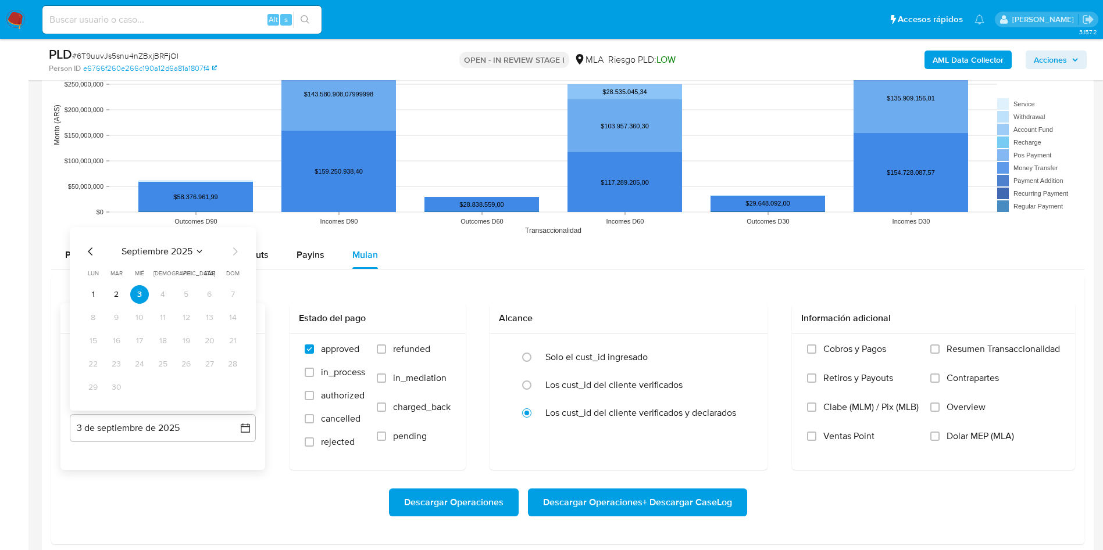
click at [91, 254] on icon "Mes anterior" at bounding box center [90, 252] width 5 height 8
click at [169, 388] on button "31" at bounding box center [162, 387] width 19 height 19
drag, startPoint x: 395, startPoint y: 354, endPoint x: 459, endPoint y: 363, distance: 64.5
click at [395, 353] on span "refunded" at bounding box center [411, 349] width 37 height 12
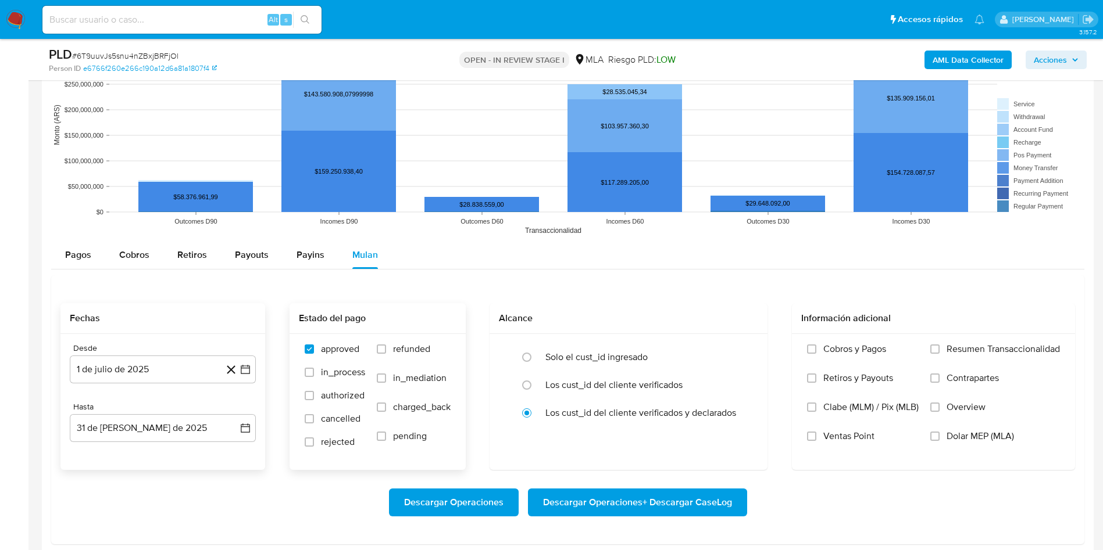
click at [386, 353] on input "refunded" at bounding box center [381, 349] width 9 height 9
checkbox input "true"
click at [933, 433] on input "Dolar MEP (MLA)" at bounding box center [934, 436] width 9 height 9
click at [560, 514] on span "Descargar Operaciones + Descargar CaseLog" at bounding box center [637, 503] width 189 height 26
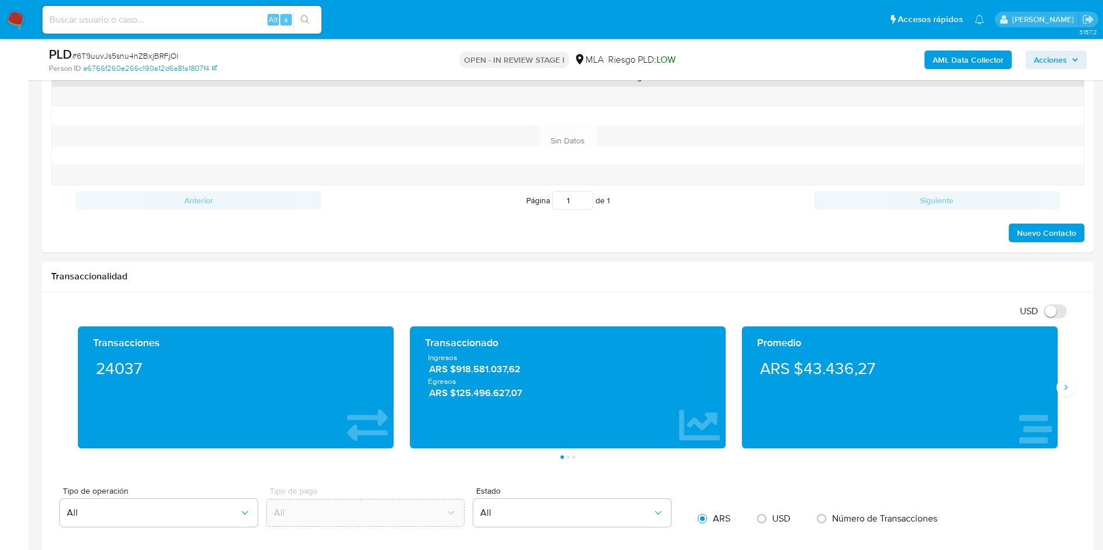
scroll to position [262, 0]
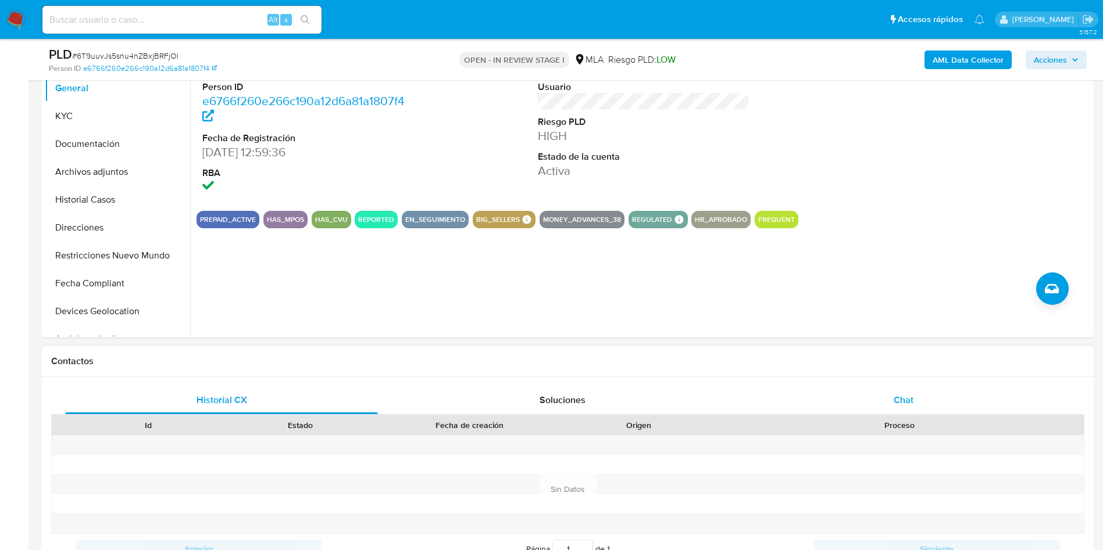
click at [898, 393] on span "Chat" at bounding box center [903, 399] width 20 height 13
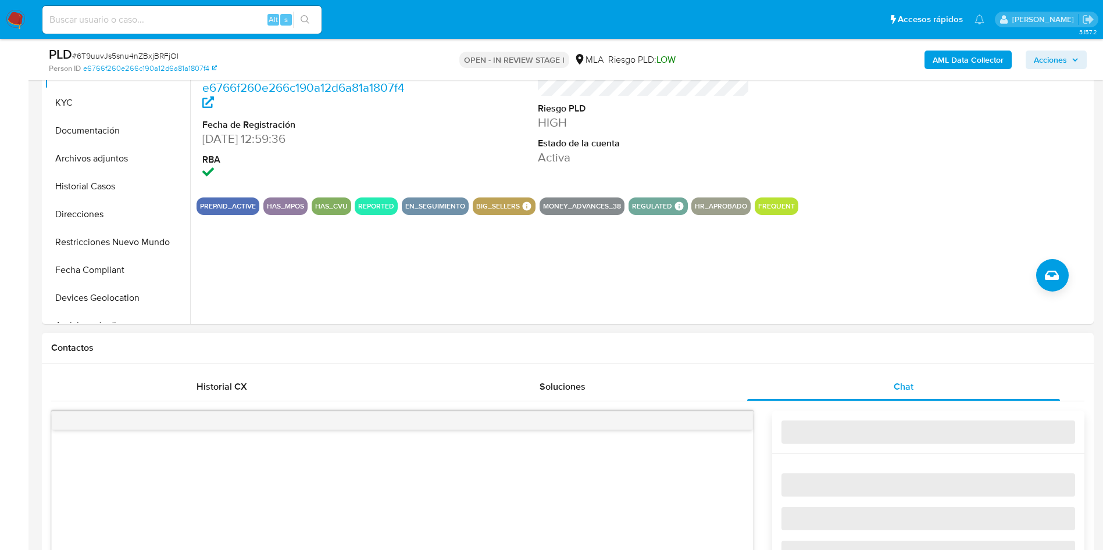
scroll to position [174, 0]
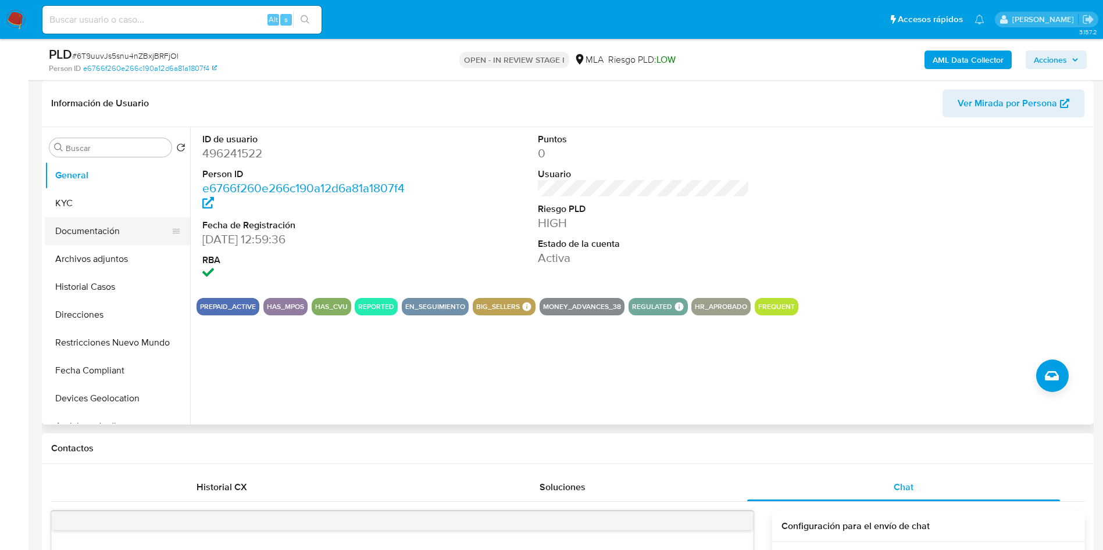
drag, startPoint x: 137, startPoint y: 203, endPoint x: 134, endPoint y: 223, distance: 20.0
click at [137, 203] on button "KYC" at bounding box center [117, 203] width 145 height 28
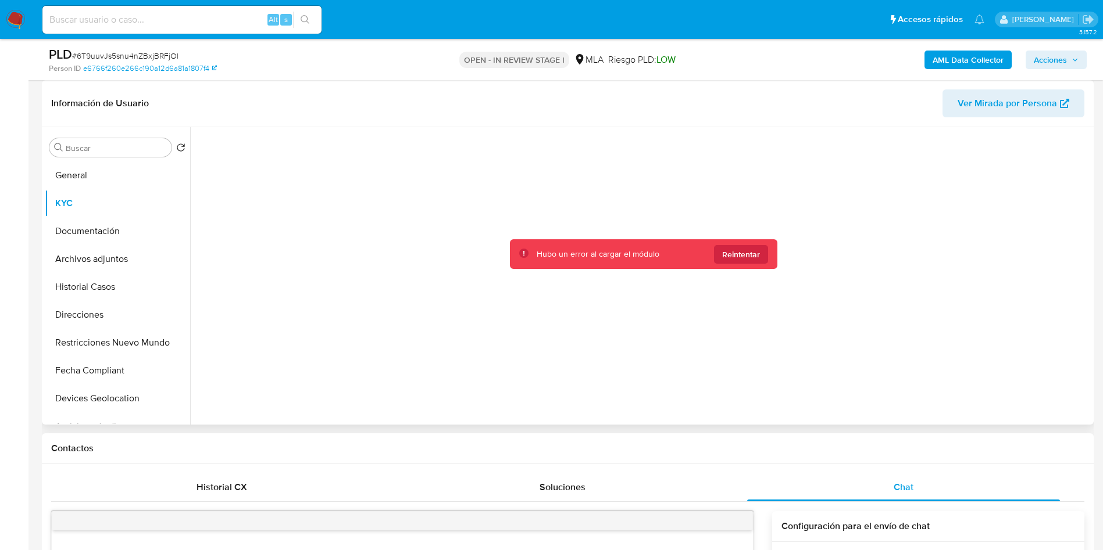
click at [1025, 383] on div at bounding box center [643, 273] width 894 height 292
click at [724, 242] on div "Hubo un error al cargar el módulo Reintentar" at bounding box center [643, 254] width 267 height 30
click at [726, 256] on span "Reintentar" at bounding box center [741, 254] width 38 height 19
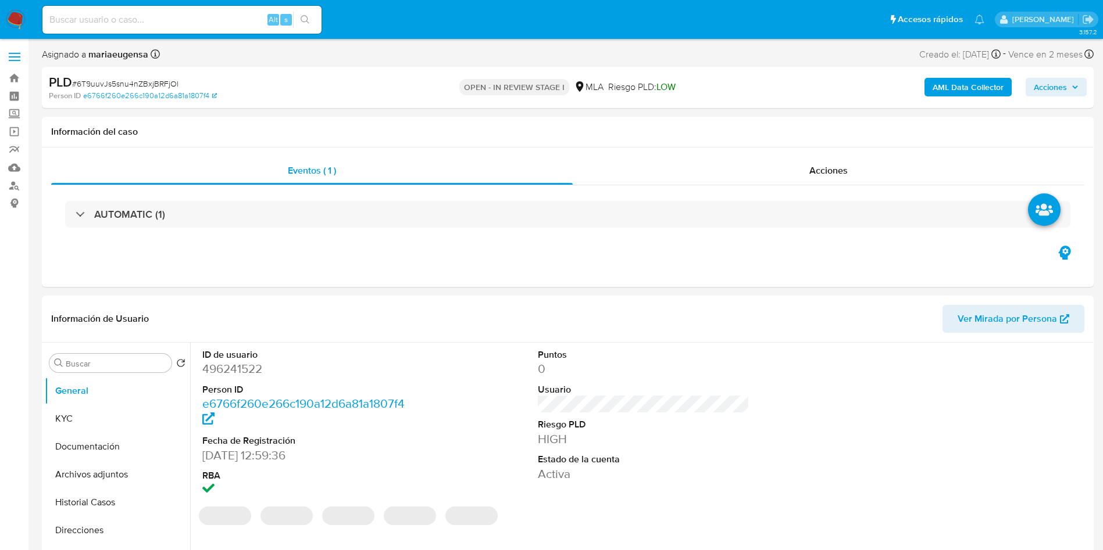
select select "10"
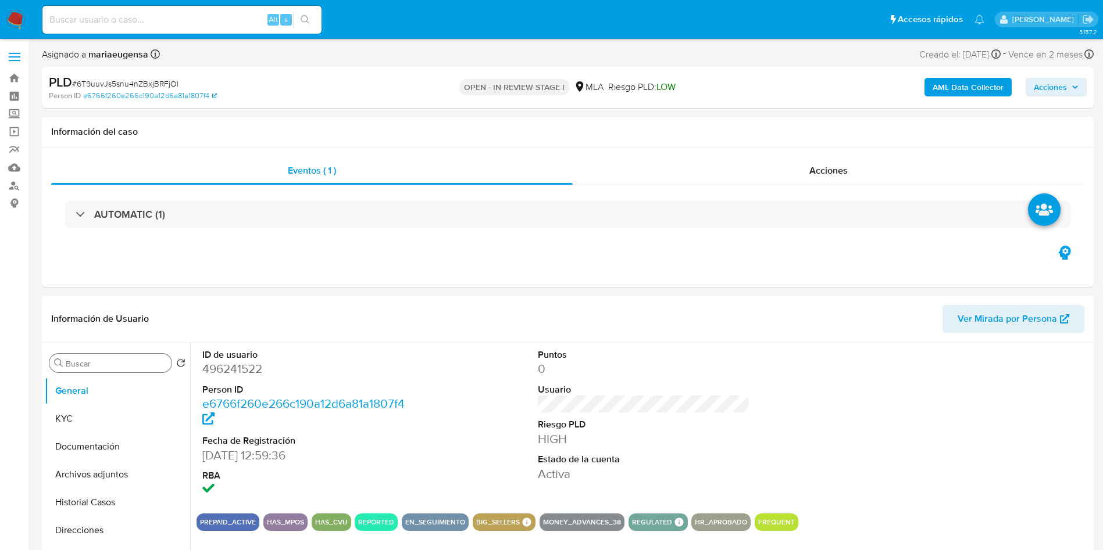
click at [94, 361] on input "Buscar" at bounding box center [116, 364] width 101 height 10
click at [104, 417] on button "Archivos adjuntos" at bounding box center [113, 419] width 136 height 28
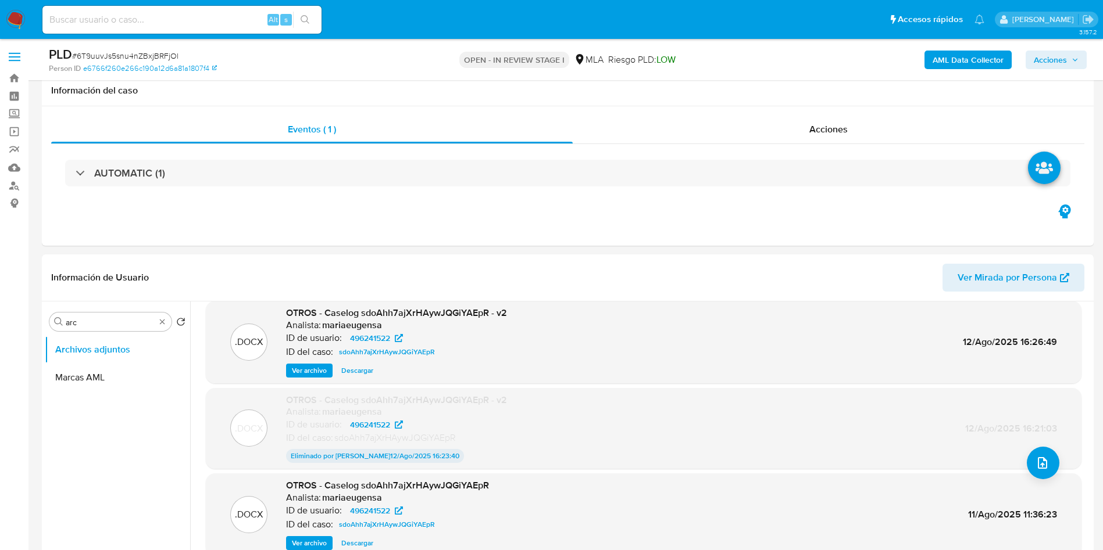
scroll to position [174, 0]
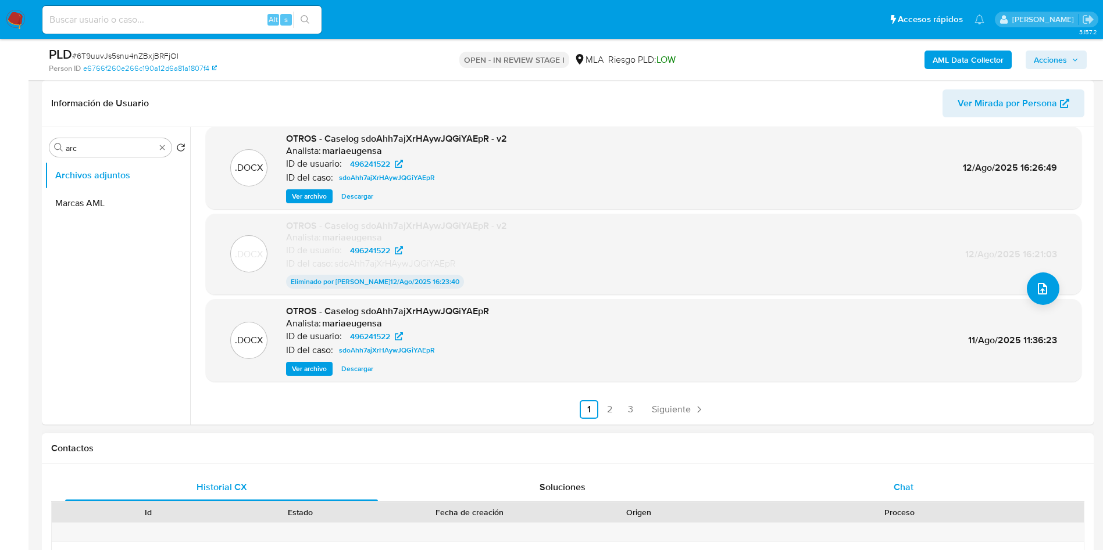
click at [889, 486] on div "Chat" at bounding box center [903, 488] width 313 height 28
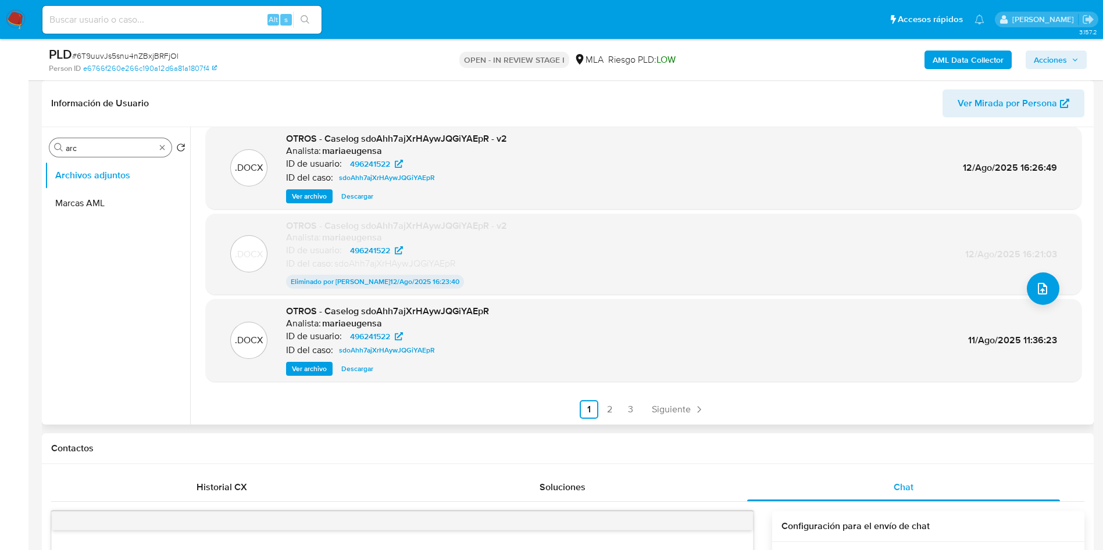
click at [112, 152] on input "arc" at bounding box center [111, 148] width 90 height 10
drag, startPoint x: 78, startPoint y: 150, endPoint x: 11, endPoint y: 138, distance: 68.5
type input "his"
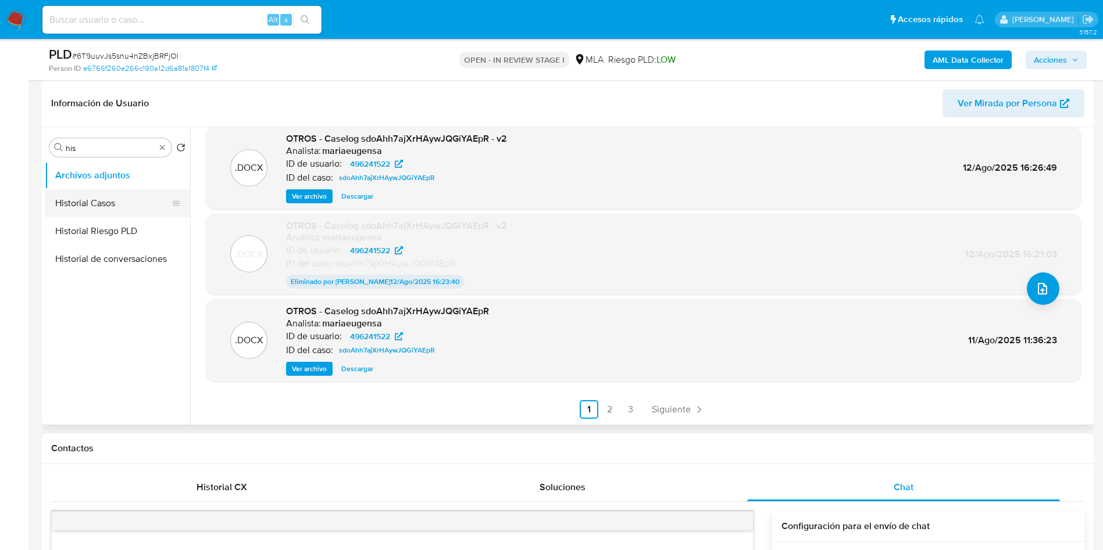
click at [95, 201] on button "Historial Casos" at bounding box center [113, 203] width 136 height 28
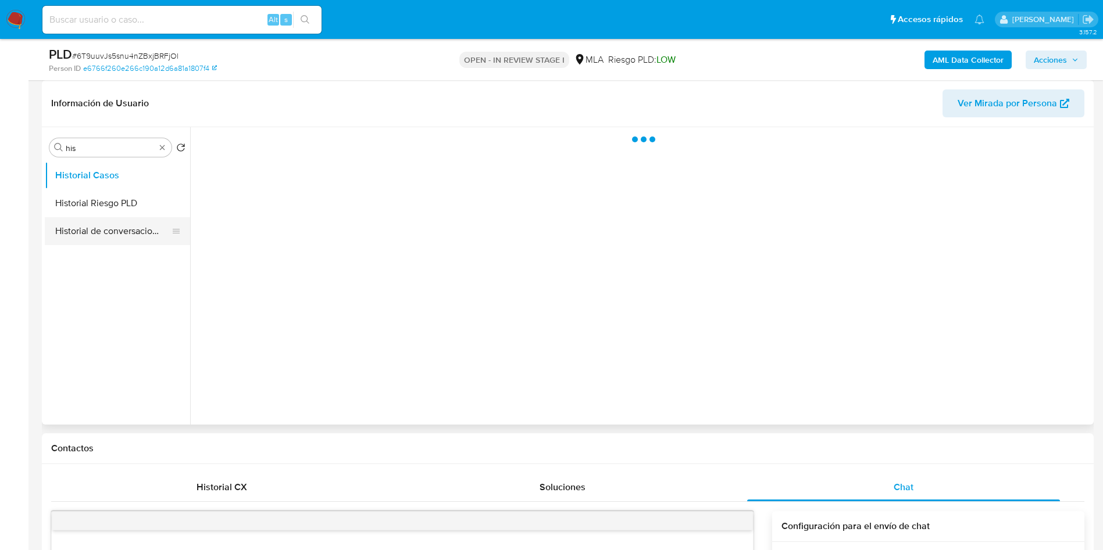
scroll to position [0, 0]
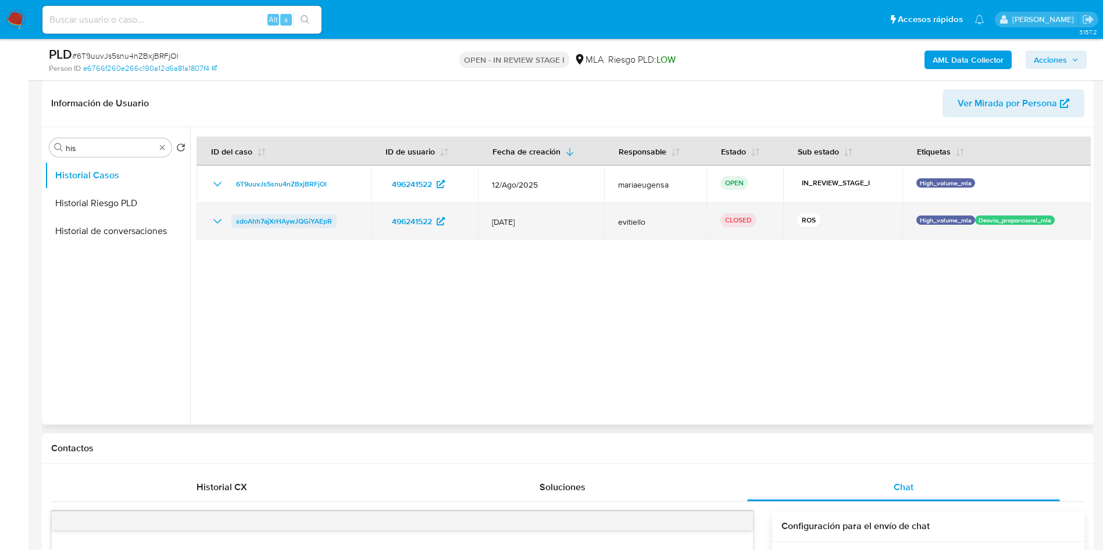
click at [286, 226] on span "sdoAhh7ajXrHAywJQGiYAEpR" at bounding box center [284, 221] width 96 height 14
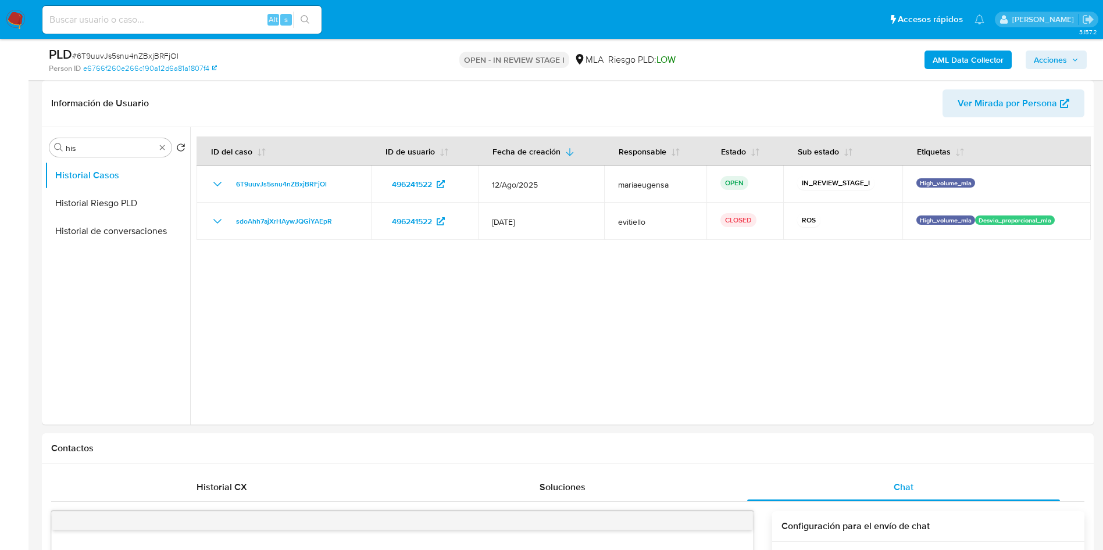
click at [145, 51] on span "# 6T9uuvJs5snu4nZBxjBRFjOl" at bounding box center [125, 56] width 106 height 12
copy span "6T9uuvJs5snu4nZBxjBRFjOl"
click at [145, 50] on span "# 6T9uuvJs5snu4nZBxjBRFjOl" at bounding box center [125, 56] width 106 height 12
click at [441, 355] on div at bounding box center [640, 276] width 900 height 298
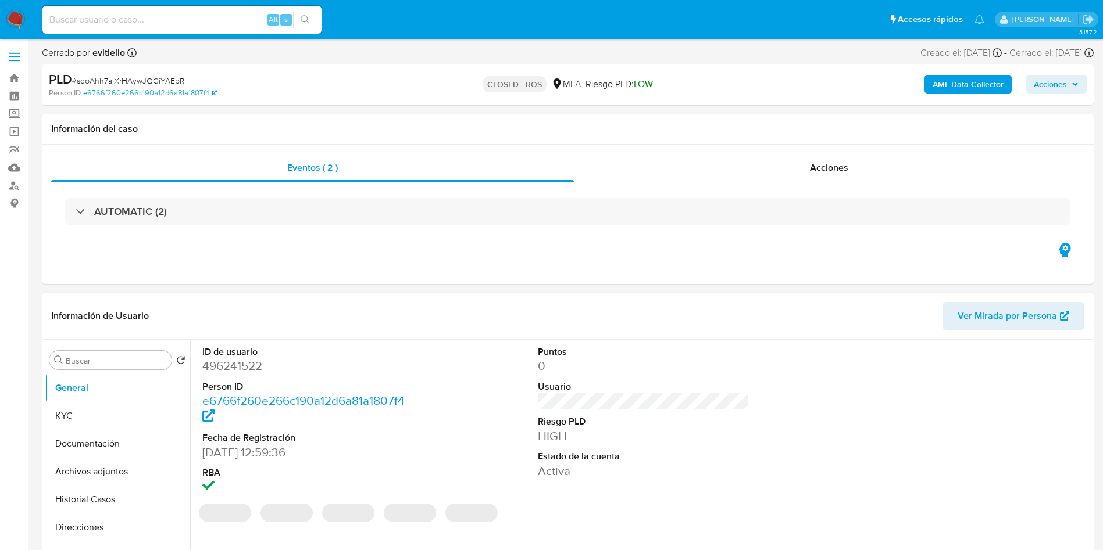
select select "10"
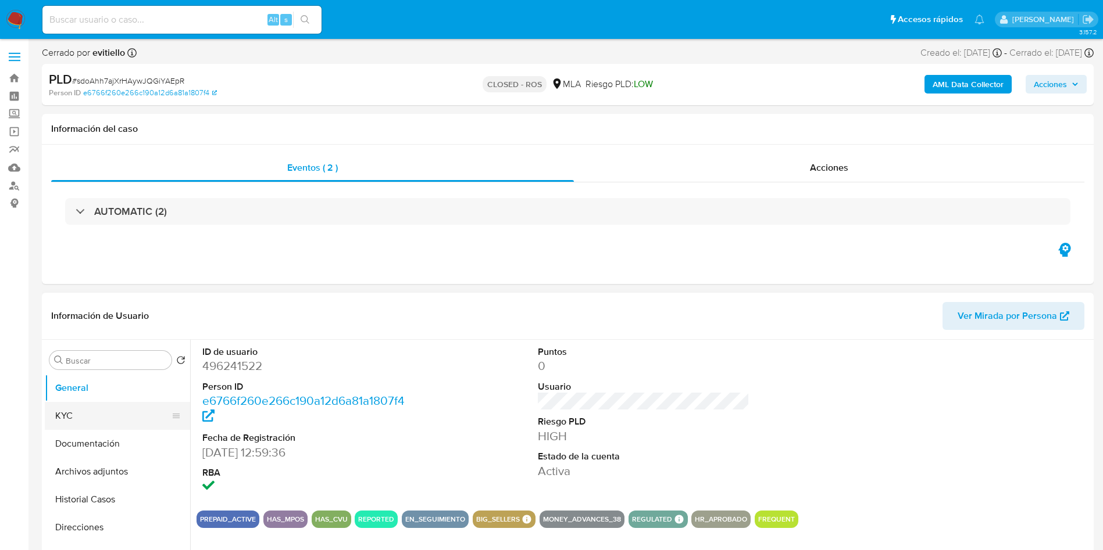
drag, startPoint x: 105, startPoint y: 430, endPoint x: 106, endPoint y: 421, distance: 8.9
click at [106, 424] on ul "General KYC Documentación Archivos adjuntos Historial Casos Direcciones Restric…" at bounding box center [117, 505] width 145 height 262
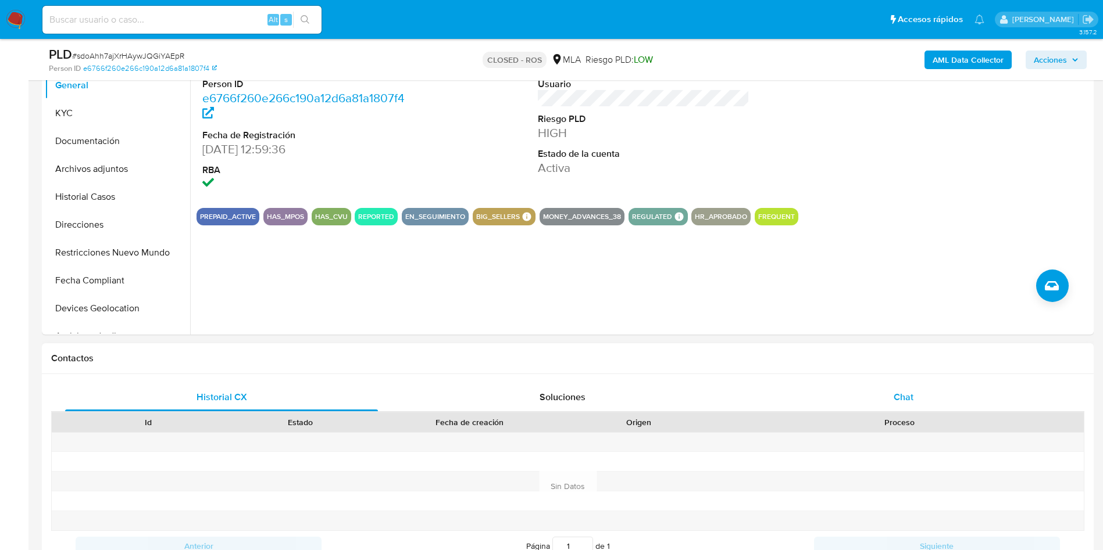
click at [937, 389] on div "Chat" at bounding box center [903, 398] width 313 height 28
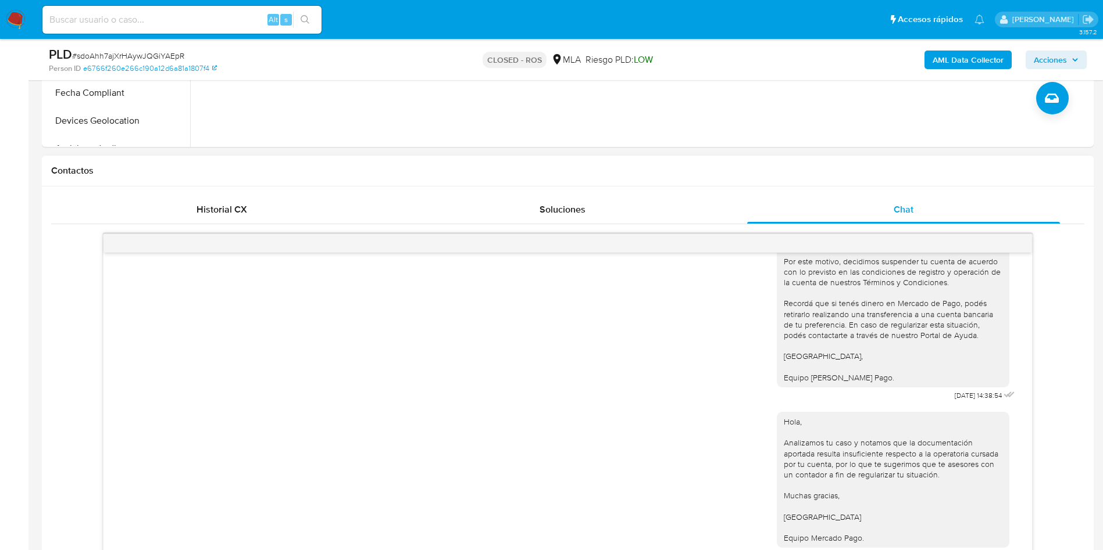
scroll to position [523, 0]
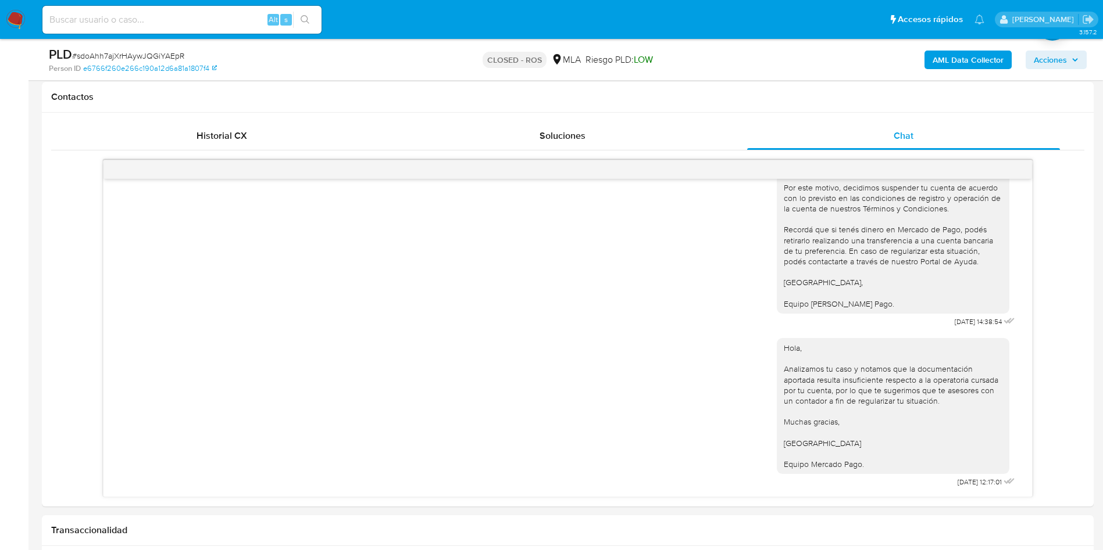
click at [151, 49] on div "PLD # sdoAhh7ajXrHAywJQGiYAEpR" at bounding box center [220, 54] width 342 height 17
